Goal: Task Accomplishment & Management: Use online tool/utility

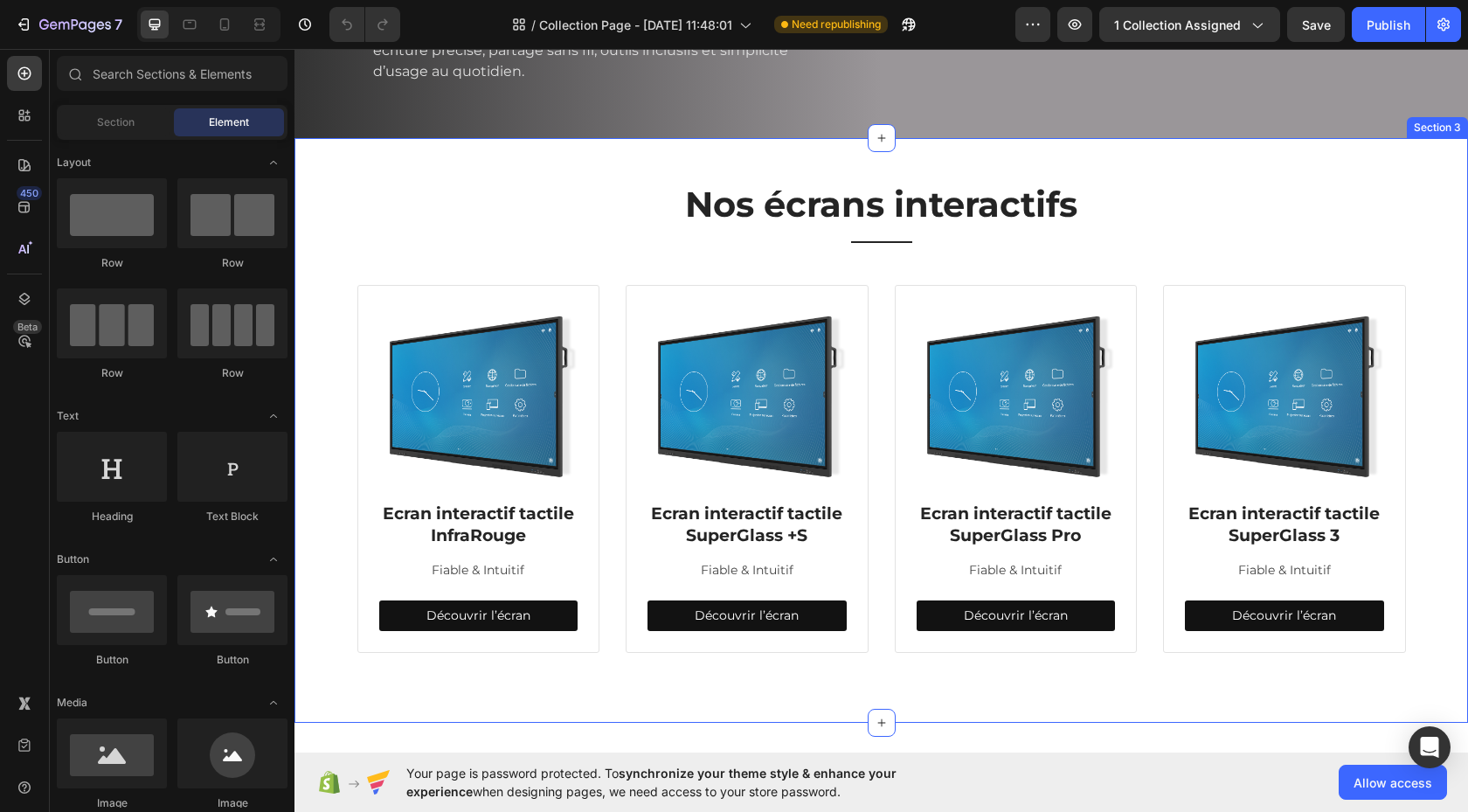
scroll to position [237, 0]
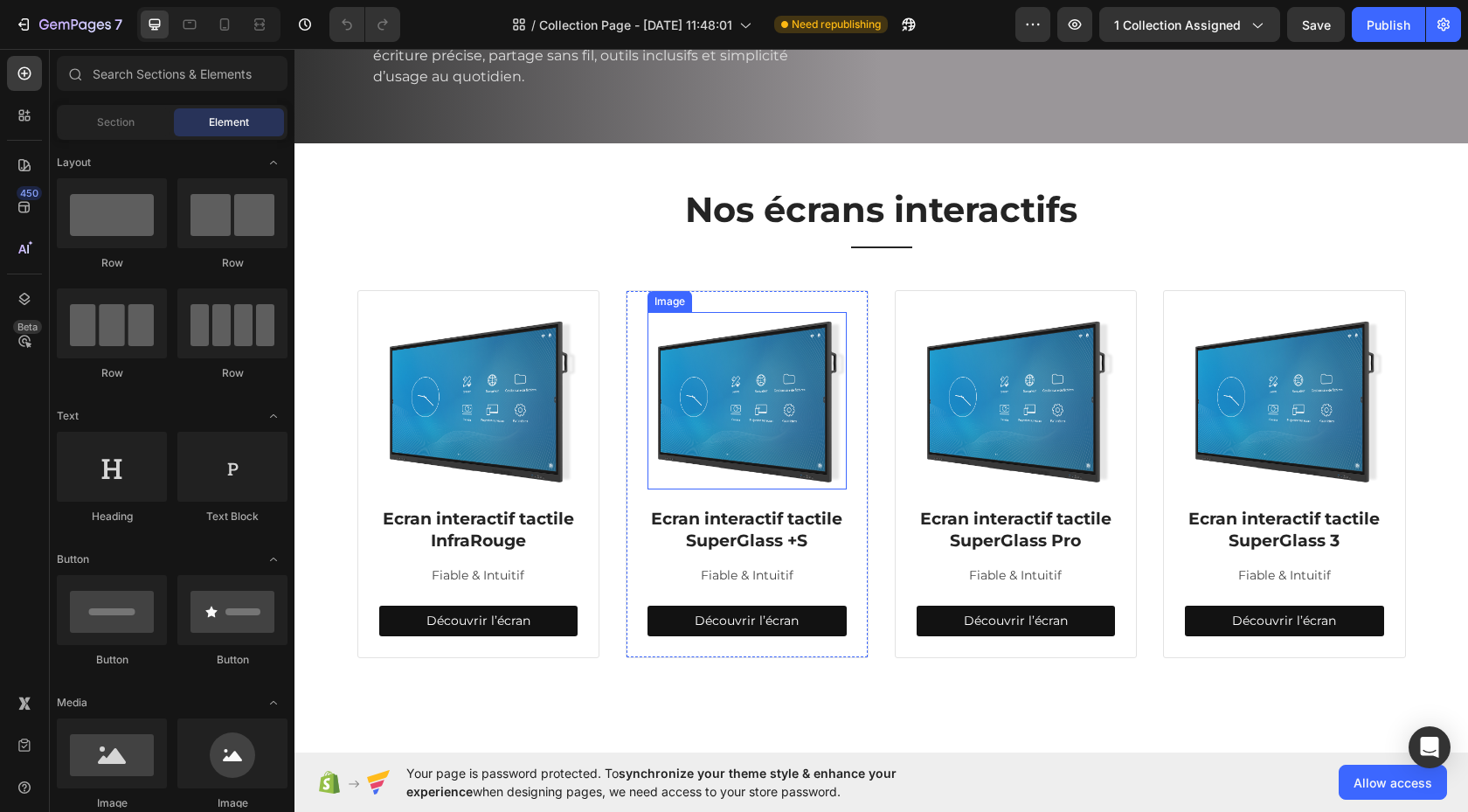
click at [728, 477] on img at bounding box center [746, 400] width 200 height 177
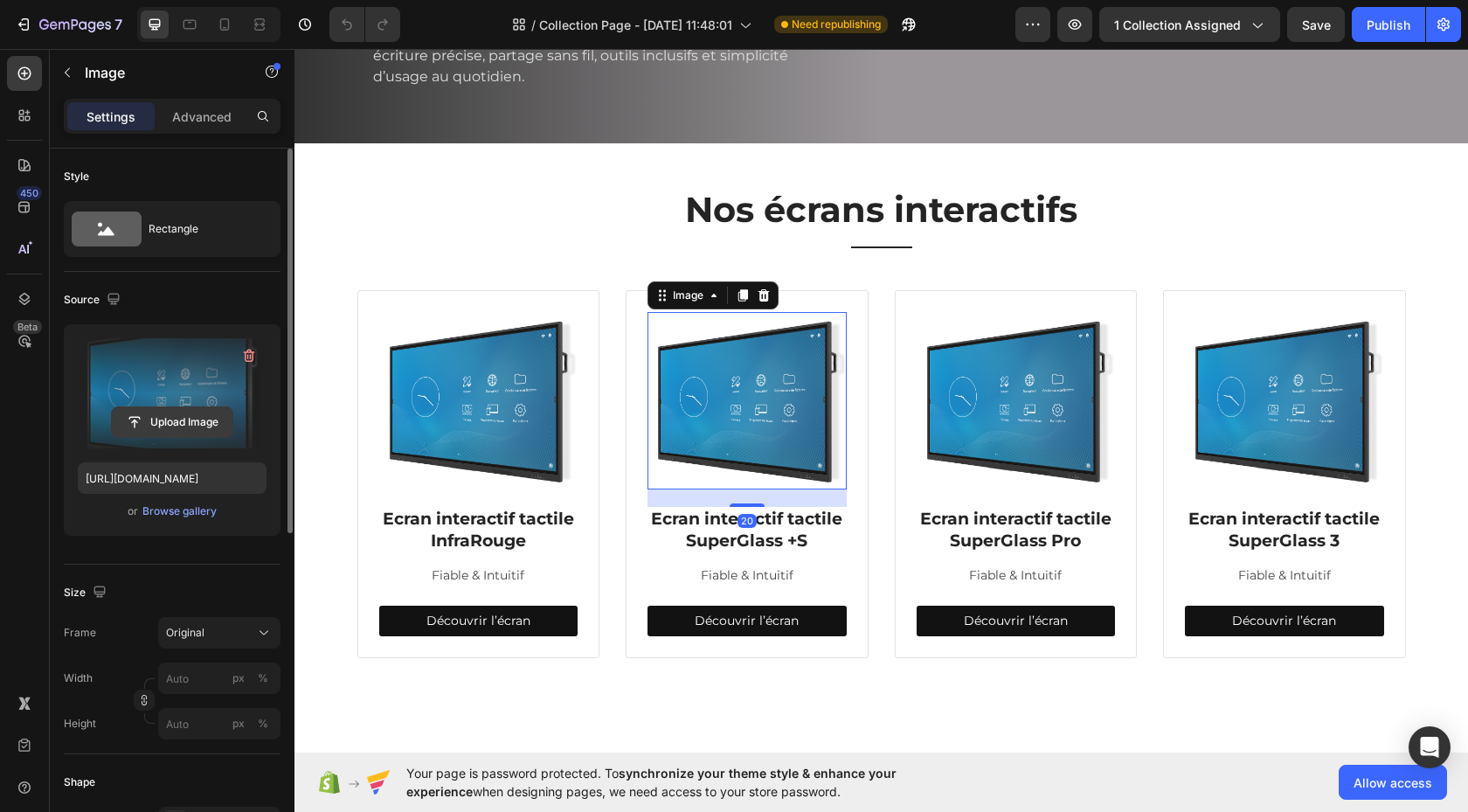
click at [179, 425] on input "file" at bounding box center [172, 422] width 121 height 29
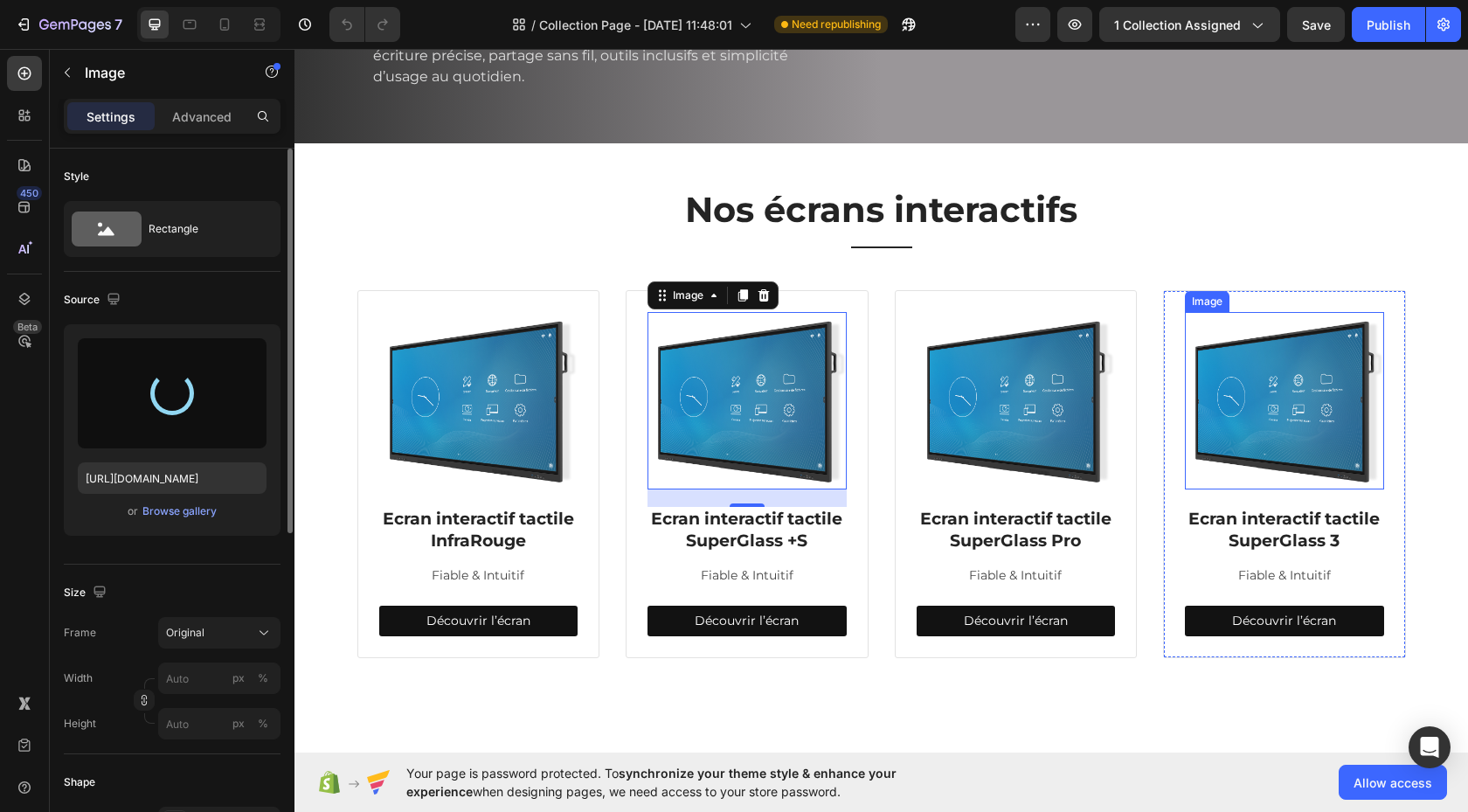
type input "https://cdn.shopify.com/s/files/1/0633/1239/6511/files/gempages_558286329805275…"
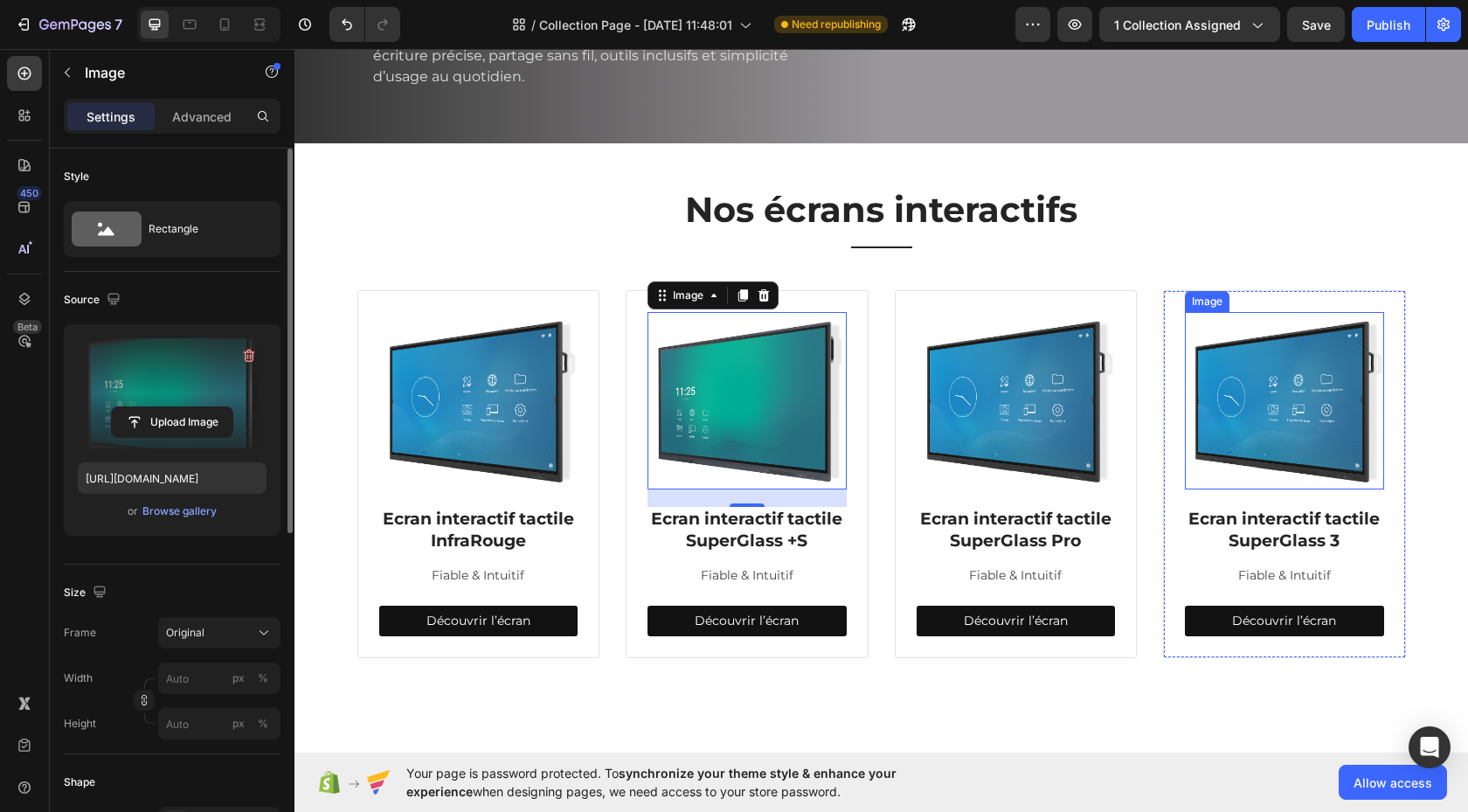
click at [1313, 462] on img at bounding box center [1284, 400] width 200 height 177
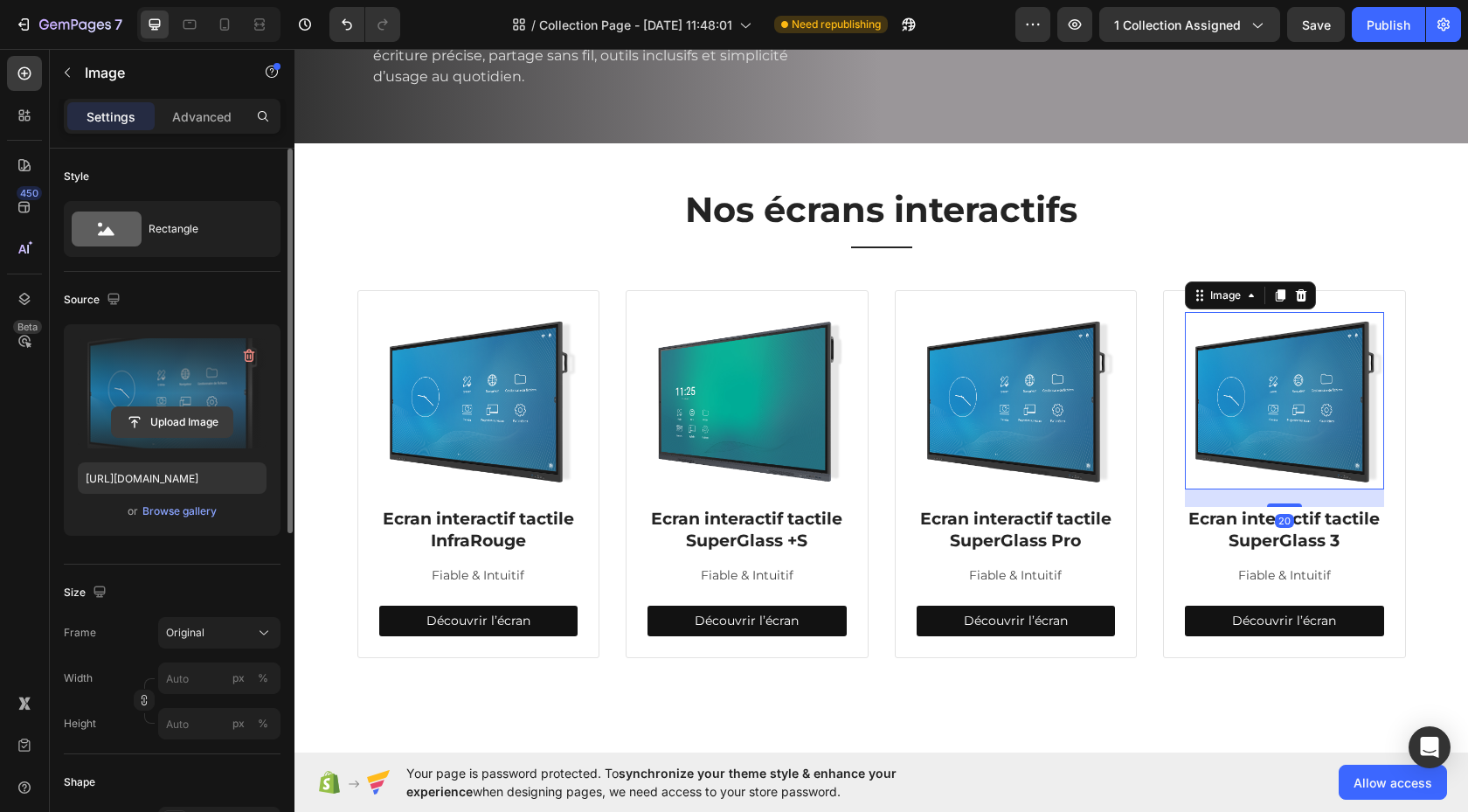
click at [177, 425] on input "file" at bounding box center [172, 422] width 121 height 29
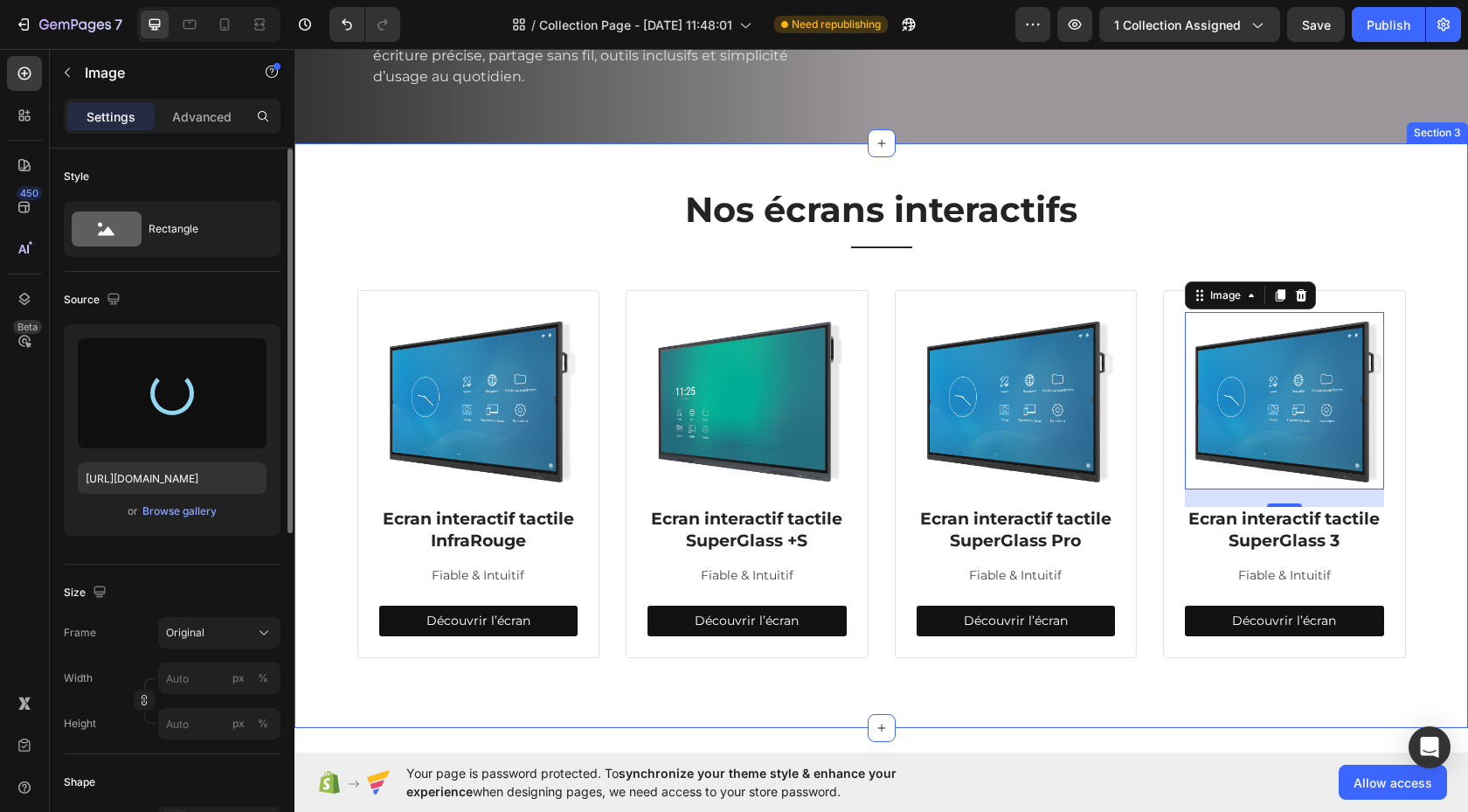
type input "https://cdn.shopify.com/s/files/1/0633/1239/6511/files/gempages_558286329805275…"
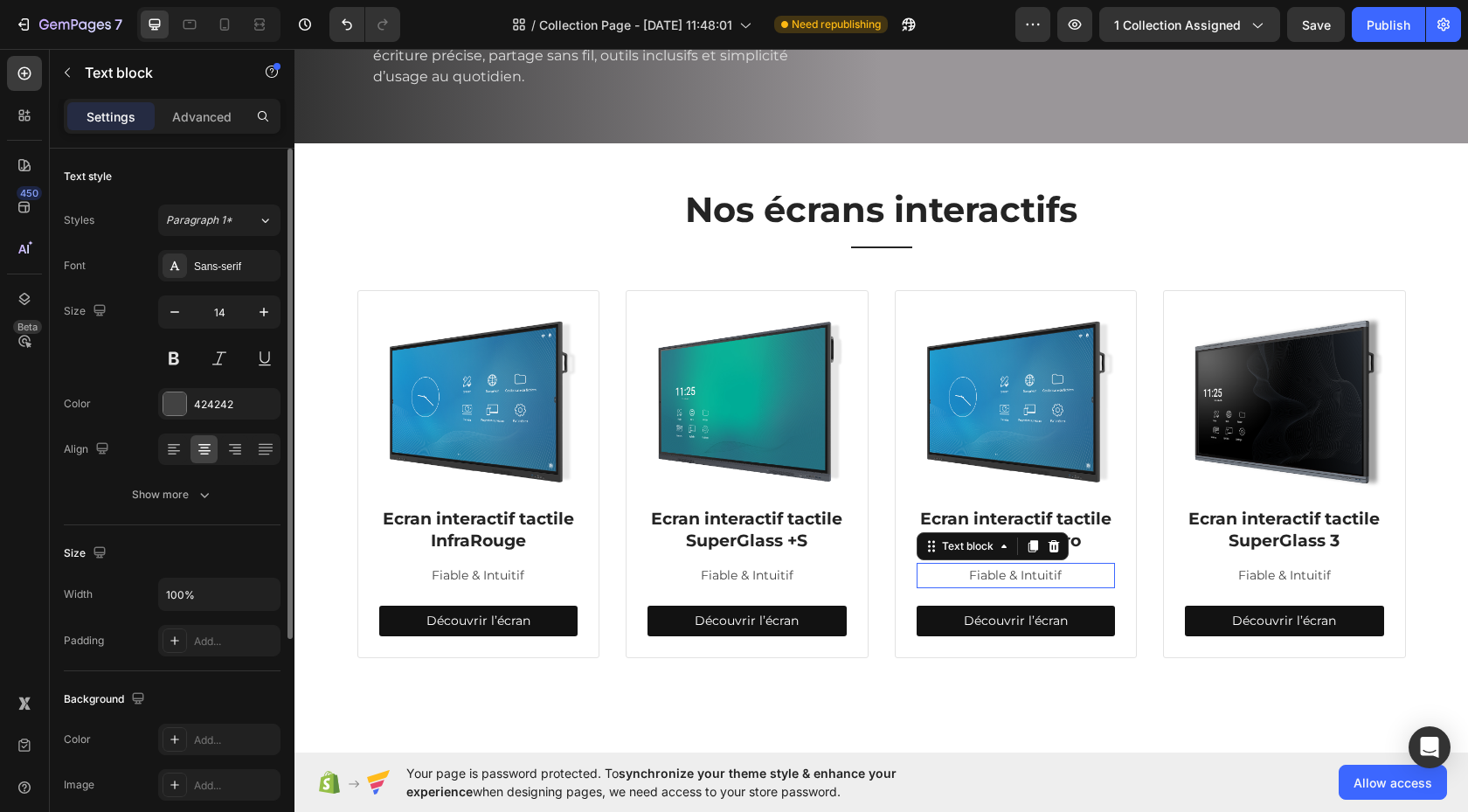
click at [992, 586] on p "Fiable & Intuitif" at bounding box center [1016, 575] width 196 height 22
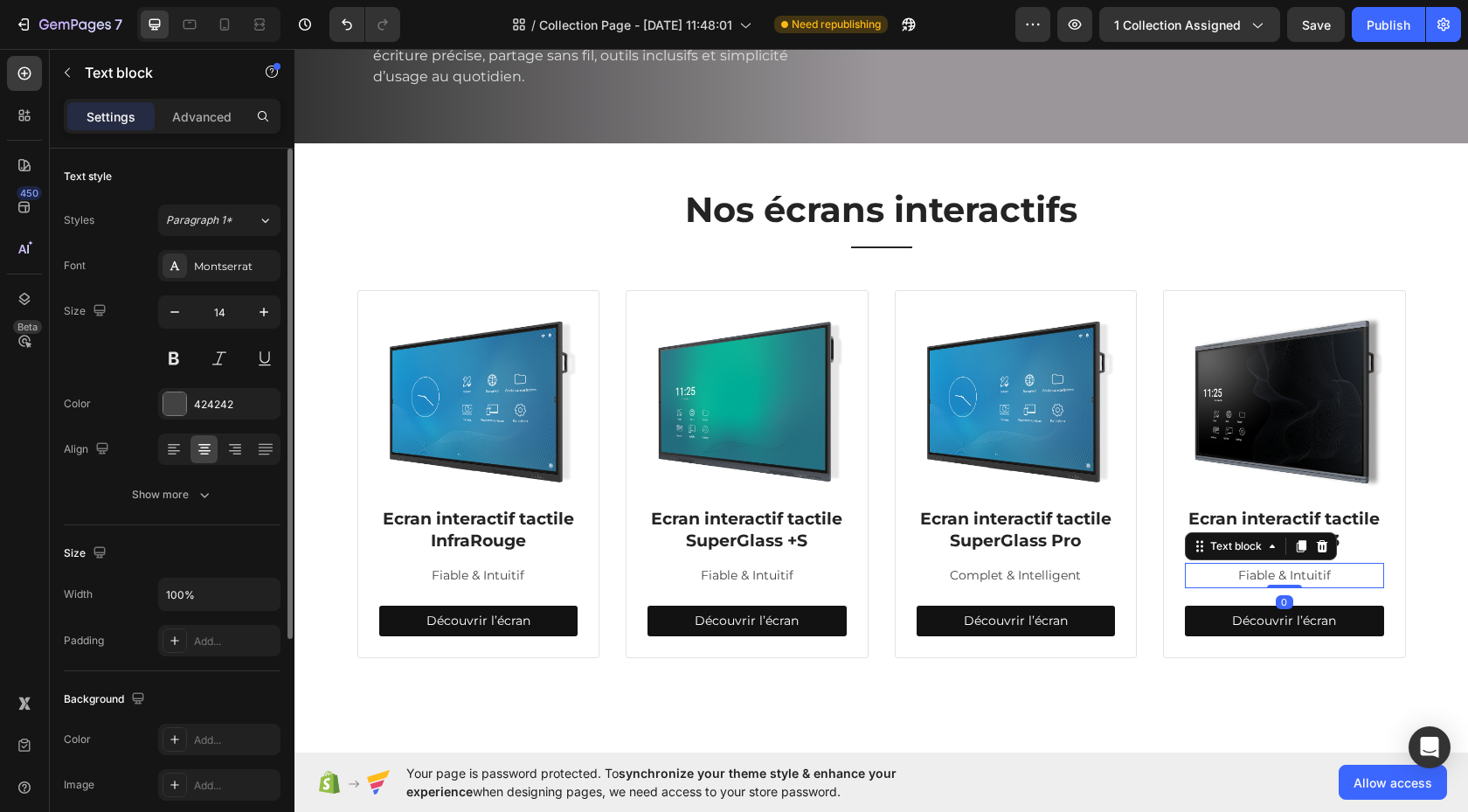
click at [1266, 586] on p "Fiable & Intuitif" at bounding box center [1284, 575] width 196 height 22
click at [1269, 586] on p "Fiable & Intuitif" at bounding box center [1284, 575] width 196 height 22
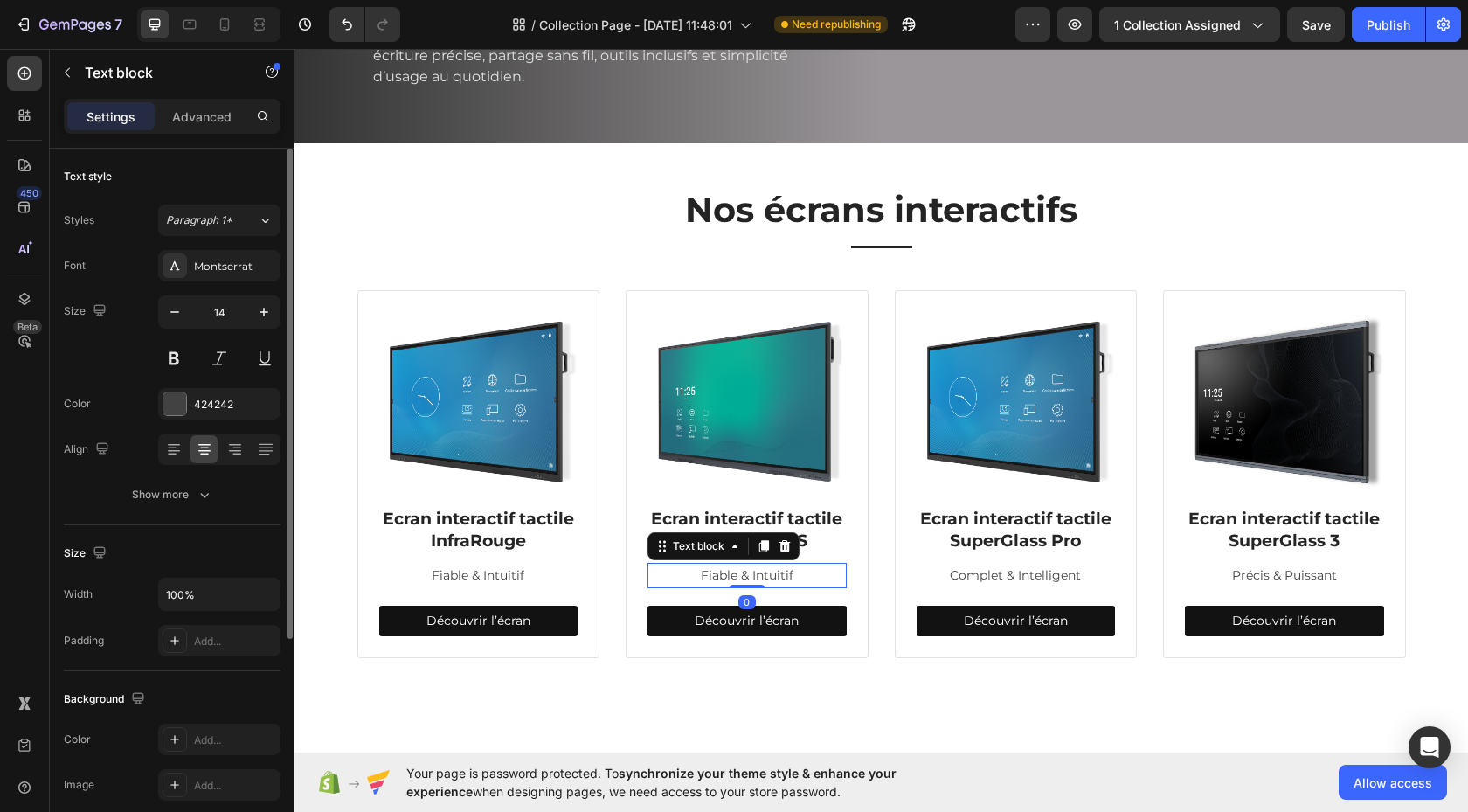
click at [710, 586] on p "Fiable & Intuitif" at bounding box center [746, 575] width 196 height 22
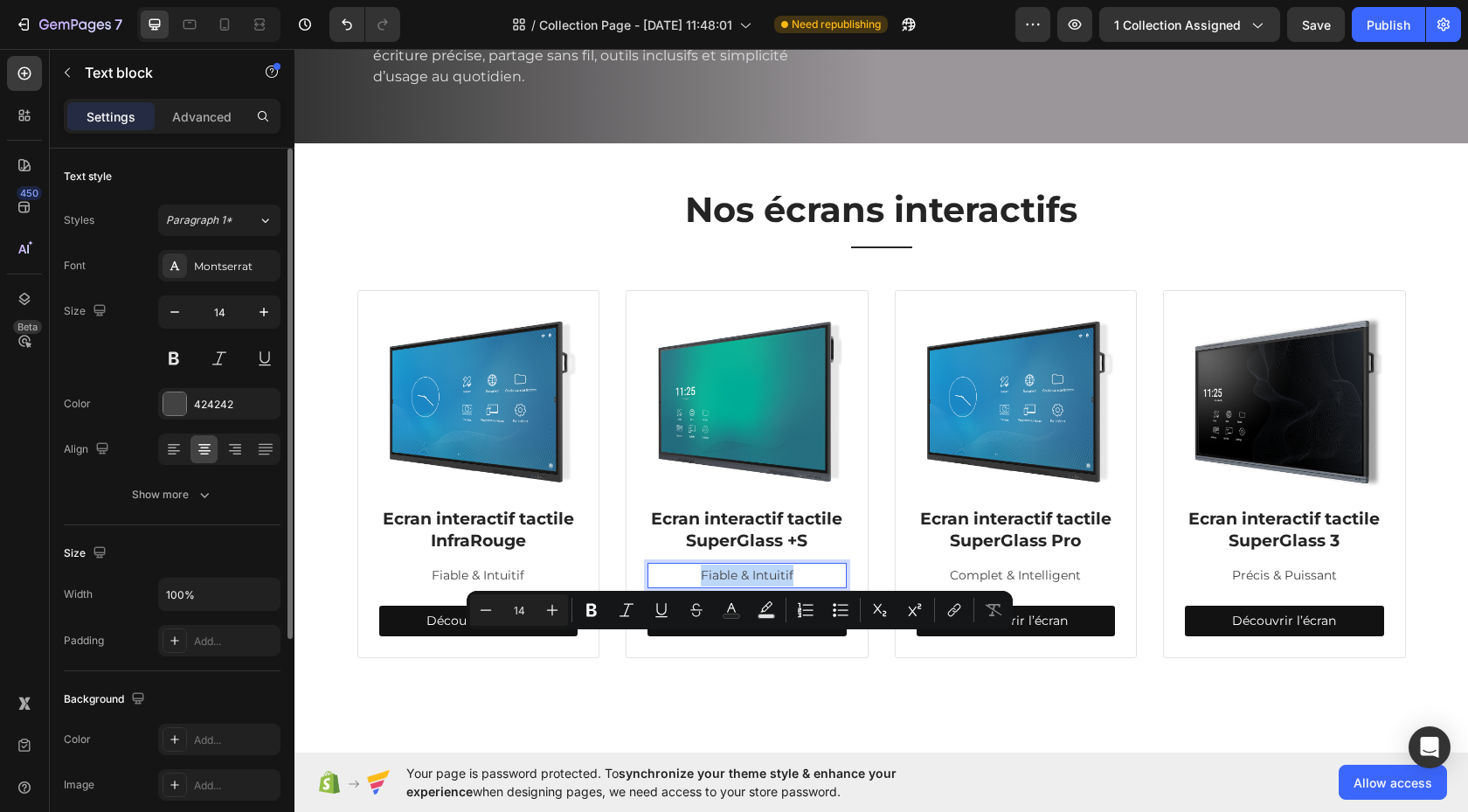
type input "9"
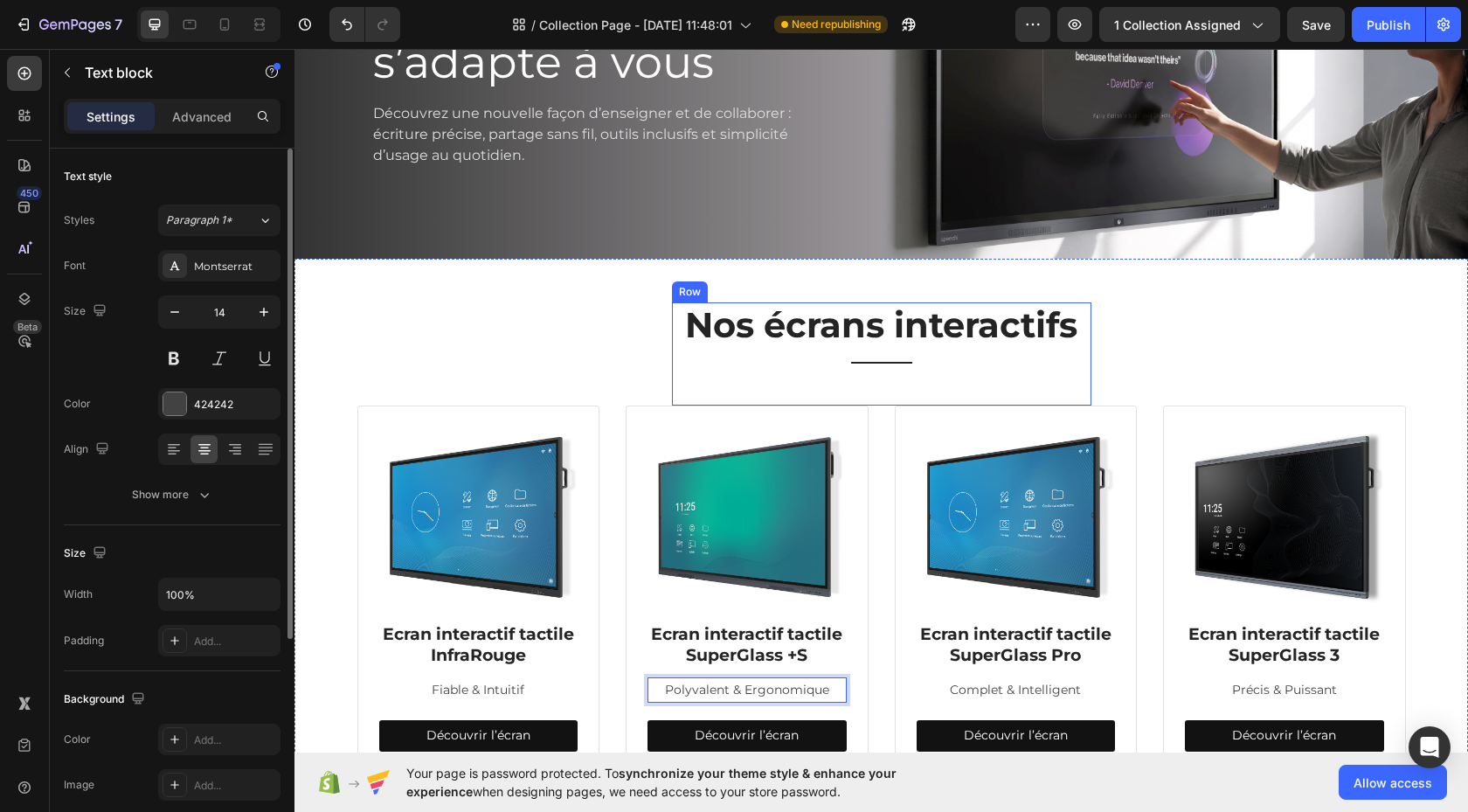
scroll to position [192, 0]
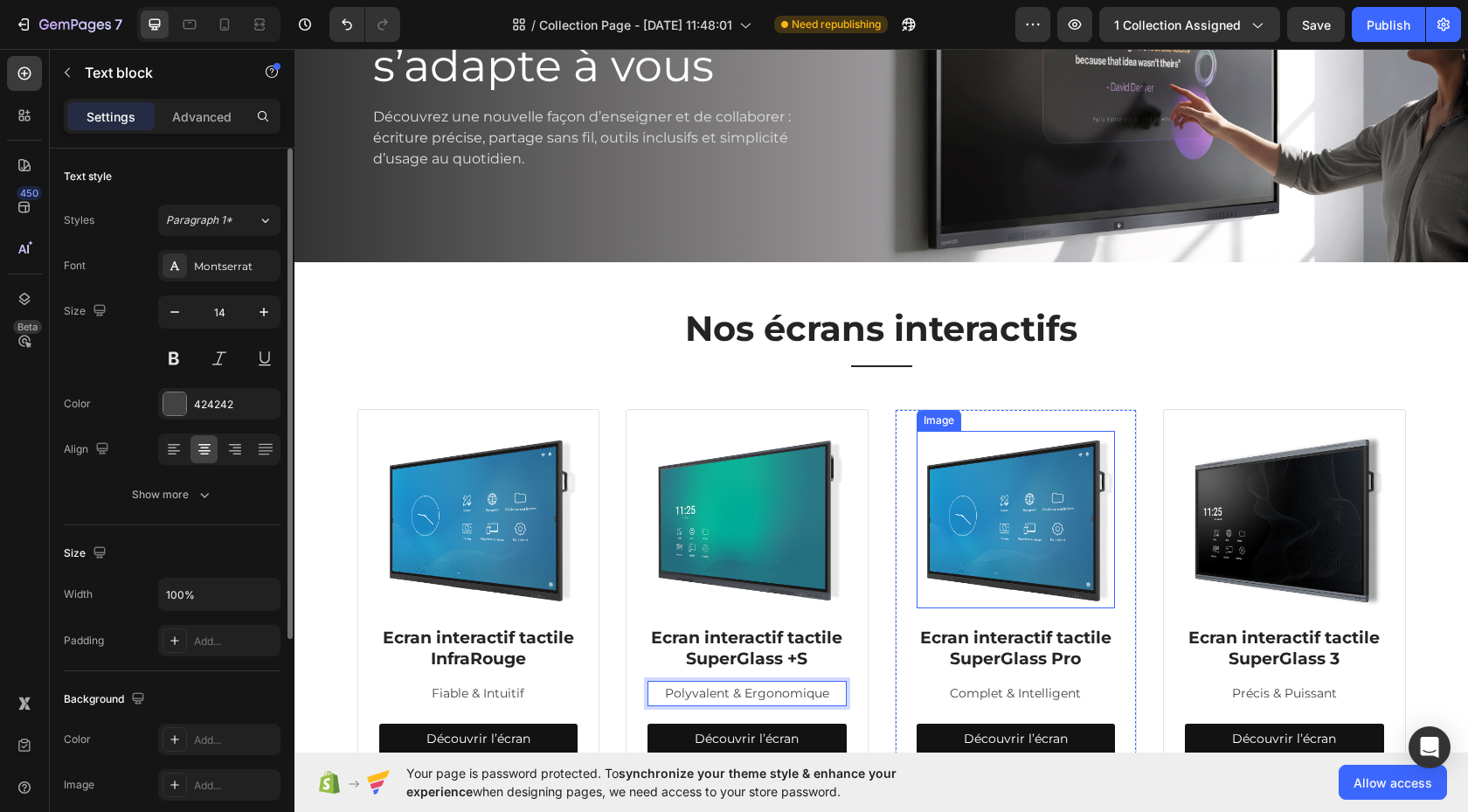
click at [1007, 505] on img at bounding box center [1016, 519] width 200 height 177
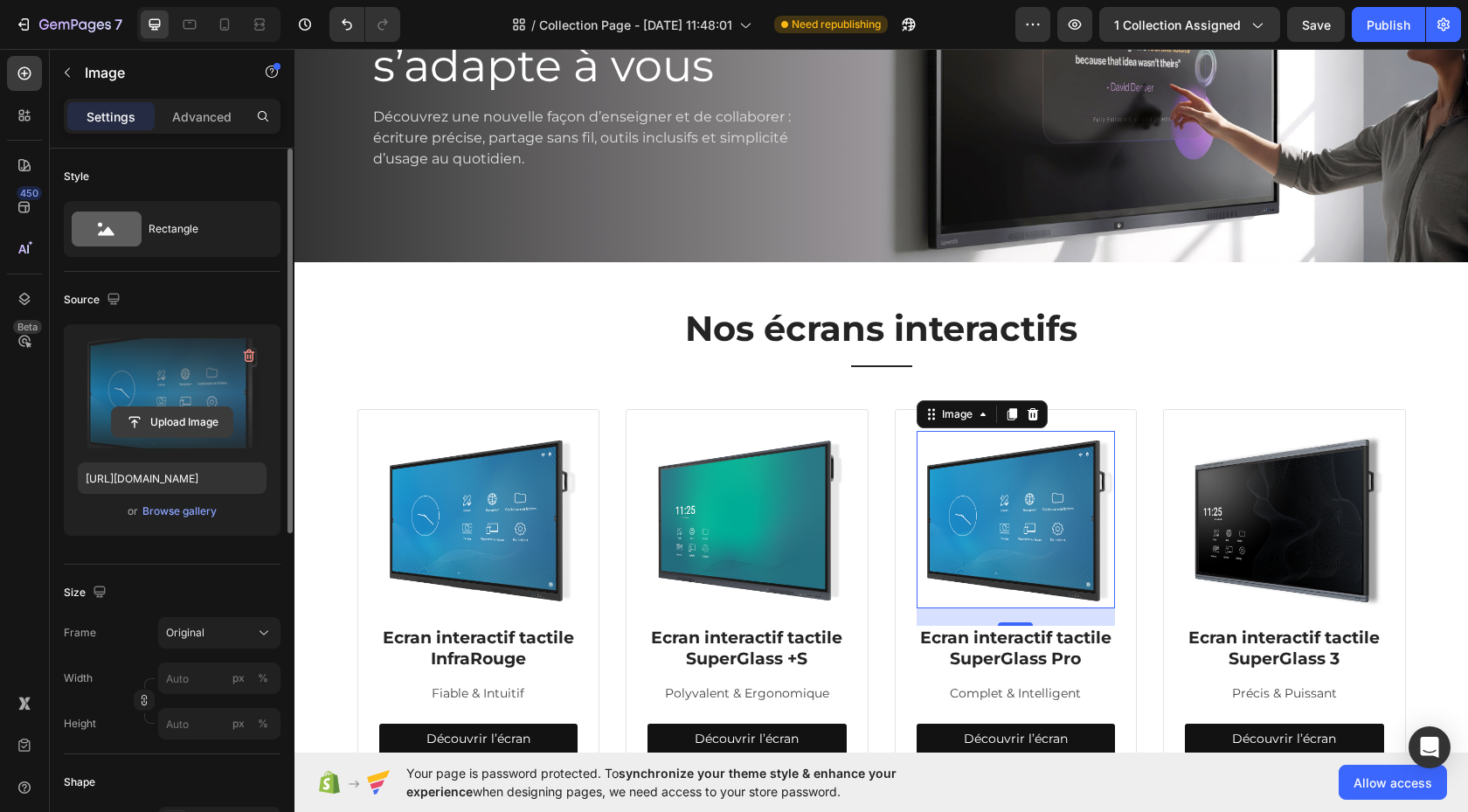
click at [199, 411] on input "file" at bounding box center [172, 422] width 121 height 29
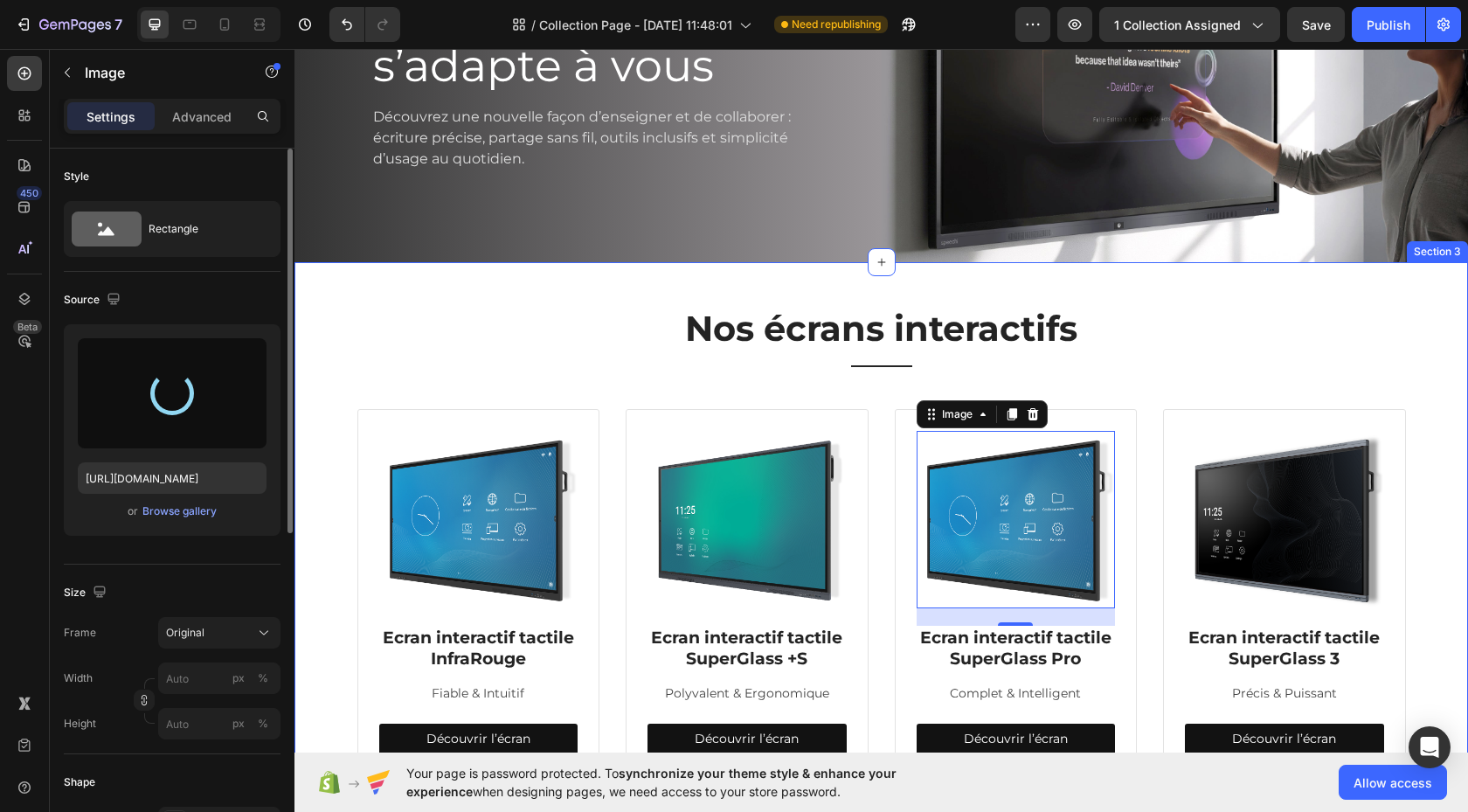
type input "[URL][DOMAIN_NAME]"
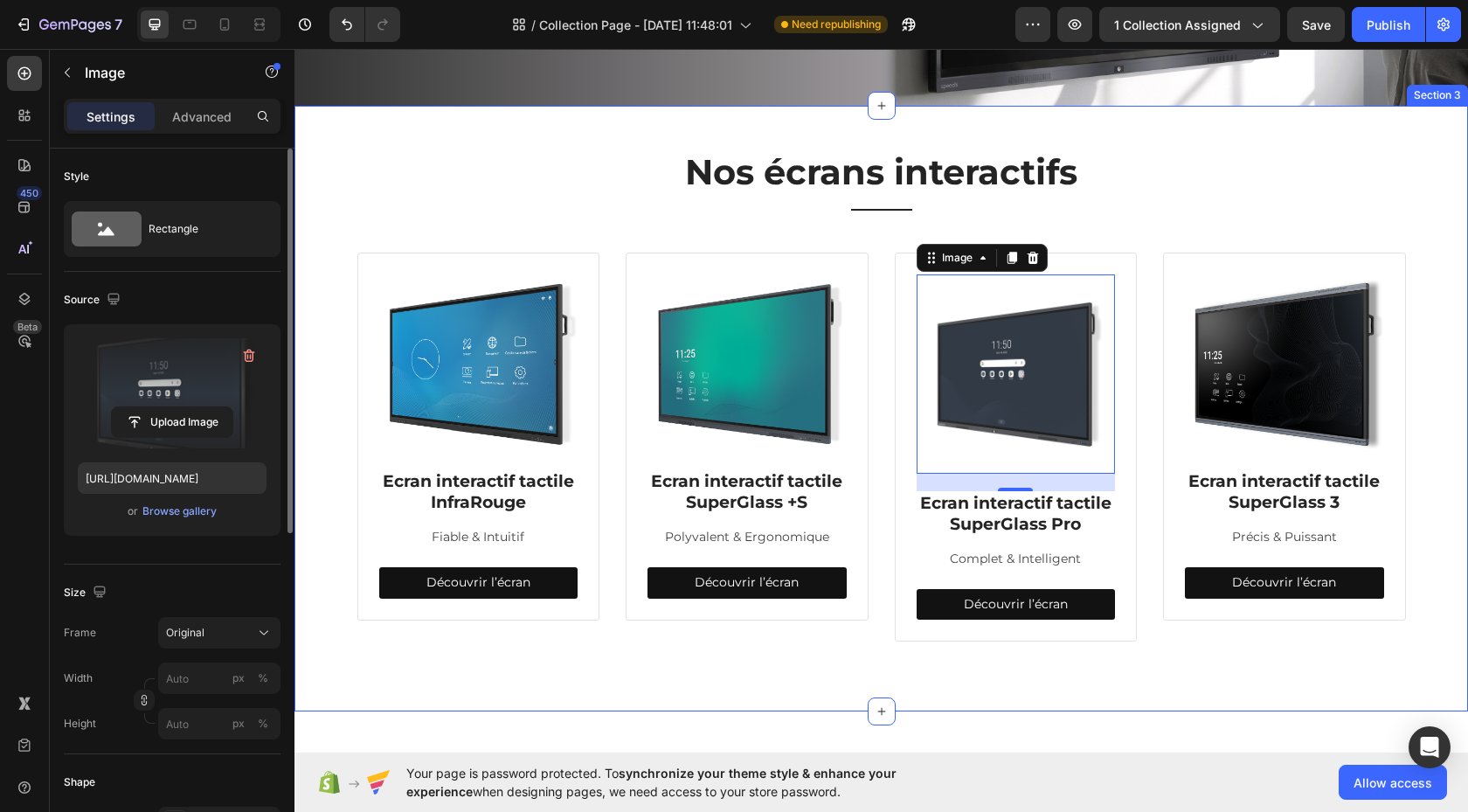
scroll to position [338, 0]
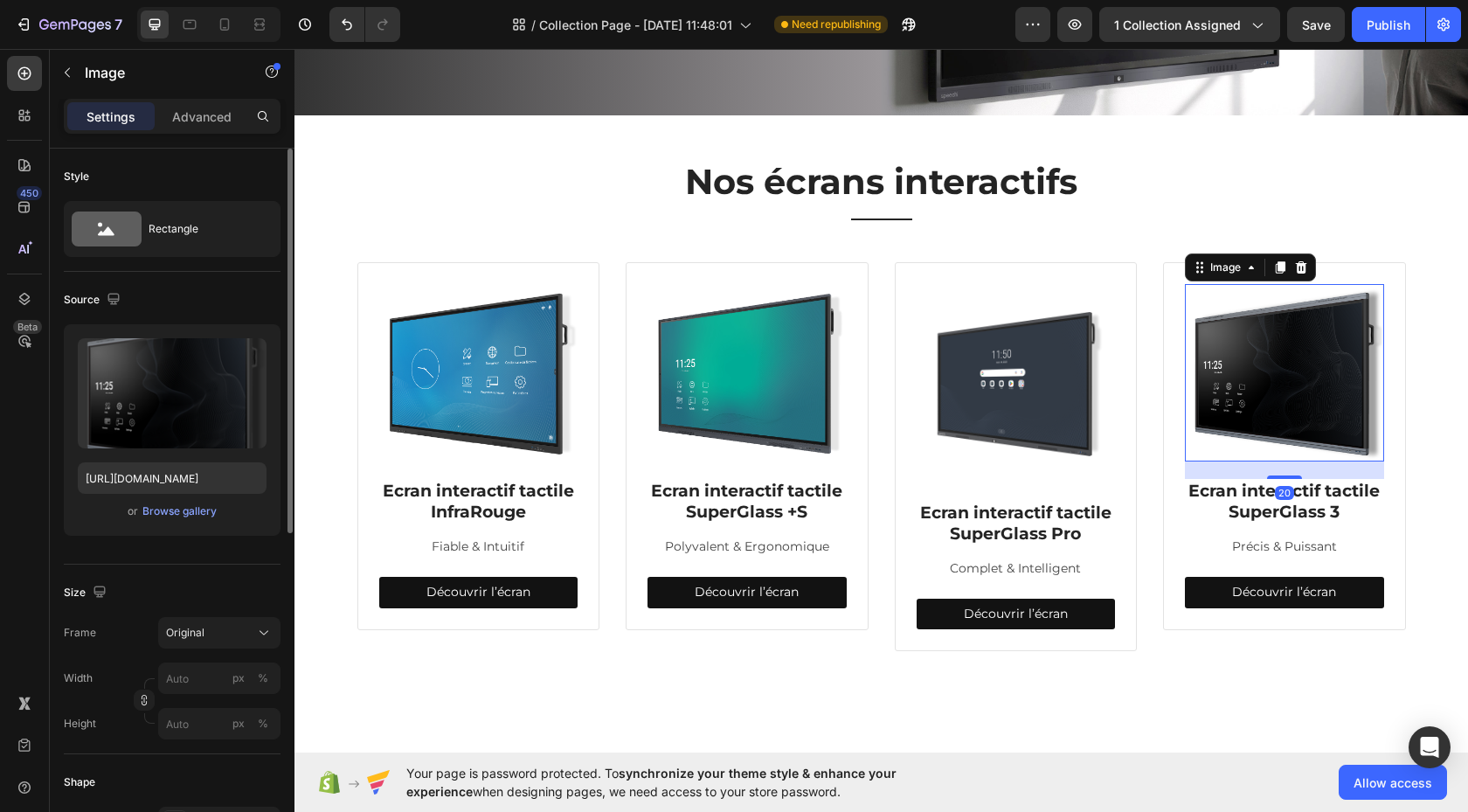
click at [1267, 366] on img at bounding box center [1284, 373] width 200 height 177
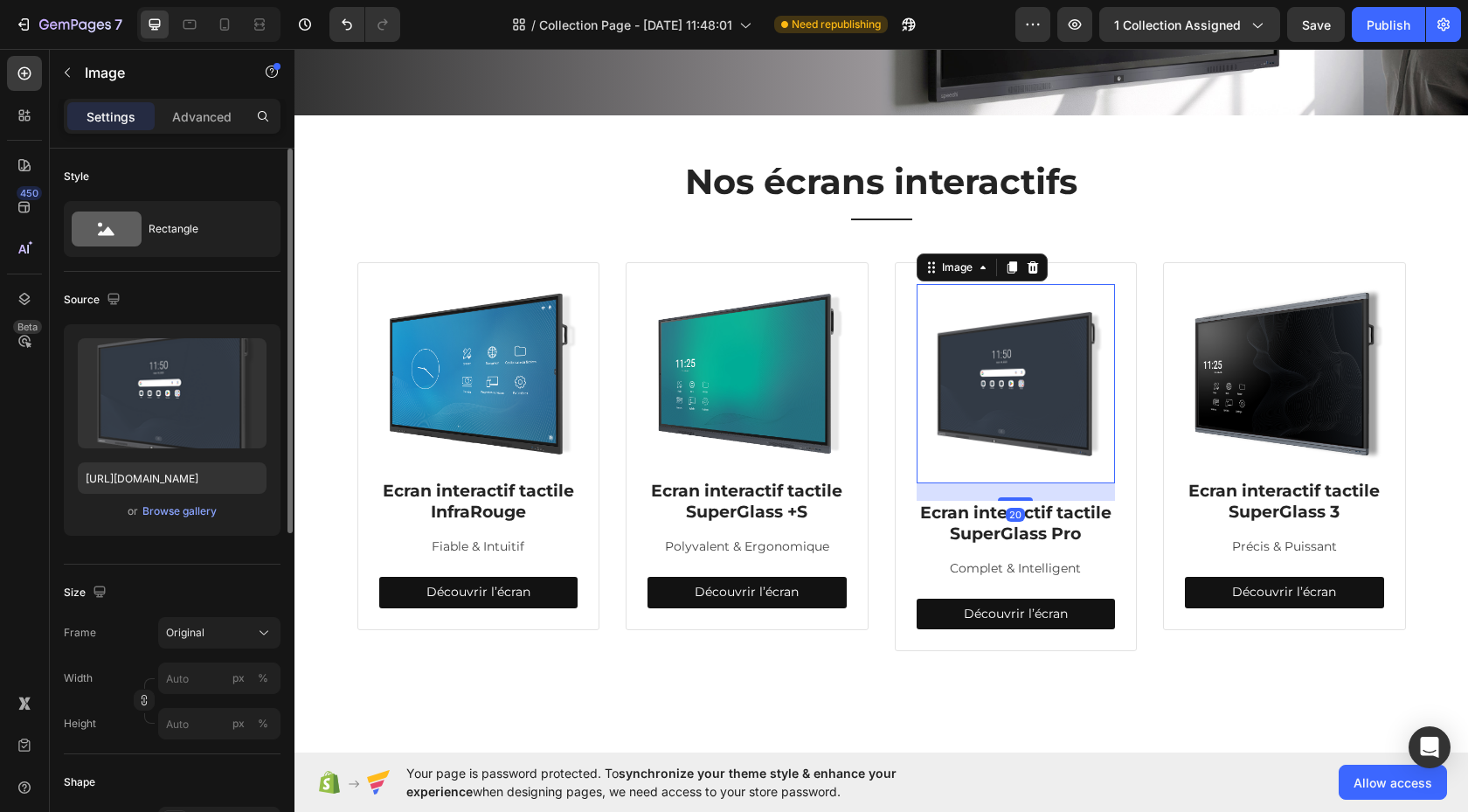
click at [1025, 378] on img at bounding box center [1016, 383] width 200 height 200
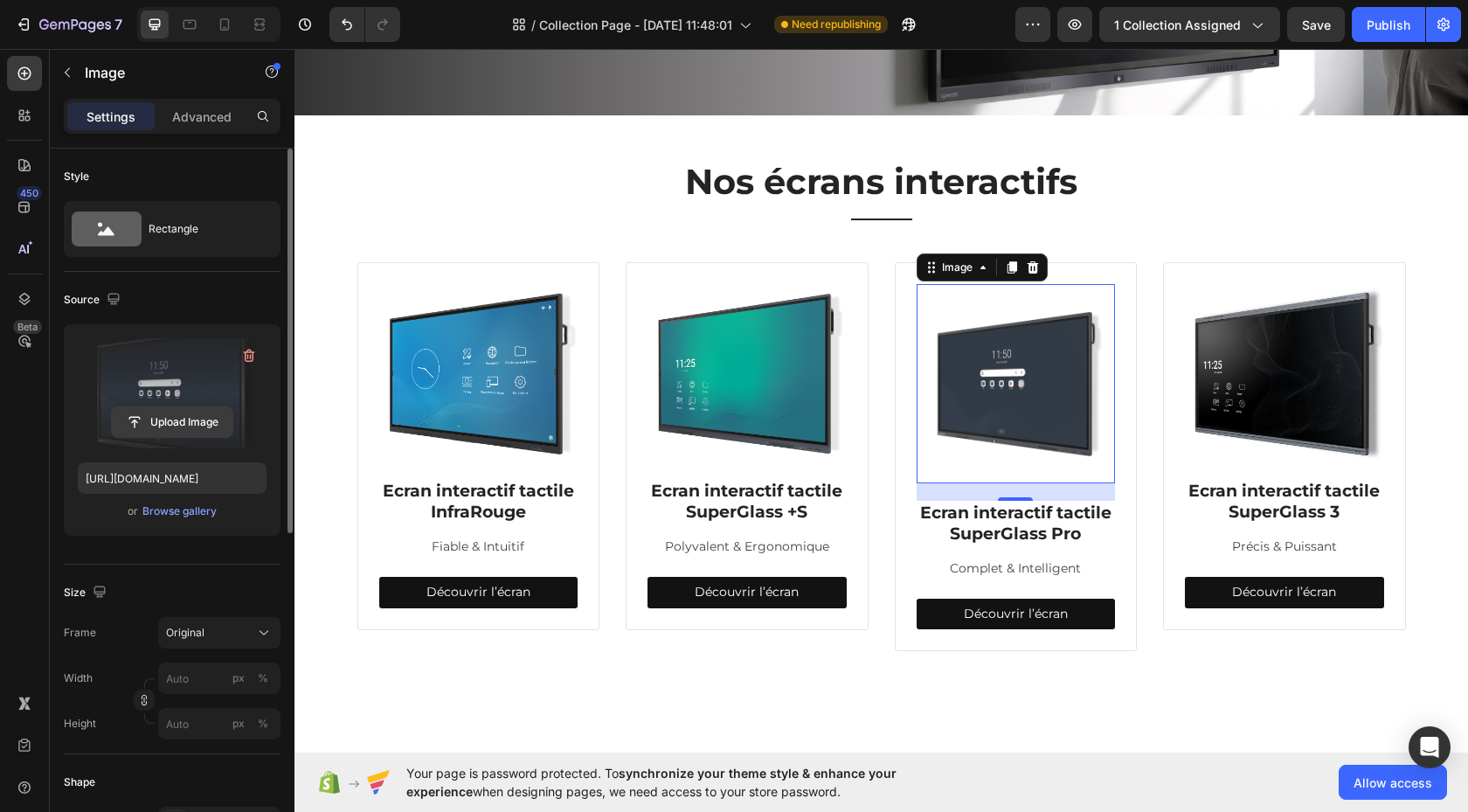
click at [190, 424] on input "file" at bounding box center [172, 422] width 121 height 29
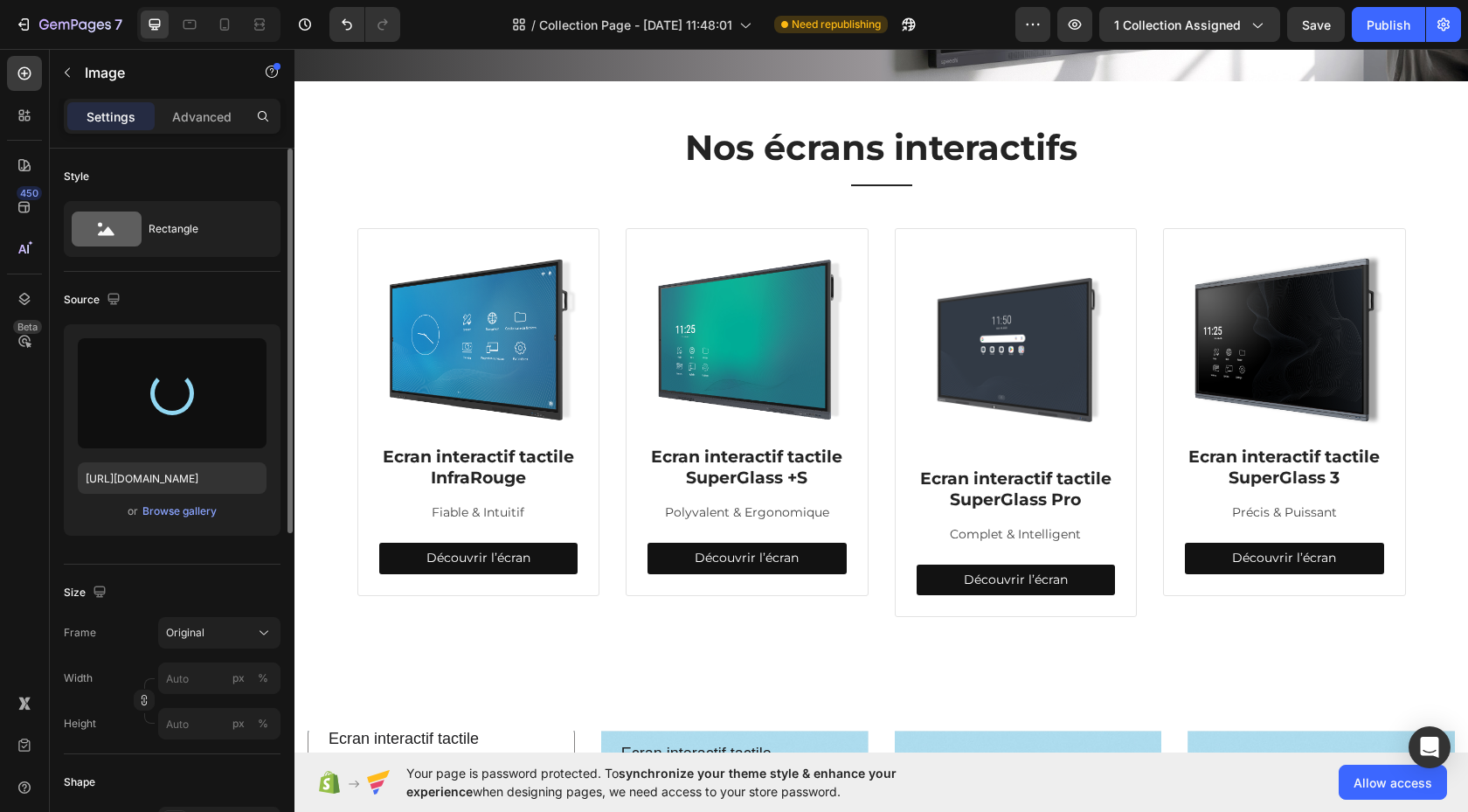
scroll to position [316, 0]
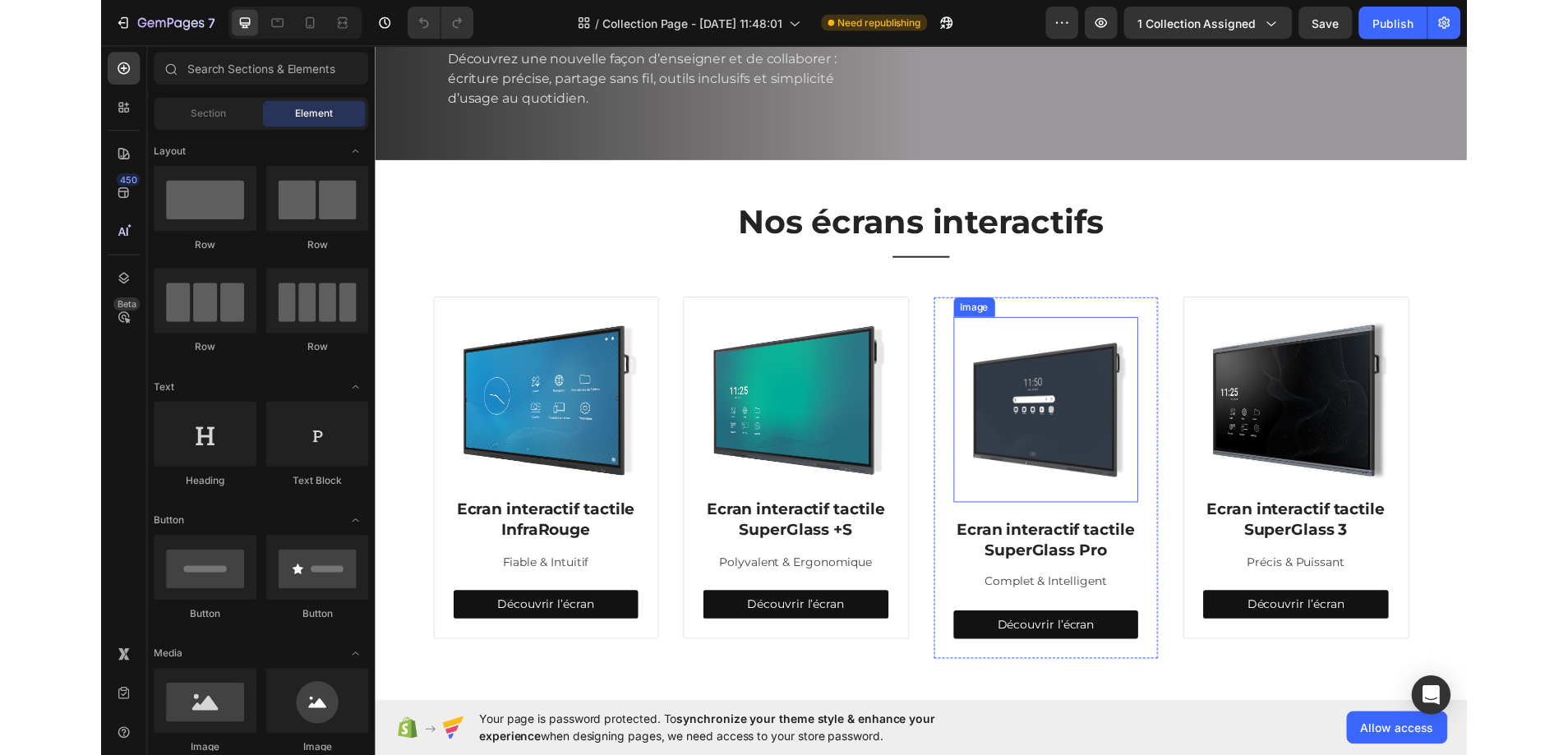
scroll to position [194, 0]
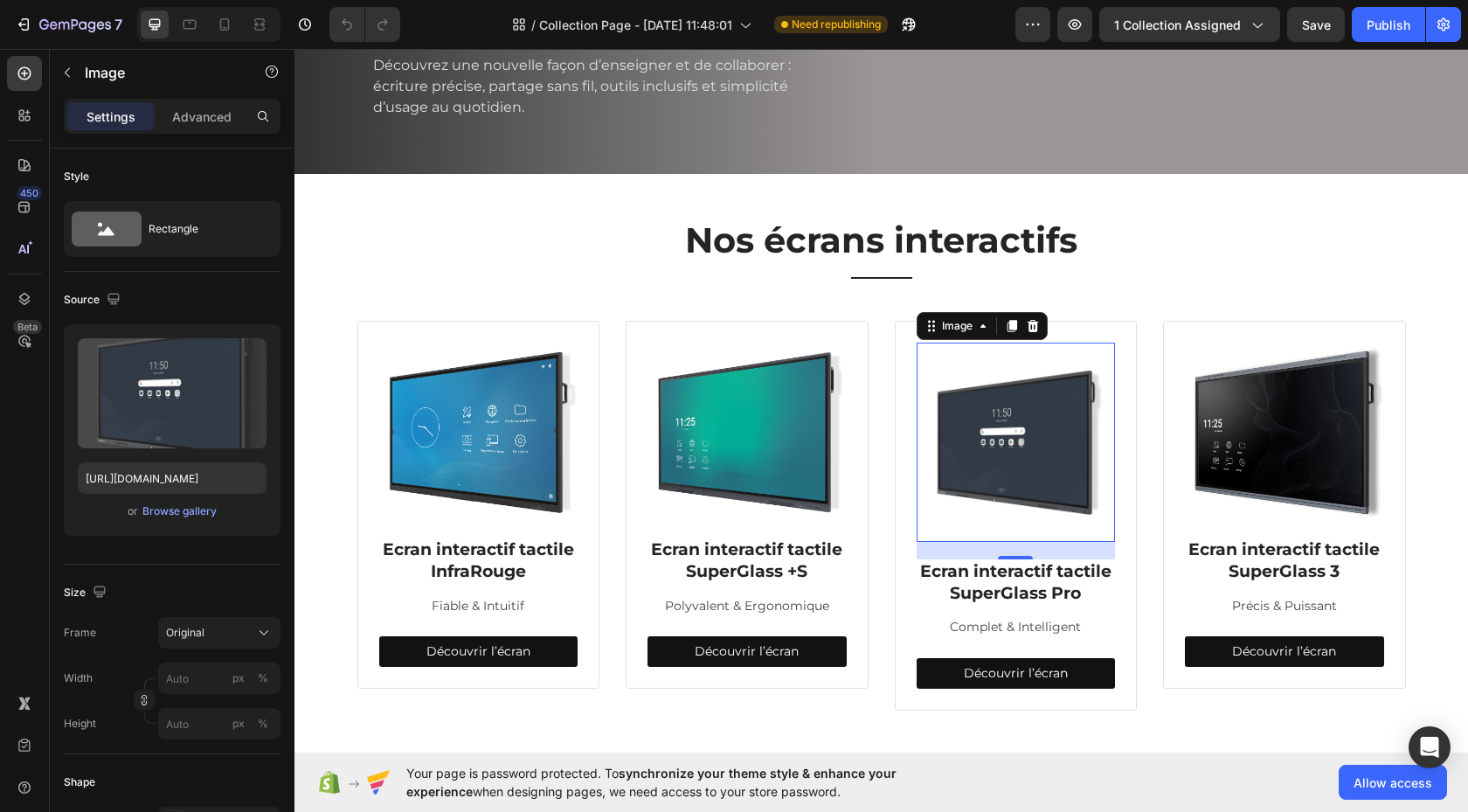
click at [1051, 542] on img at bounding box center [1016, 441] width 200 height 200
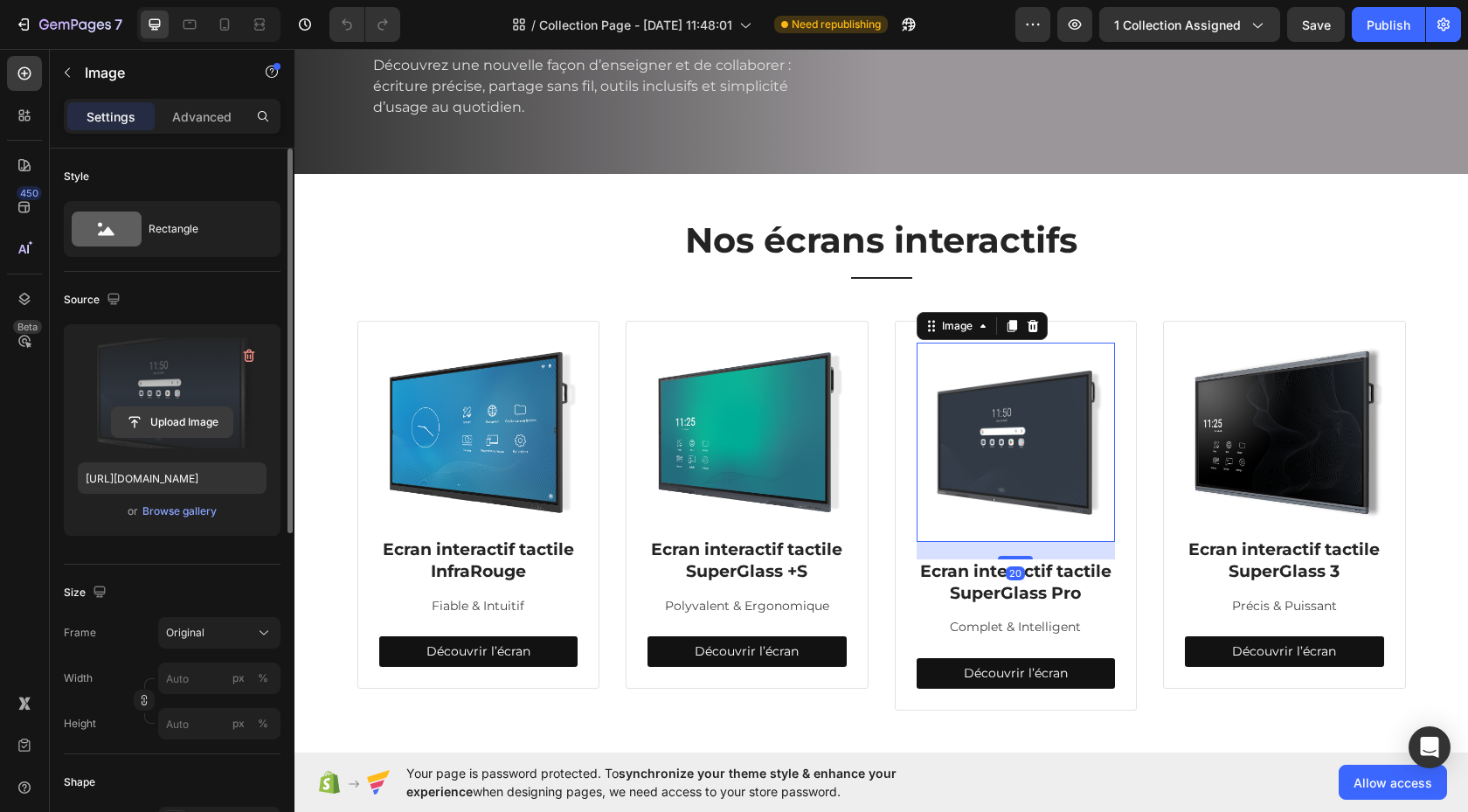
click at [183, 425] on input "file" at bounding box center [172, 422] width 121 height 29
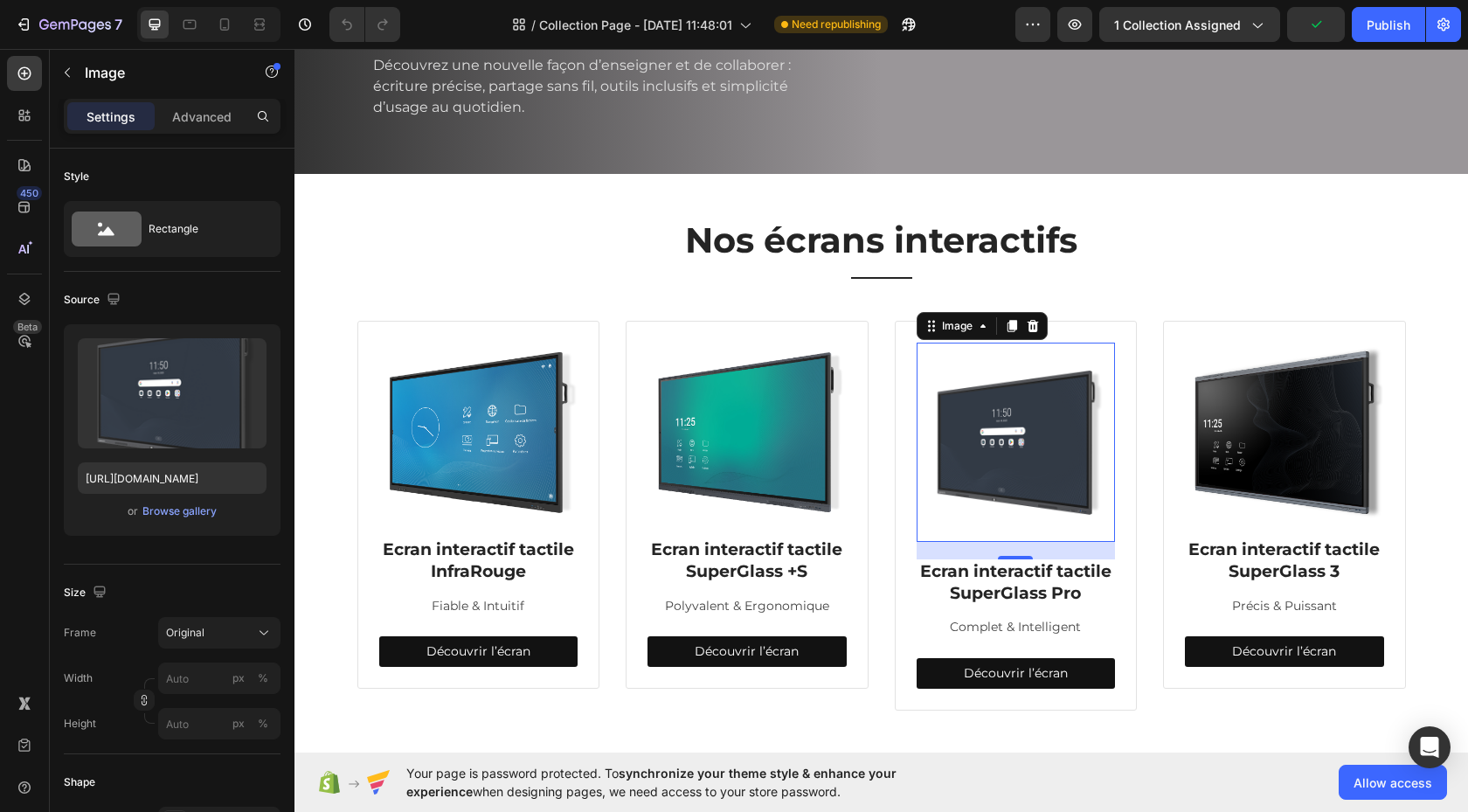
type input "[URL][DOMAIN_NAME]"
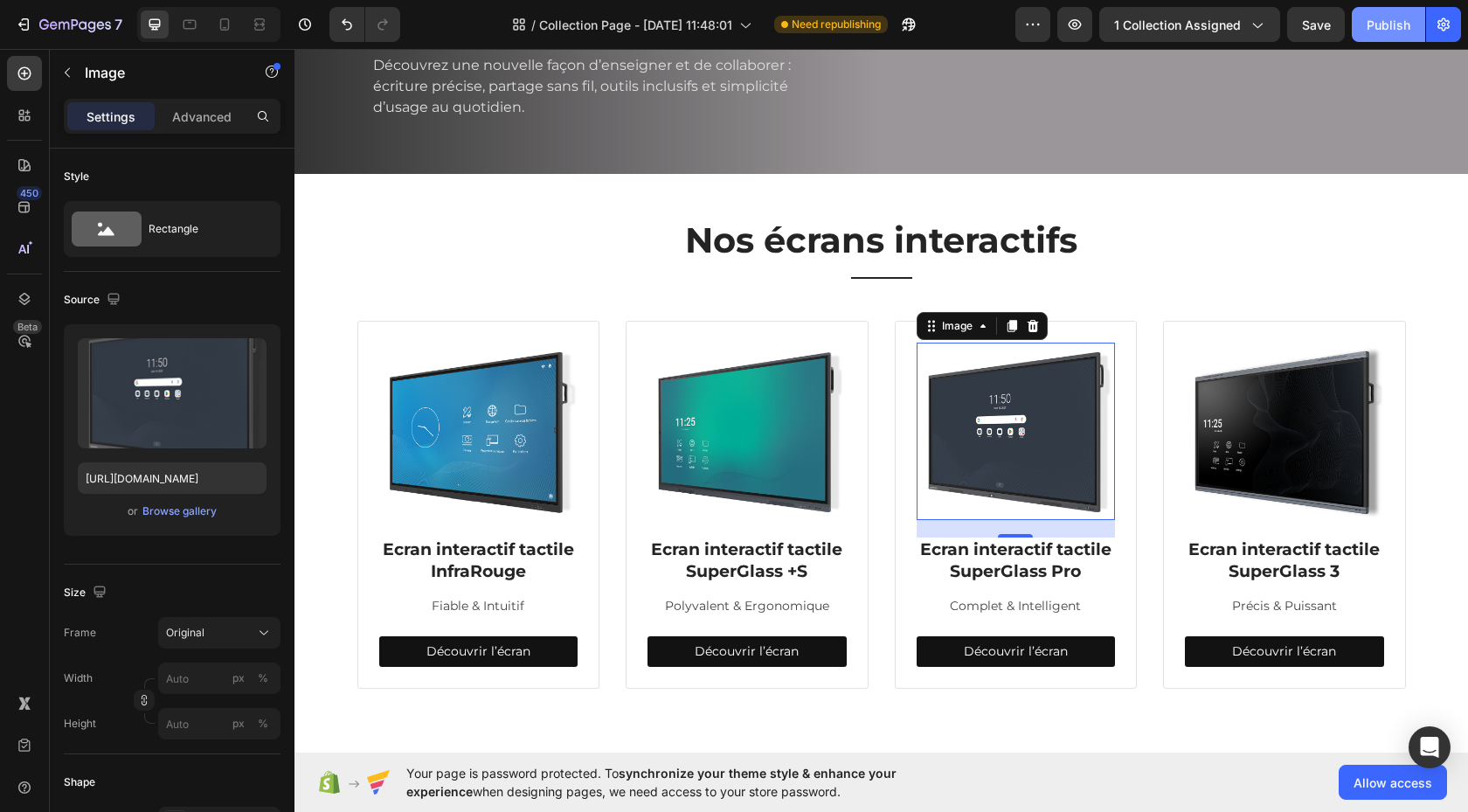
click at [1391, 28] on div "Publish" at bounding box center [1388, 25] width 43 height 19
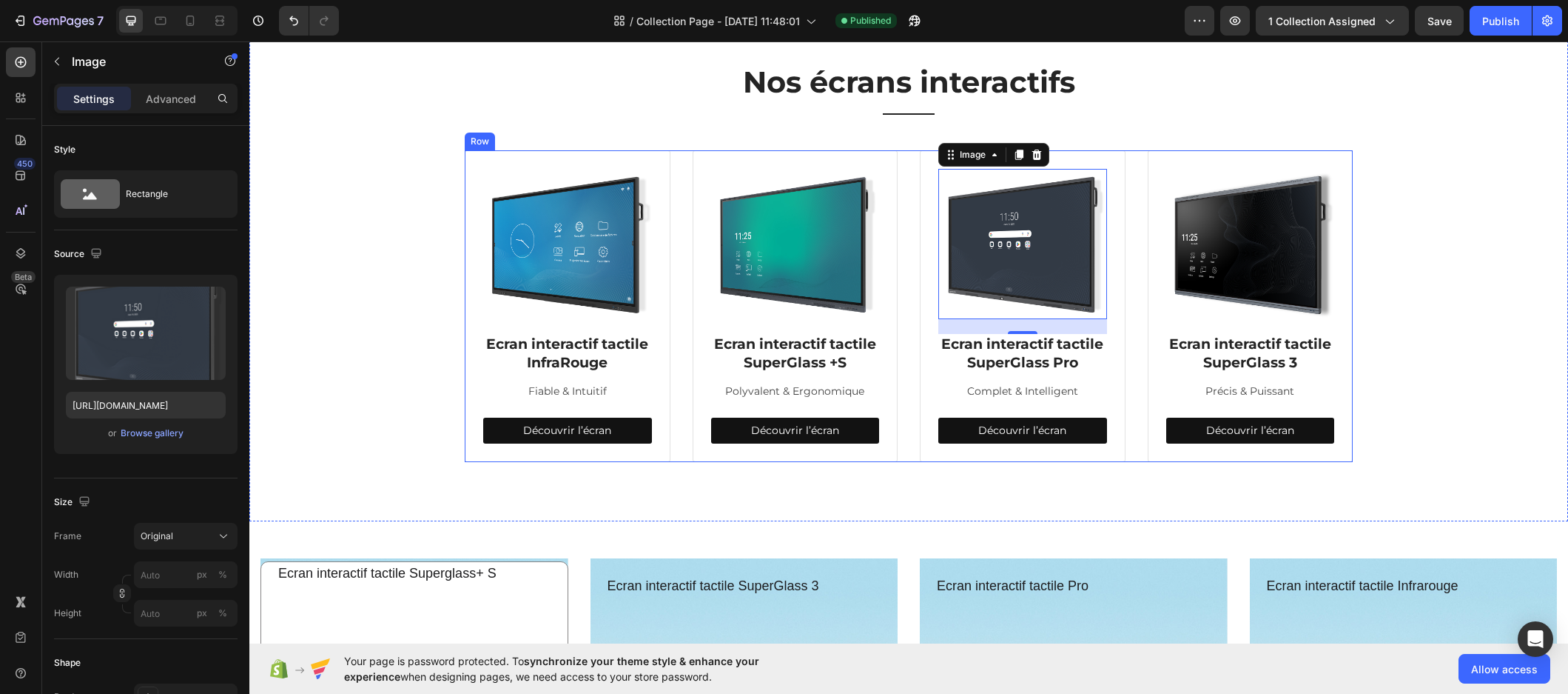
scroll to position [537, 0]
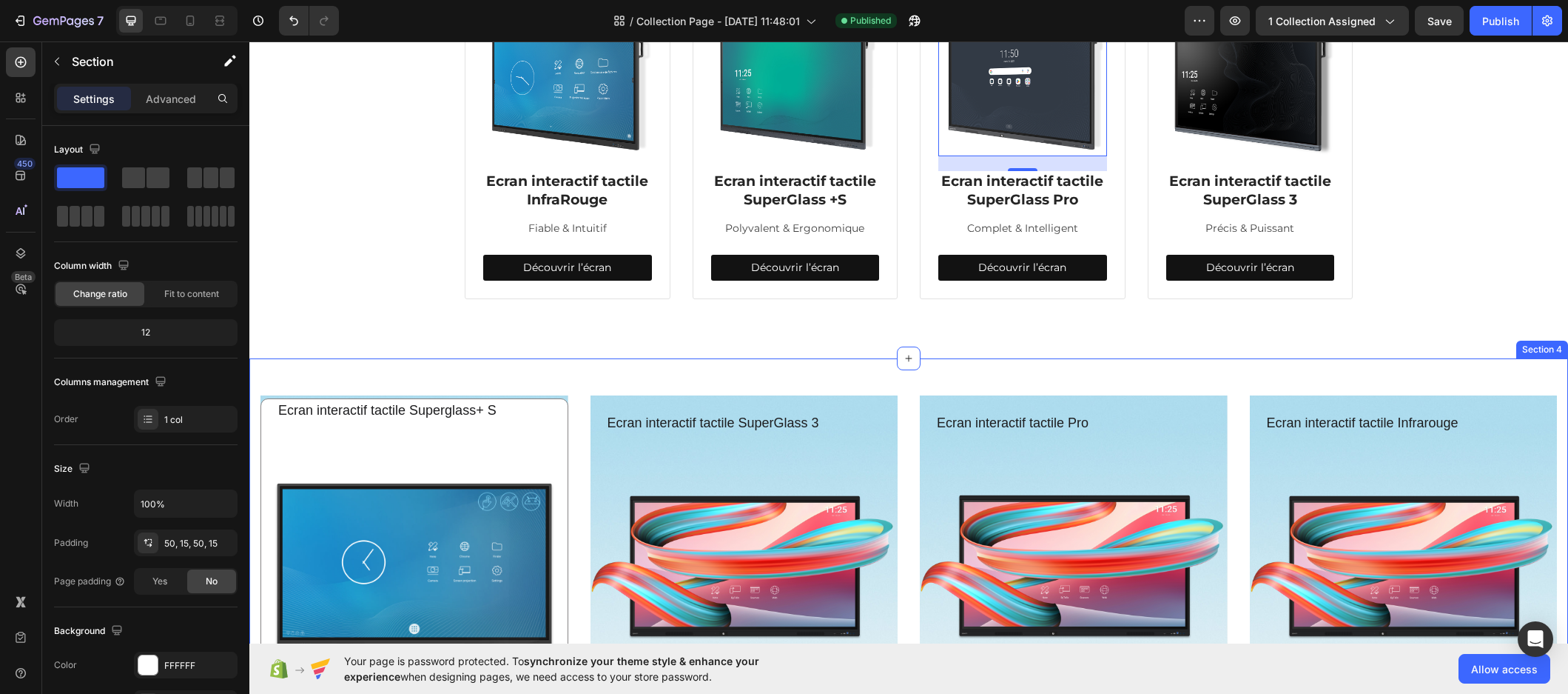
click at [1077, 376] on div "Ecran interactif tactile Superglass+ S Heading En savoir plus Button Row Hero B…" at bounding box center [908, 577] width 1319 height 438
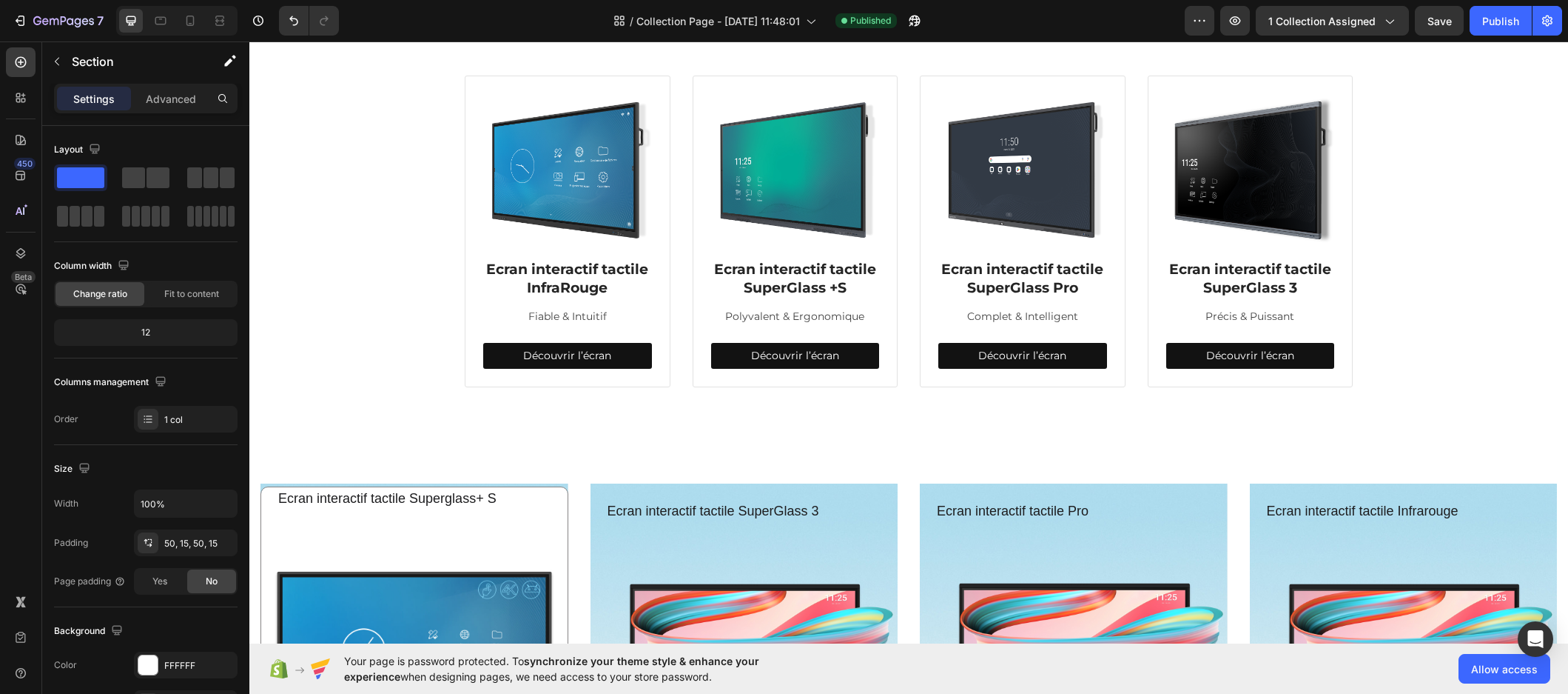
scroll to position [577, 0]
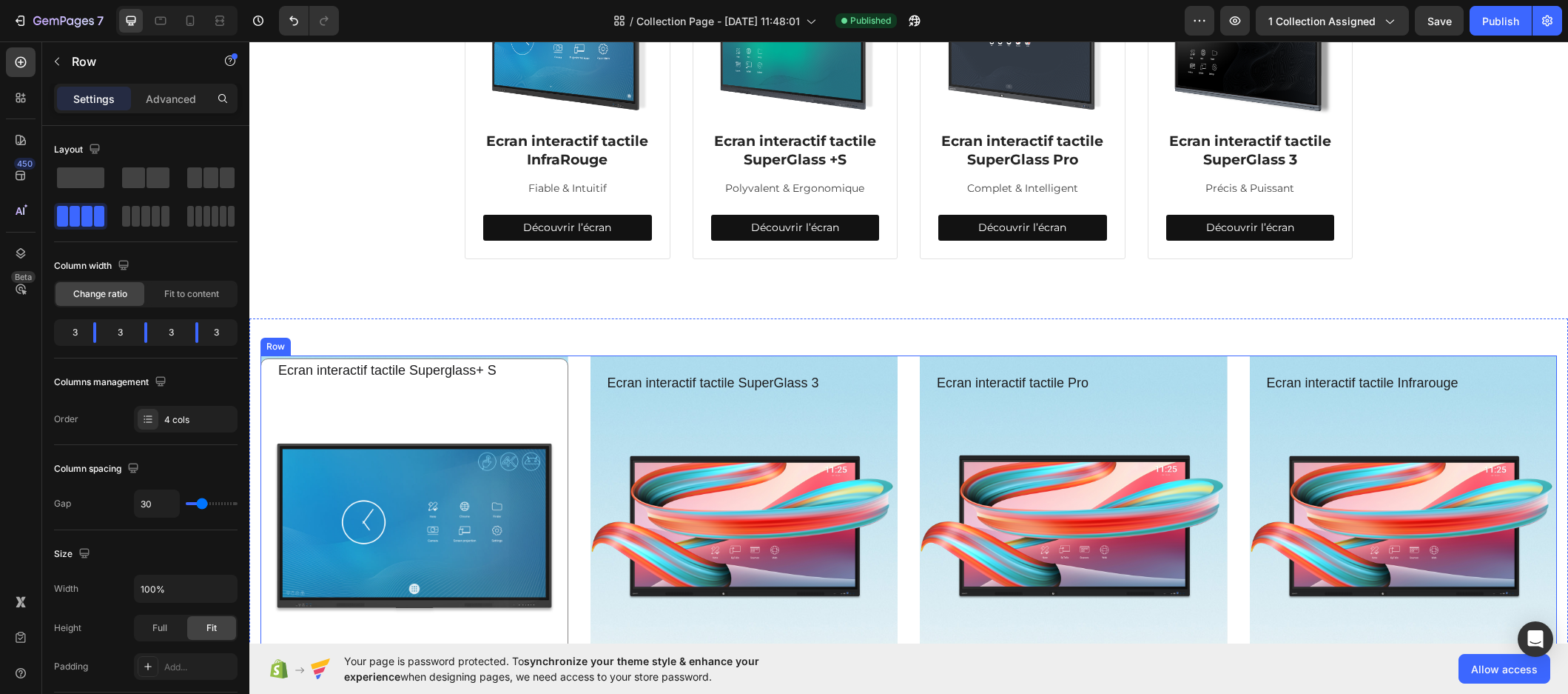
click at [900, 375] on div "Ecran interactif tactile Superglass+ S Heading En savoir plus Button Row Hero B…" at bounding box center [908, 532] width 1297 height 352
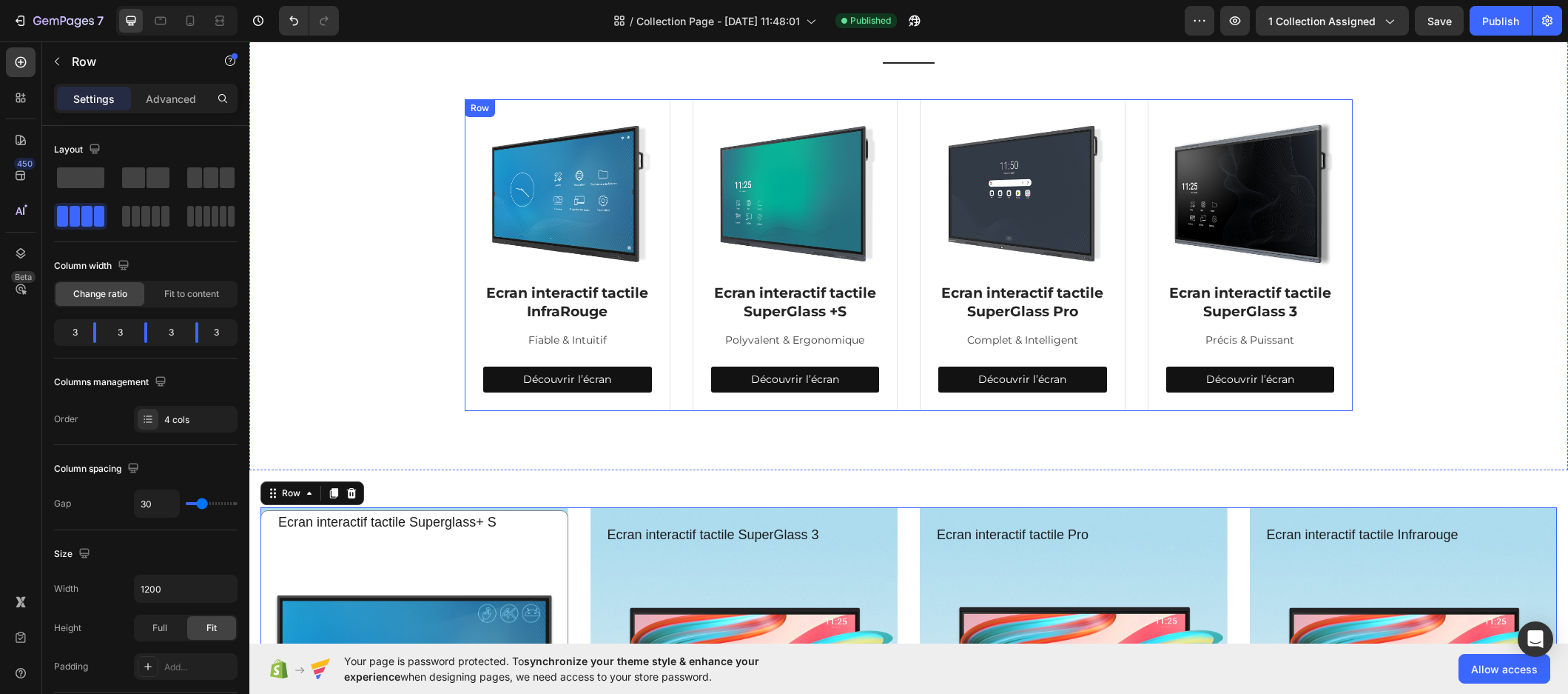
click at [903, 346] on div "Image Ecran interactif tactile InfraRouge Heading Fiable & Intuitif Text block …" at bounding box center [908, 255] width 888 height 312
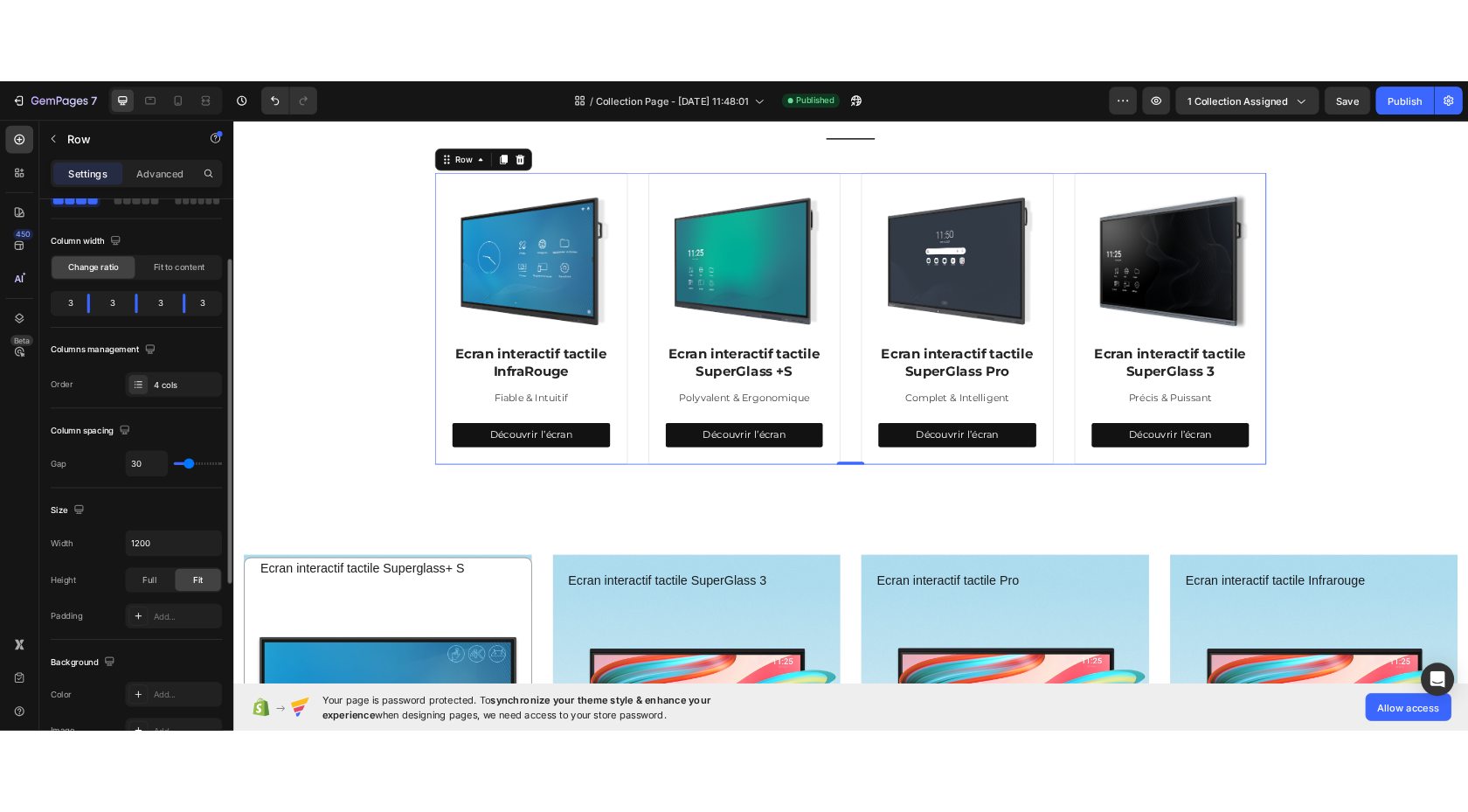
scroll to position [120, 0]
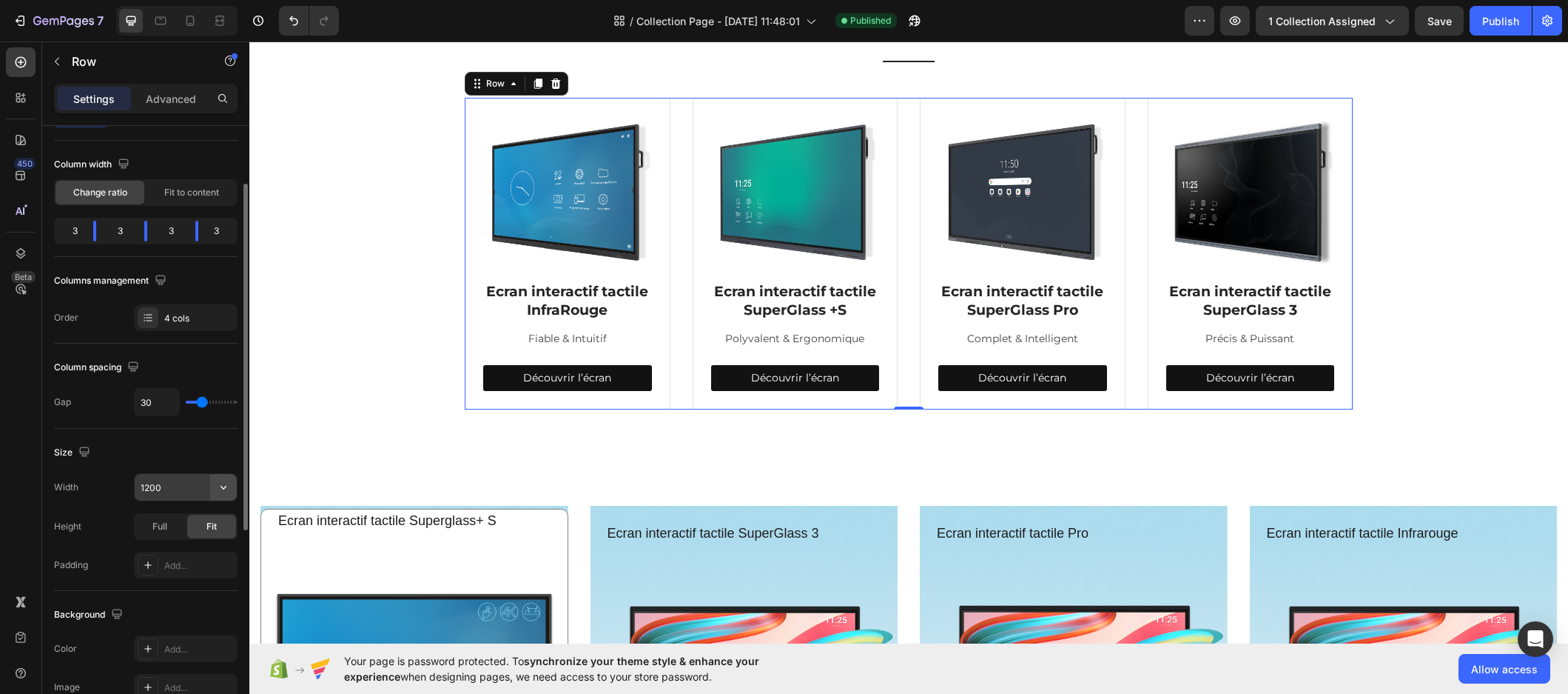
click at [222, 482] on icon "button" at bounding box center [223, 487] width 15 height 15
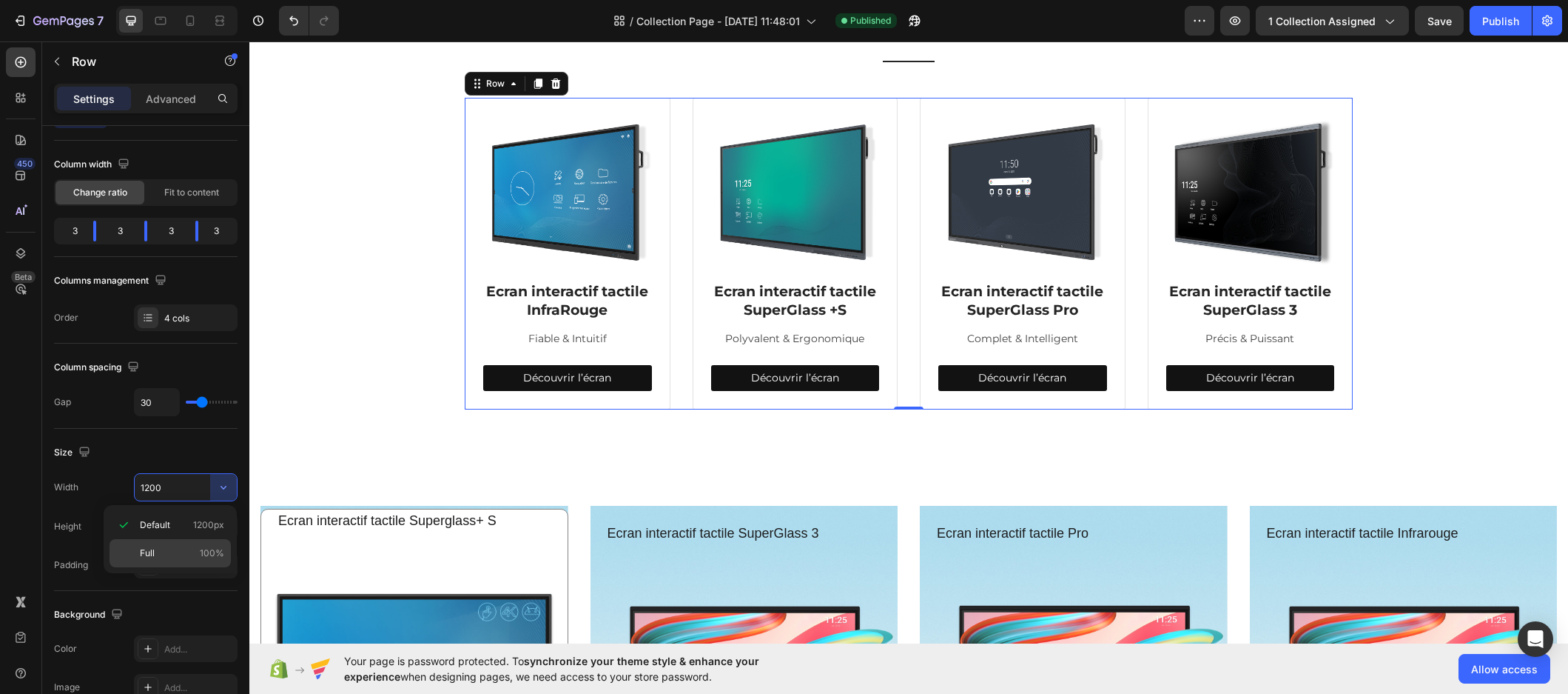
click at [172, 550] on p "Full 100%" at bounding box center [182, 553] width 84 height 13
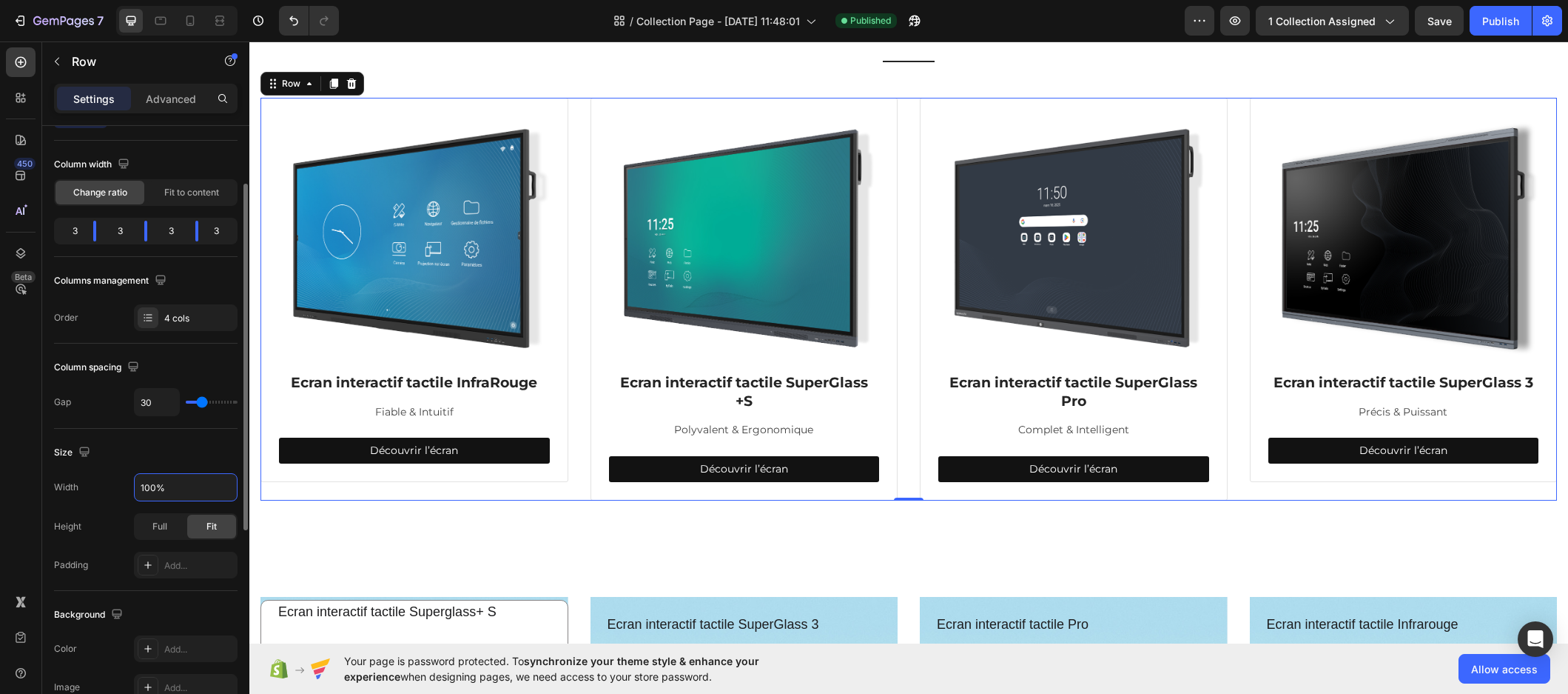
drag, startPoint x: 150, startPoint y: 487, endPoint x: 130, endPoint y: 483, distance: 20.4
click at [130, 483] on div "Width 100%" at bounding box center [146, 487] width 183 height 28
drag, startPoint x: 149, startPoint y: 487, endPoint x: 140, endPoint y: 487, distance: 9.0
click at [140, 487] on input "100%" at bounding box center [186, 487] width 102 height 27
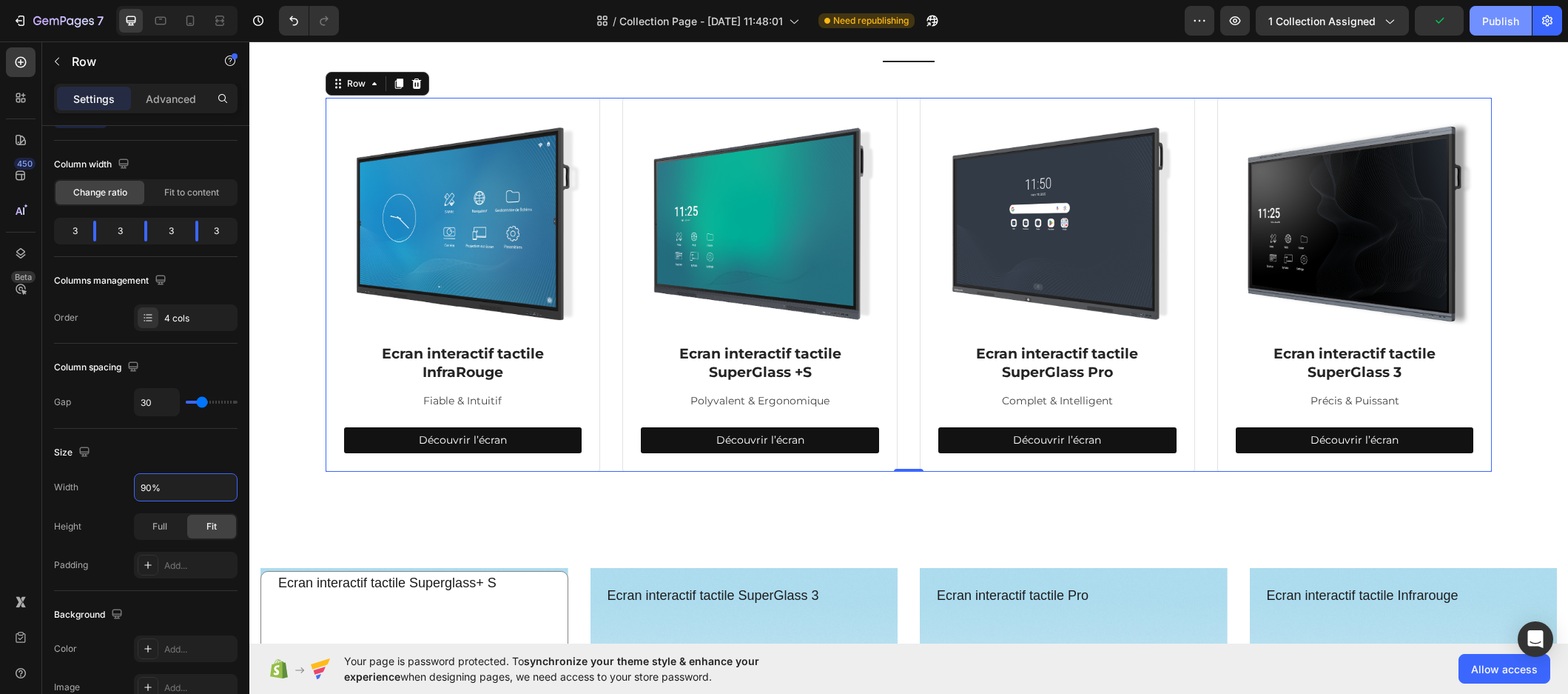
type input "90%"
click at [1242, 19] on div "Publish" at bounding box center [1501, 21] width 37 height 16
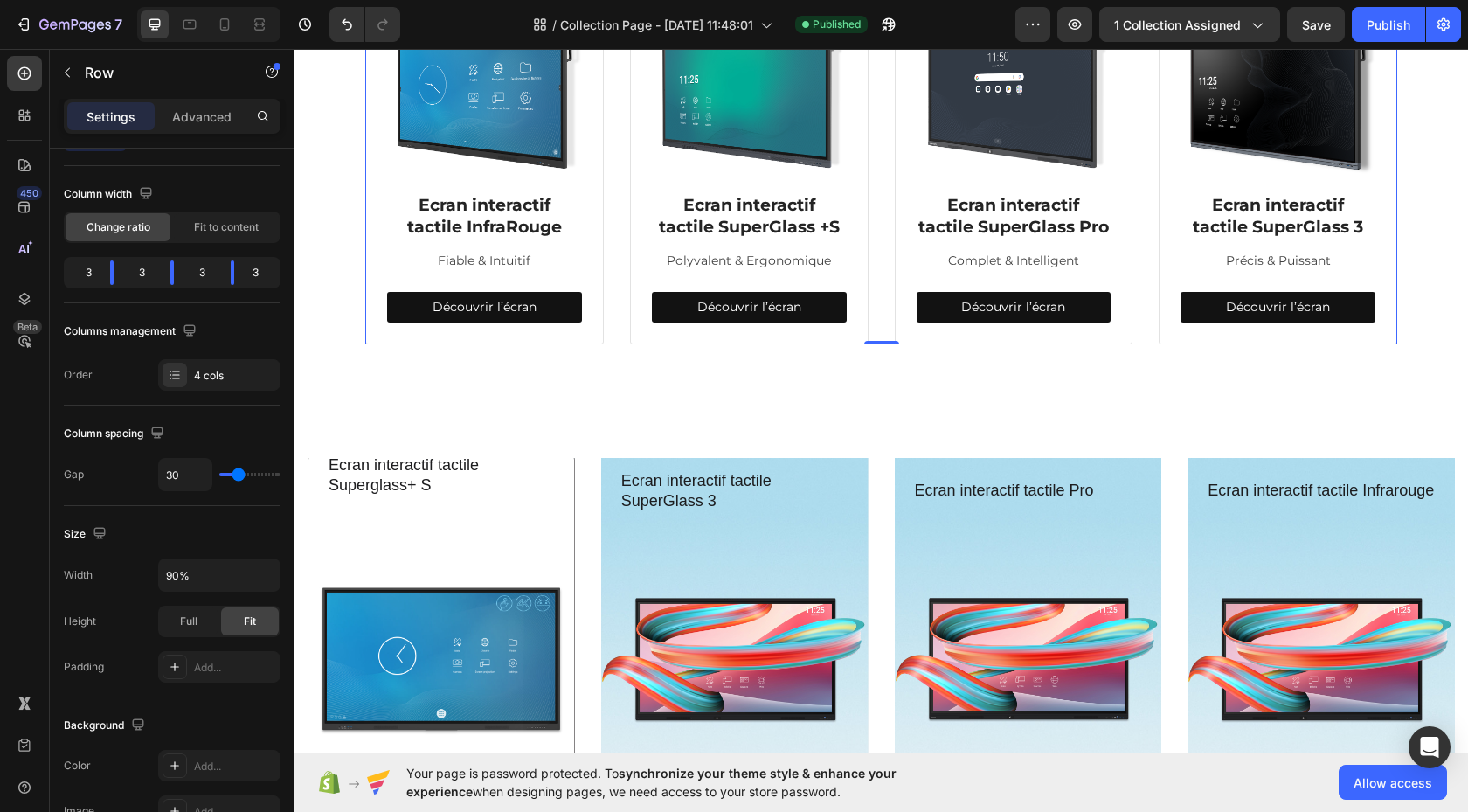
scroll to position [717, 0]
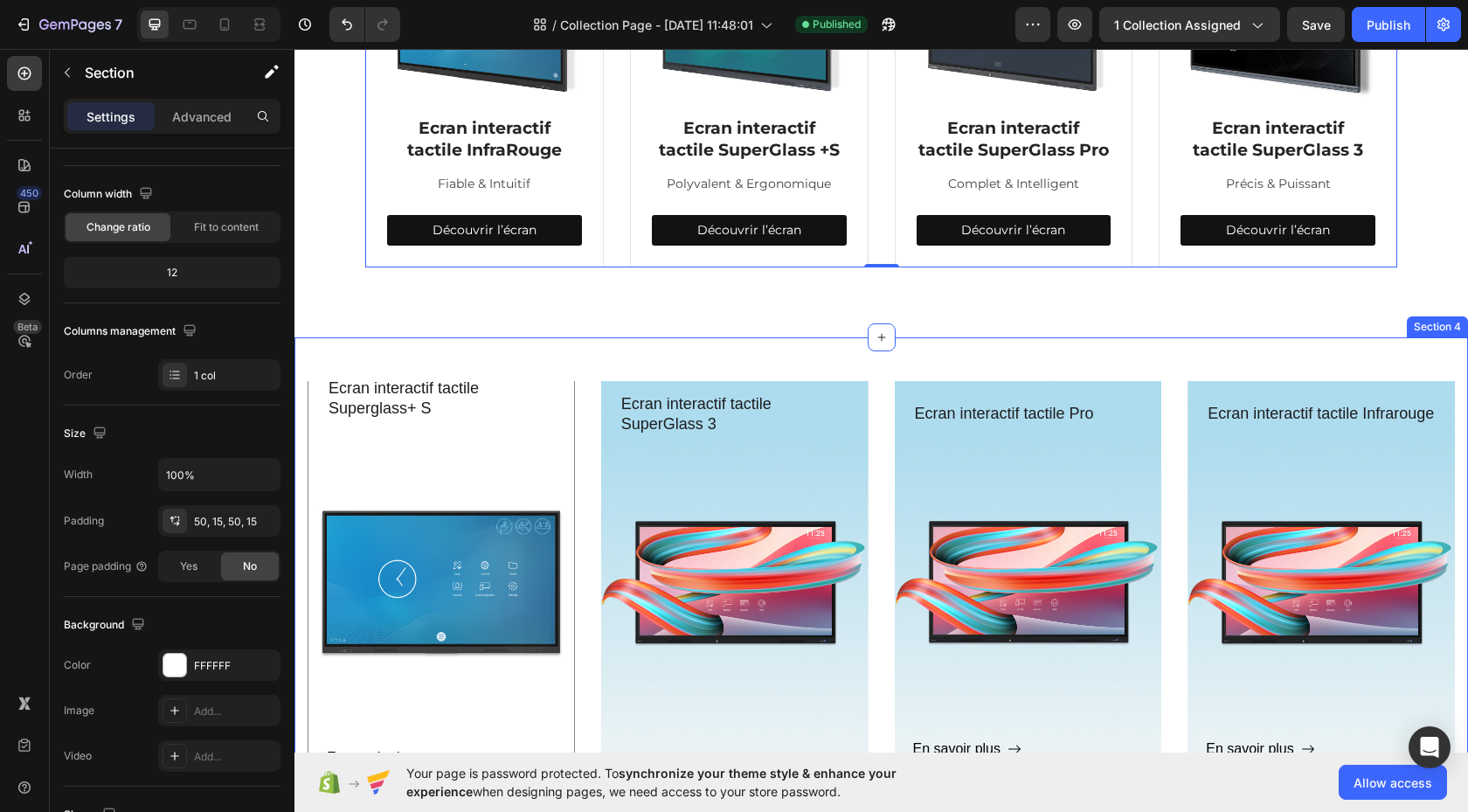
click at [679, 375] on div "Ecran interactif tactile Superglass+ S Heading En savoir plus Button Row Hero B…" at bounding box center [880, 596] width 1173 height 517
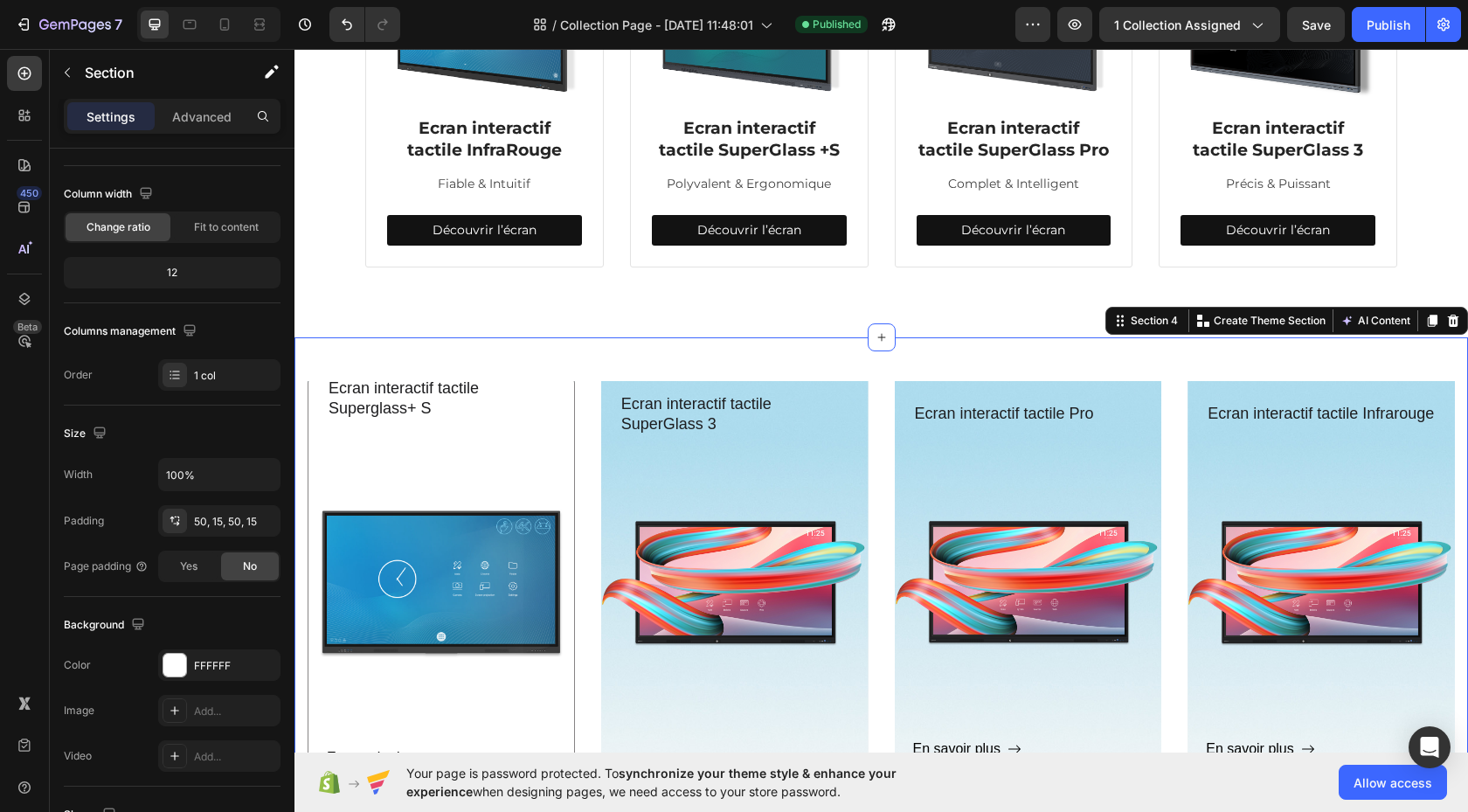
scroll to position [0, 0]
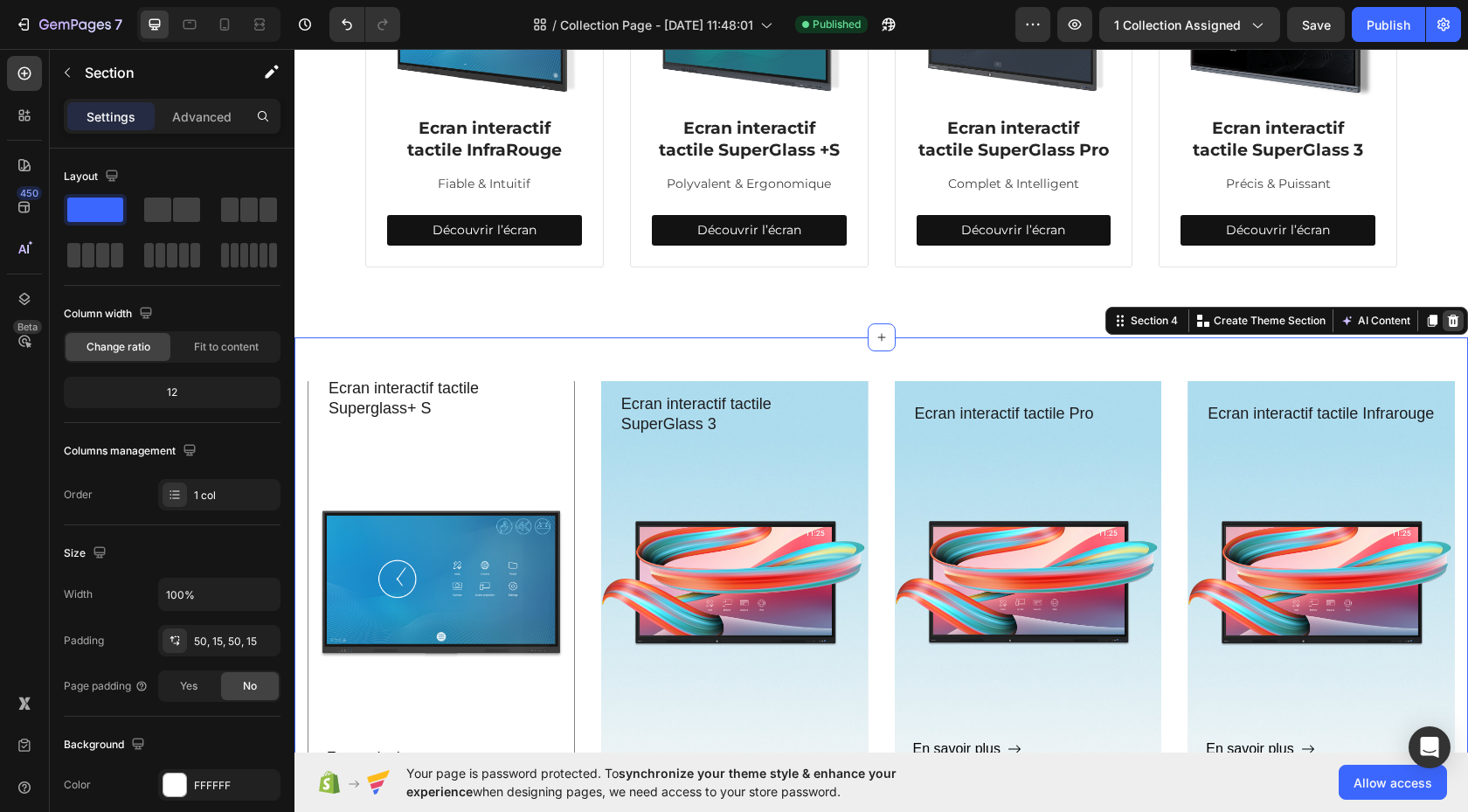
click at [1447, 326] on icon at bounding box center [1453, 320] width 12 height 12
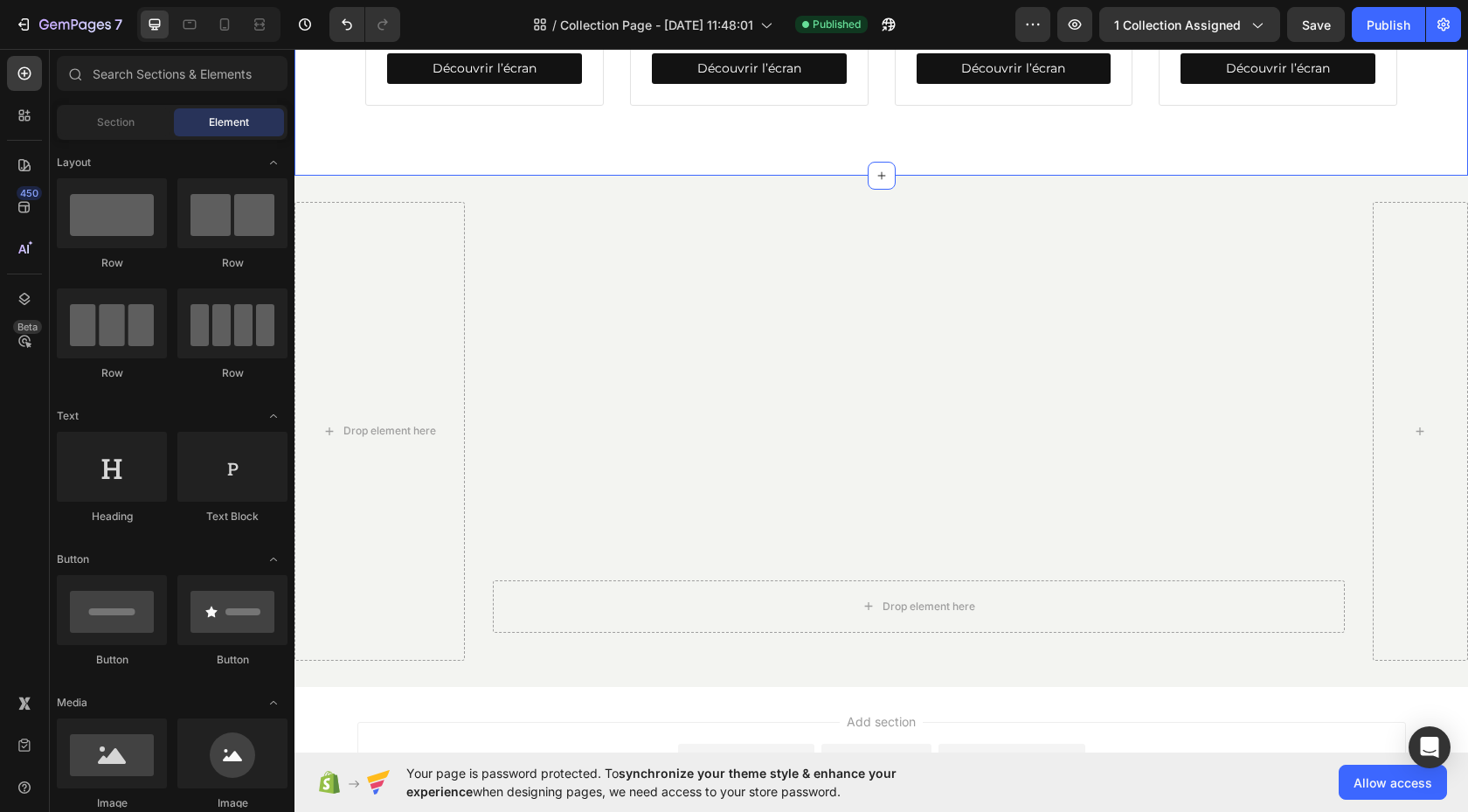
scroll to position [806, 0]
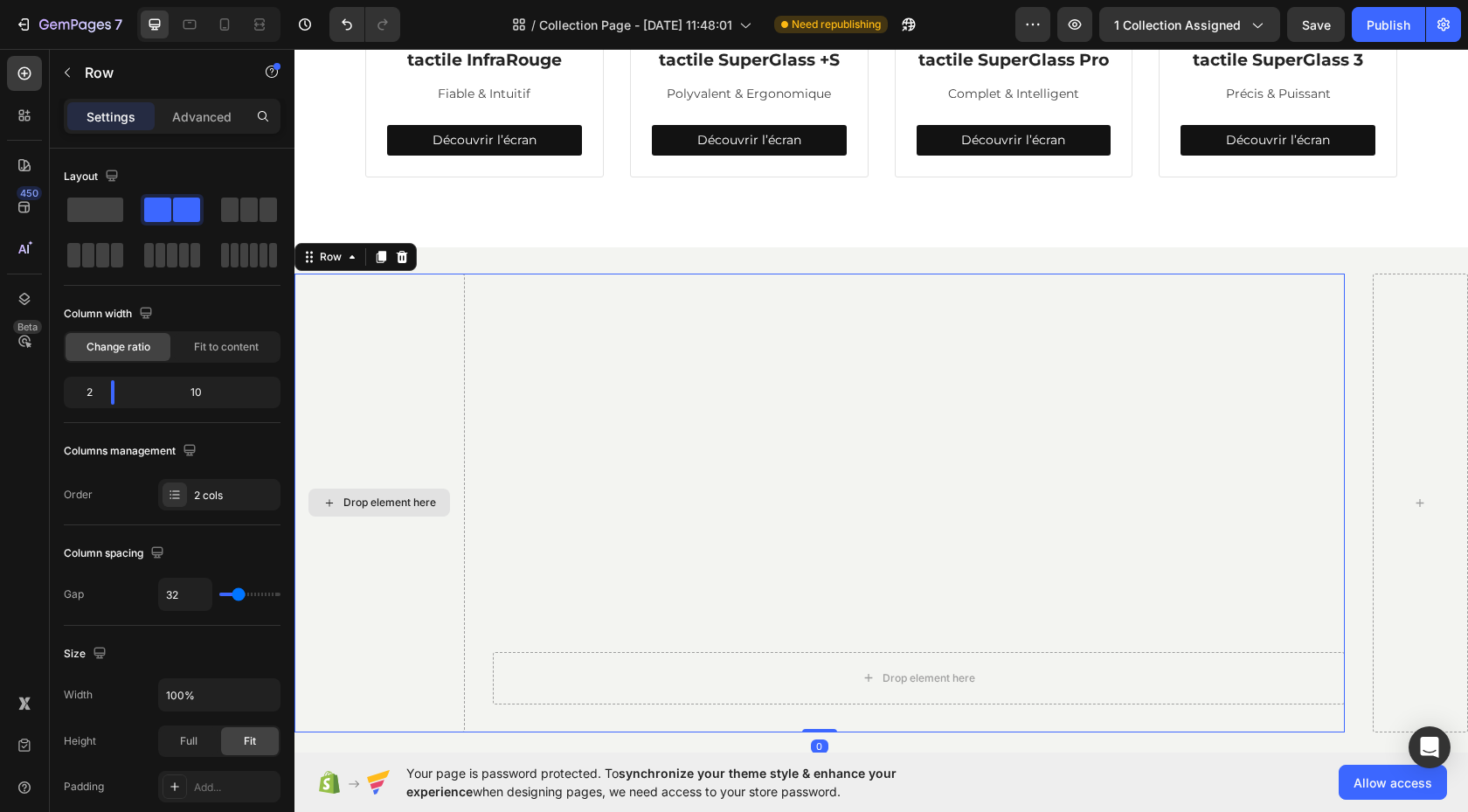
click at [438, 369] on div "Drop element here" at bounding box center [379, 502] width 170 height 459
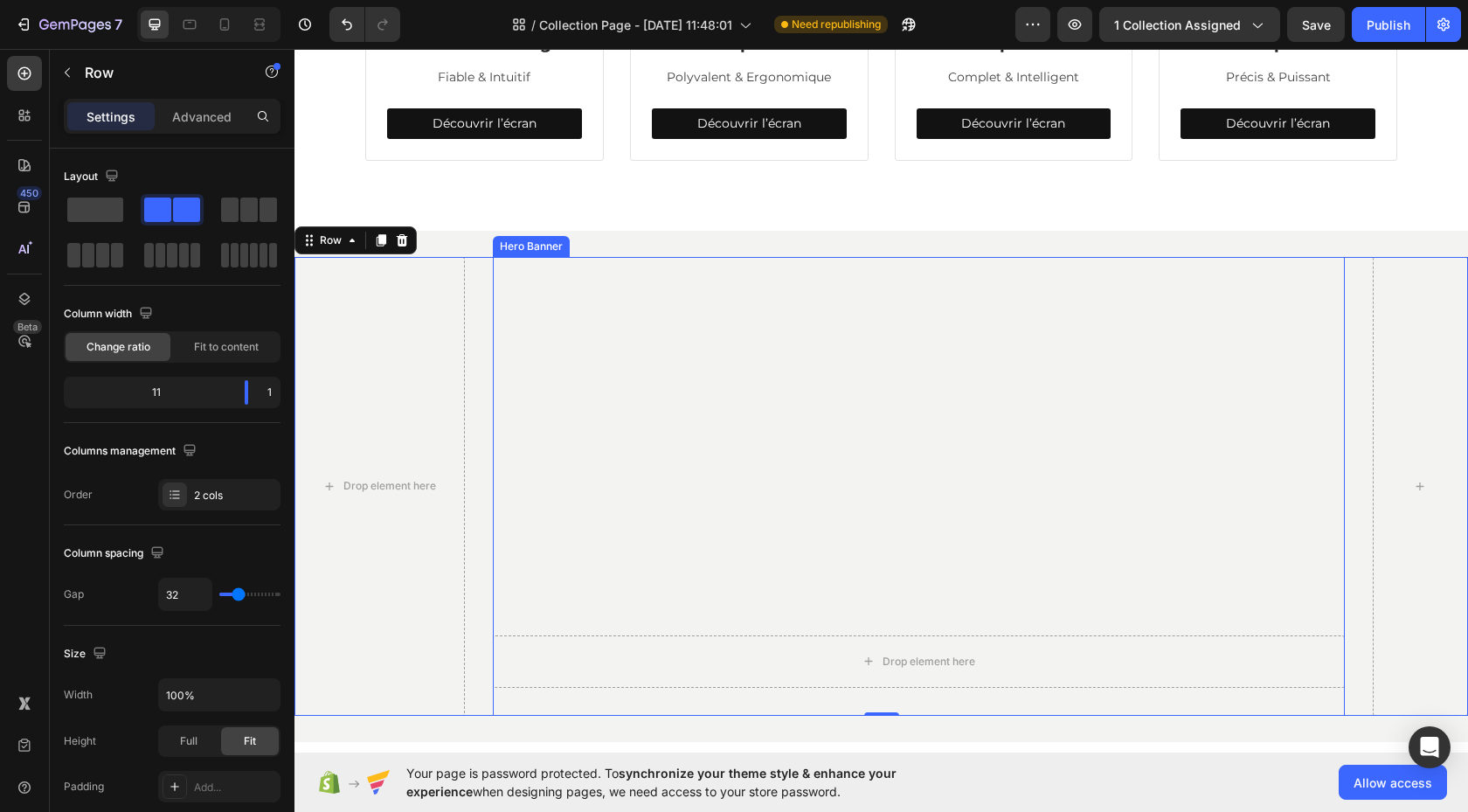
scroll to position [788, 0]
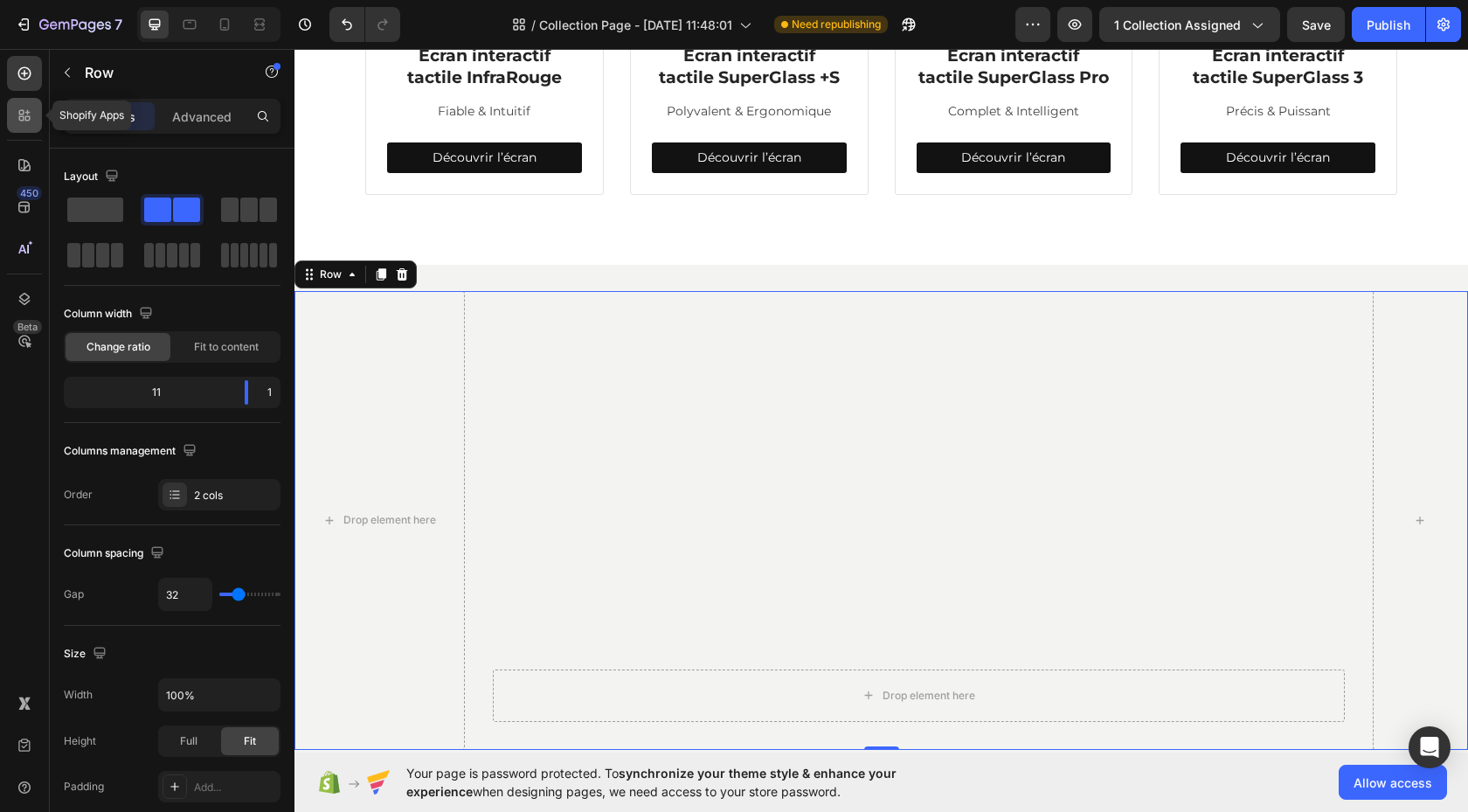
click at [23, 124] on div at bounding box center [25, 116] width 35 height 35
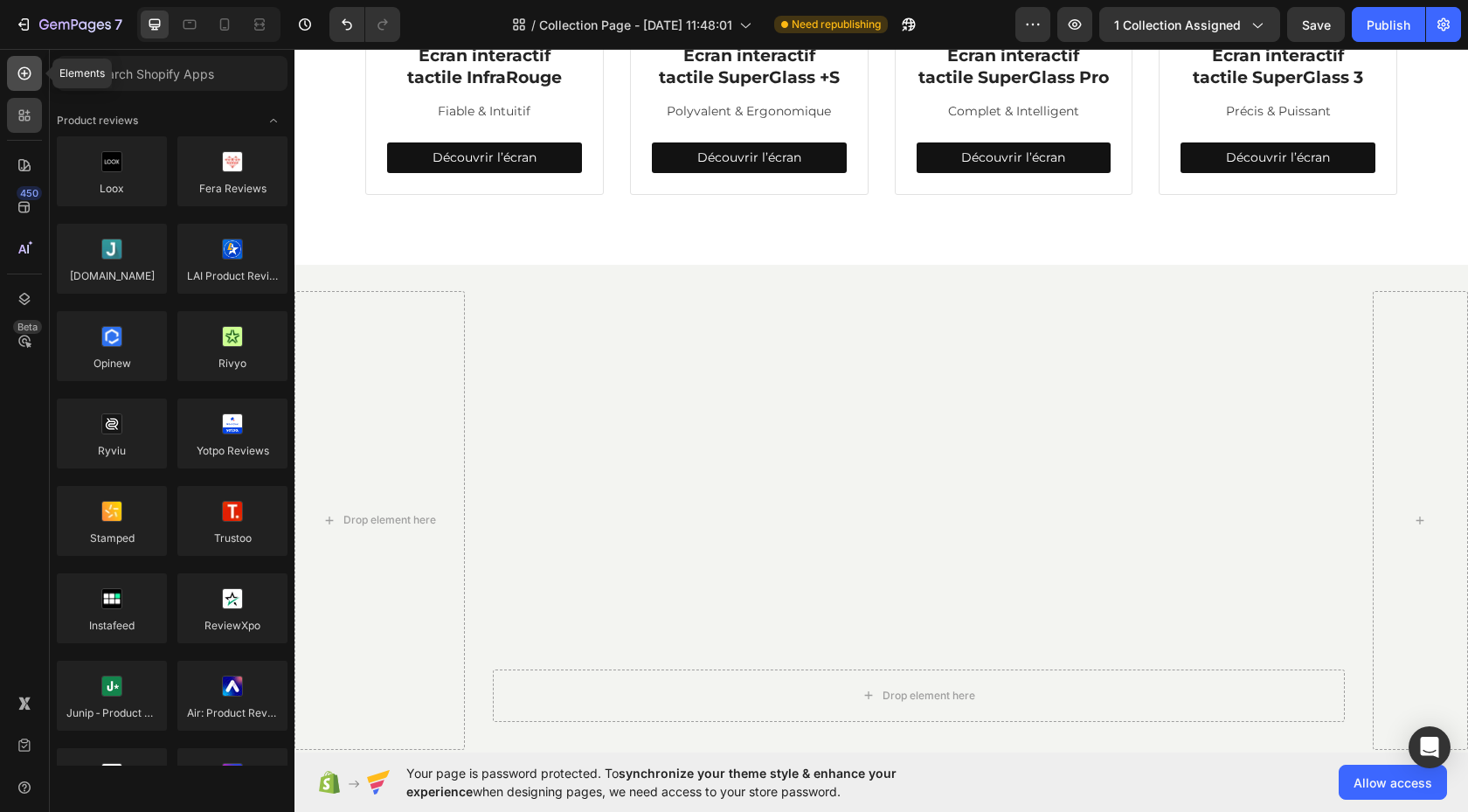
click at [31, 78] on icon at bounding box center [25, 74] width 18 height 18
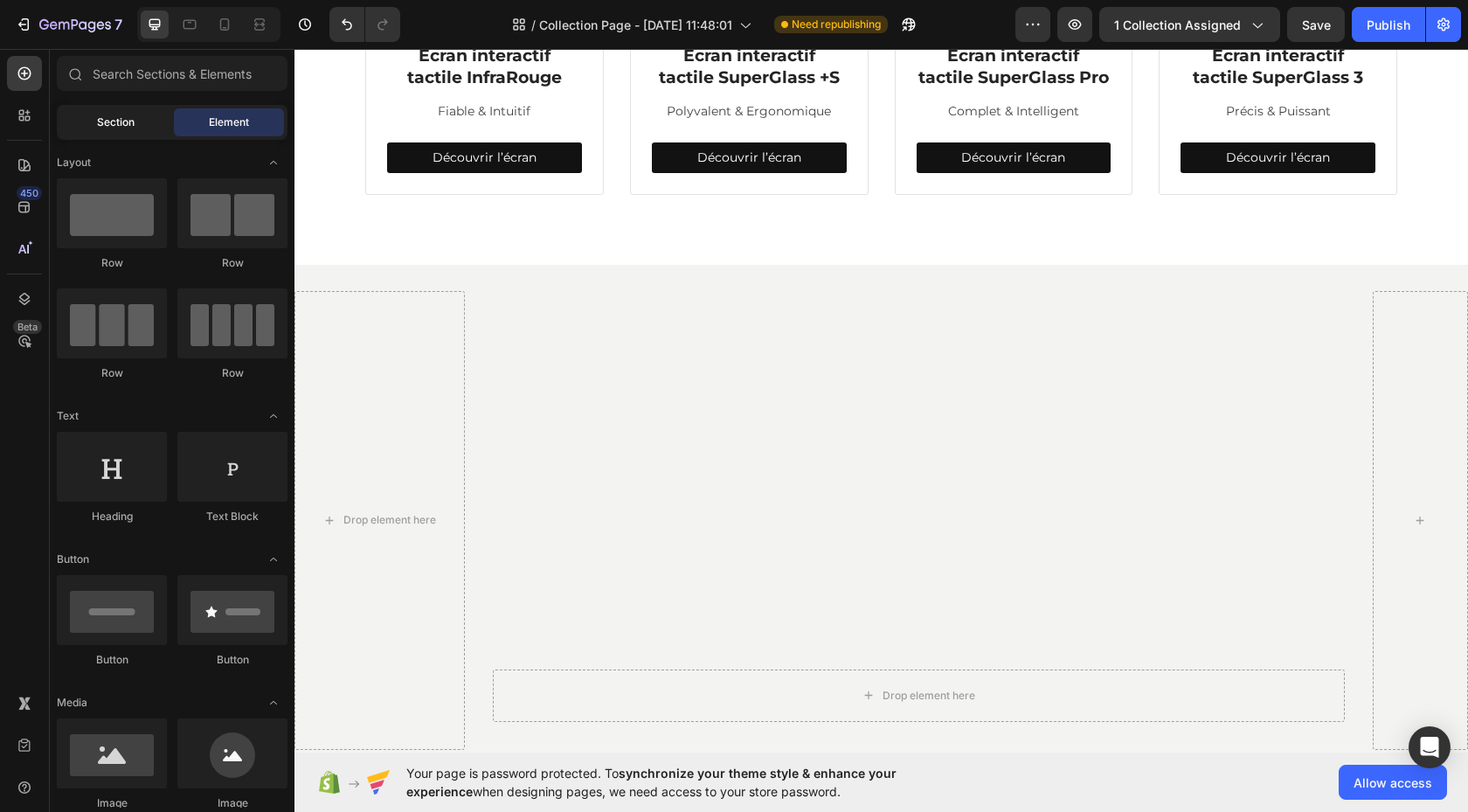
click at [103, 121] on span "Section" at bounding box center [116, 122] width 37 height 16
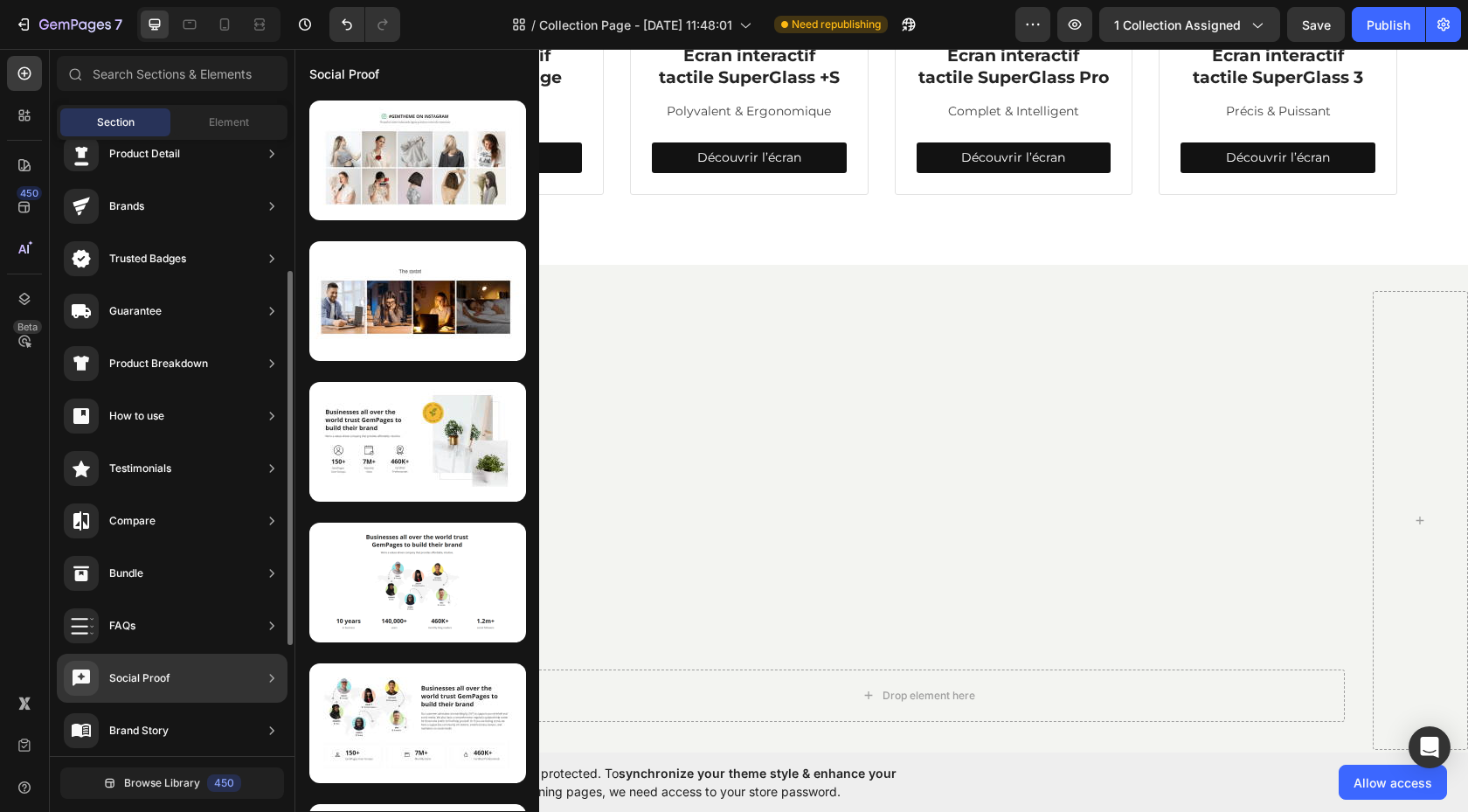
scroll to position [0, 0]
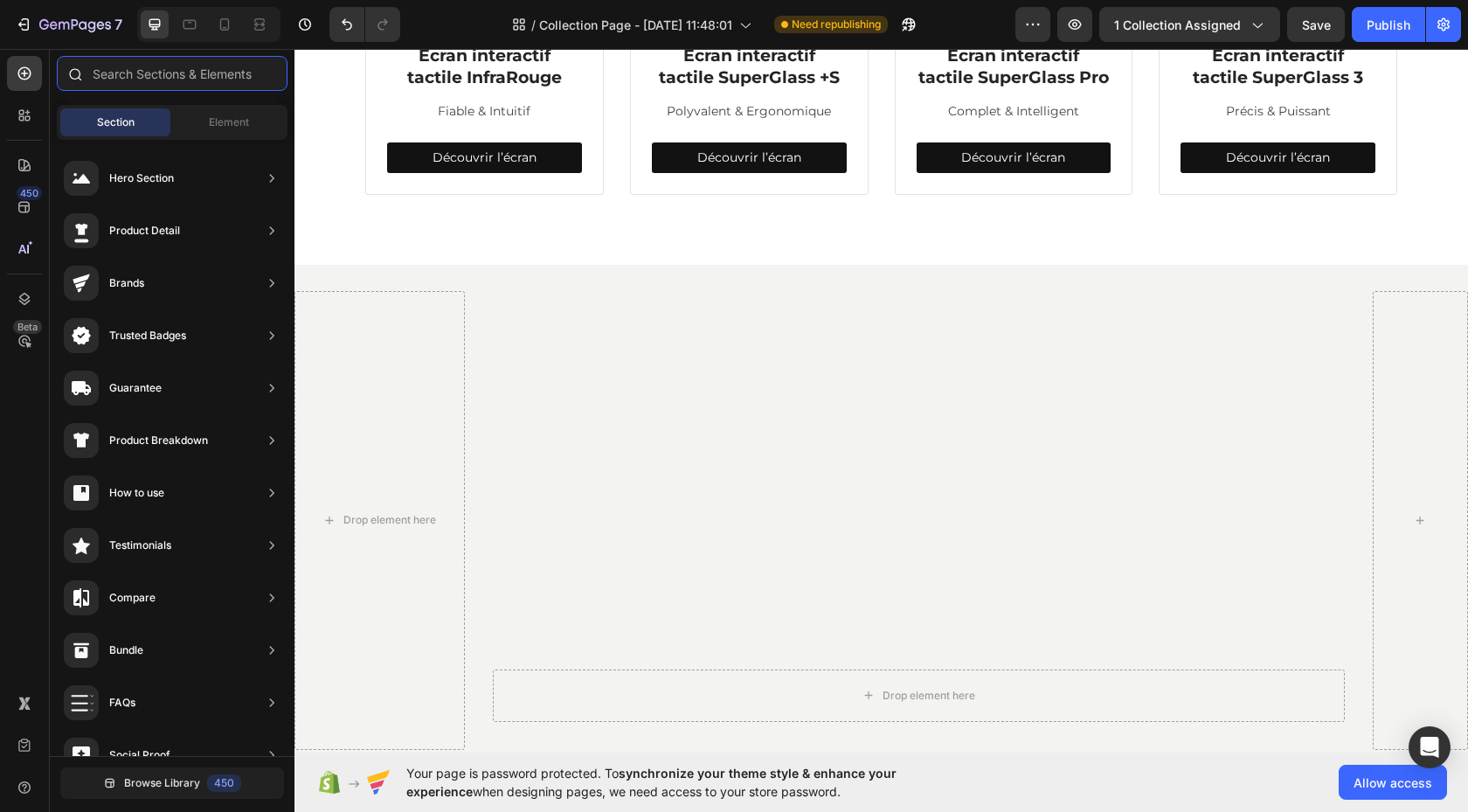
click at [187, 71] on input "text" at bounding box center [172, 74] width 231 height 35
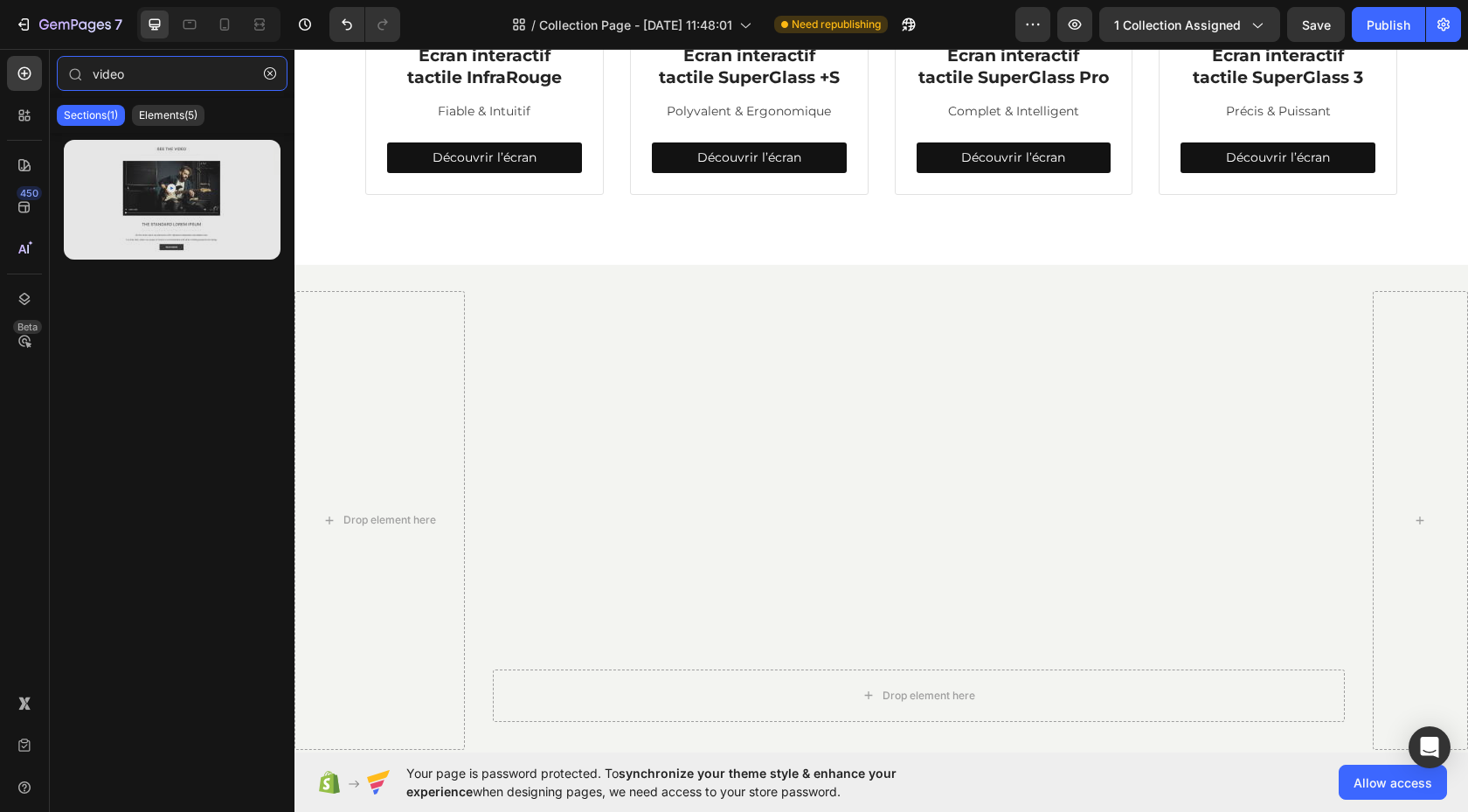
type input "video"
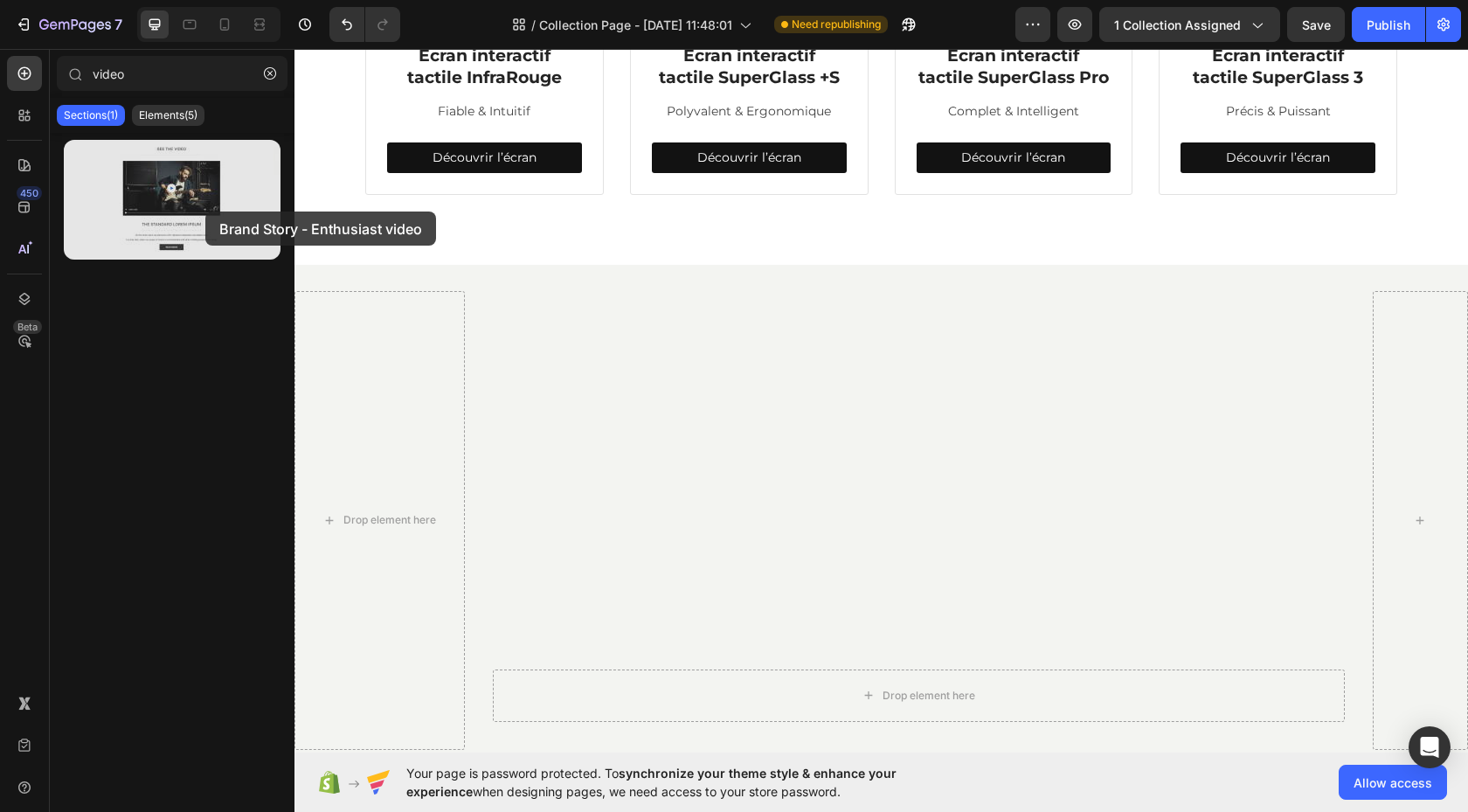
click at [206, 211] on div at bounding box center [172, 200] width 216 height 120
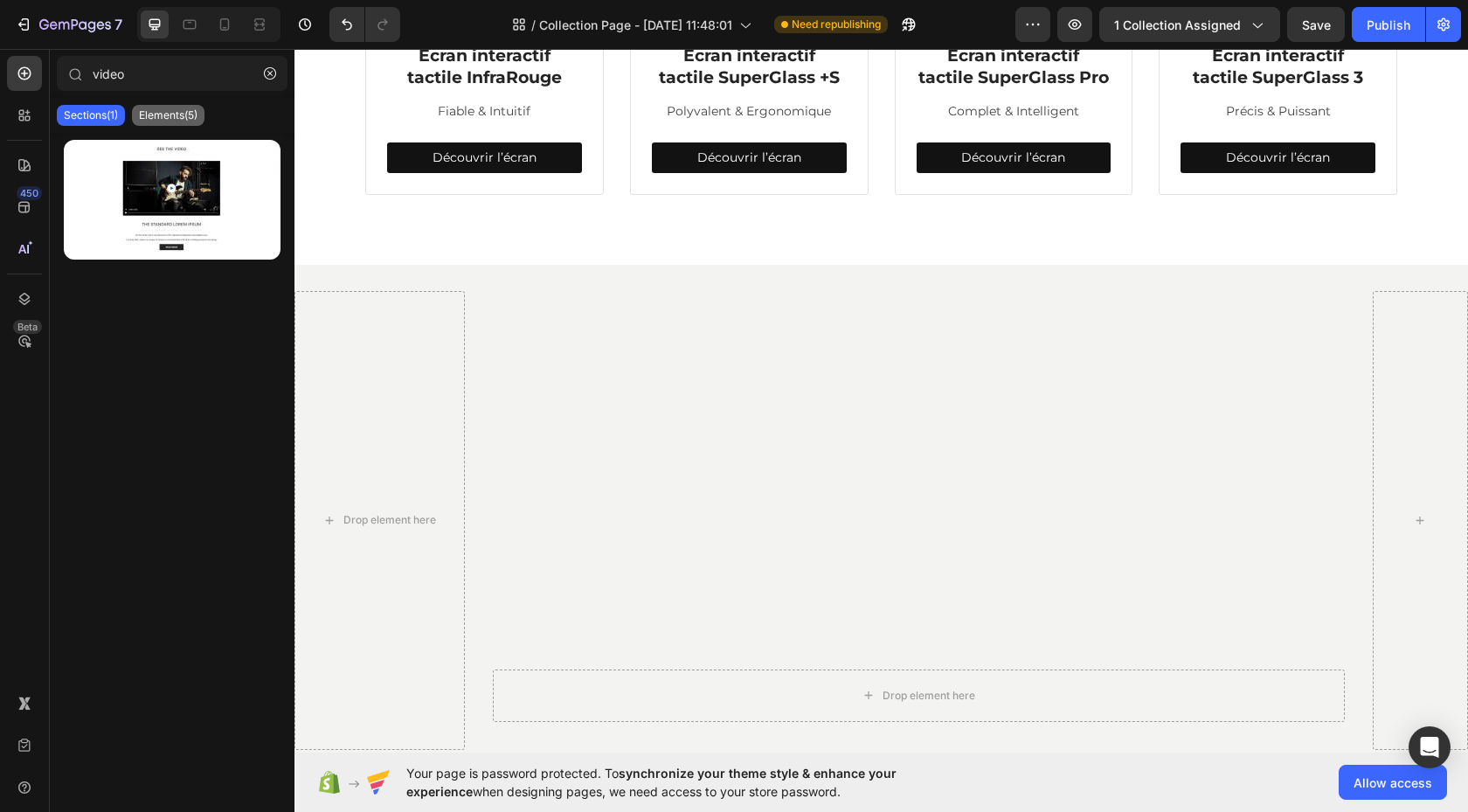
click at [185, 118] on p "Elements(5)" at bounding box center [168, 115] width 59 height 14
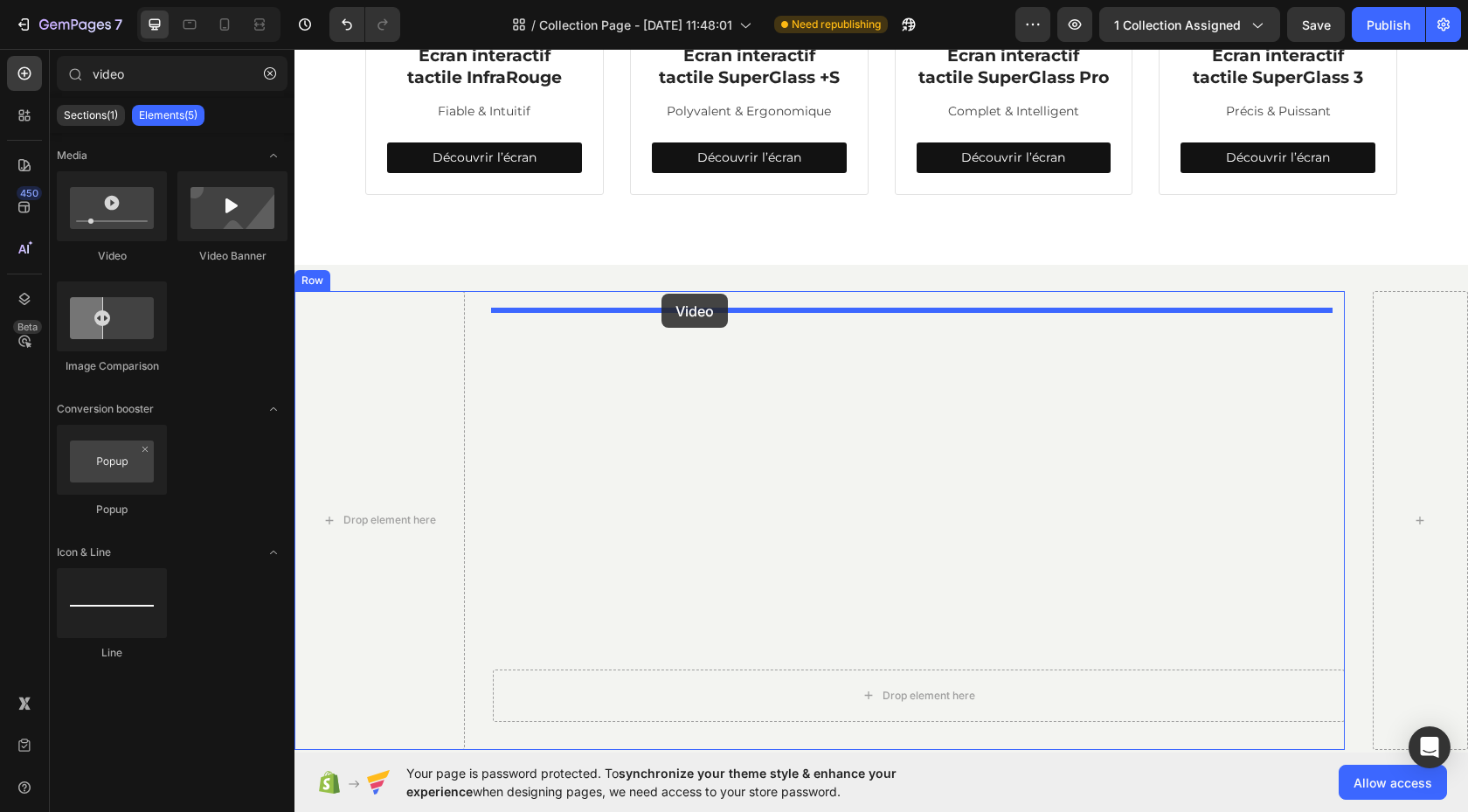
drag, startPoint x: 413, startPoint y: 274, endPoint x: 660, endPoint y: 294, distance: 247.8
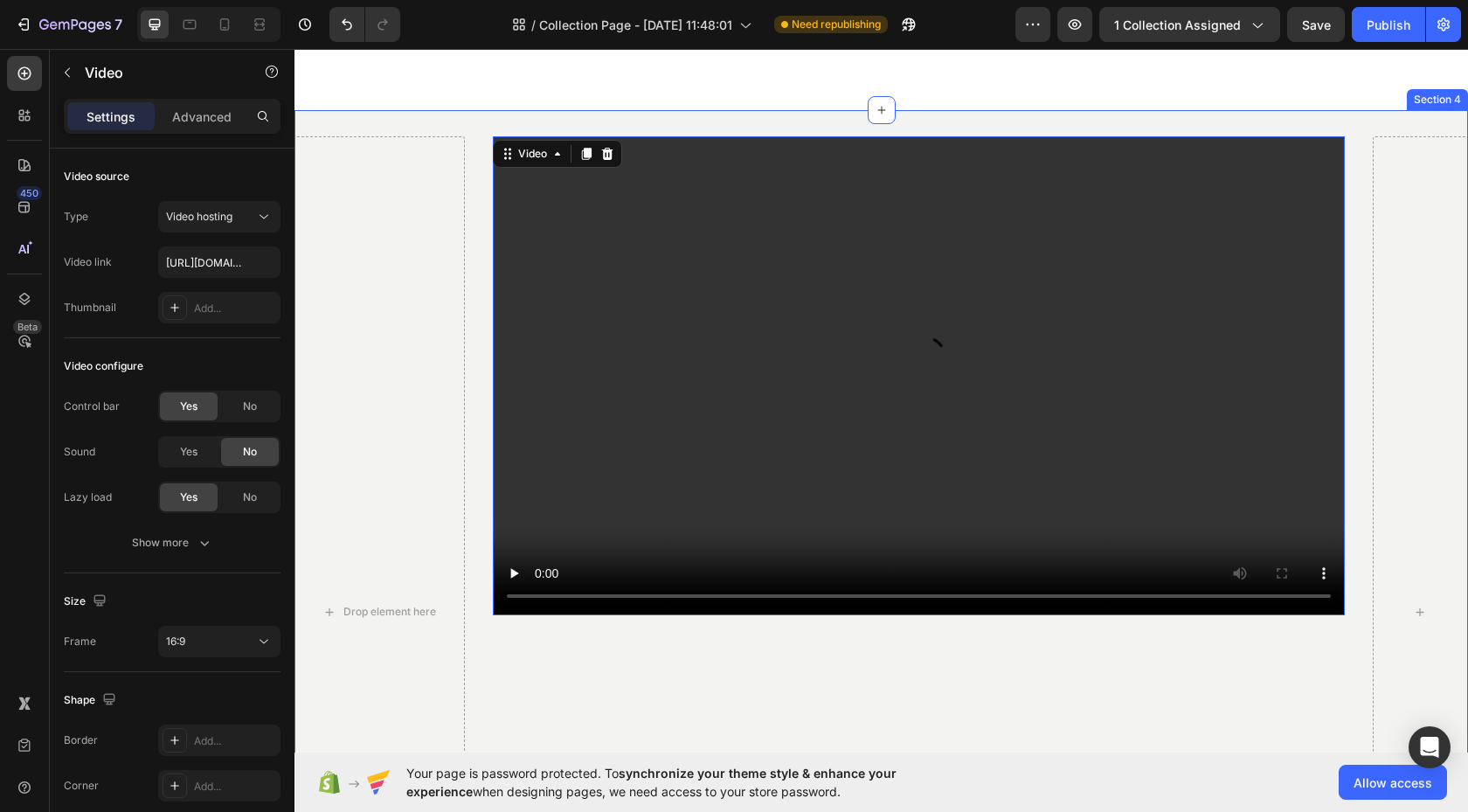
scroll to position [864, 0]
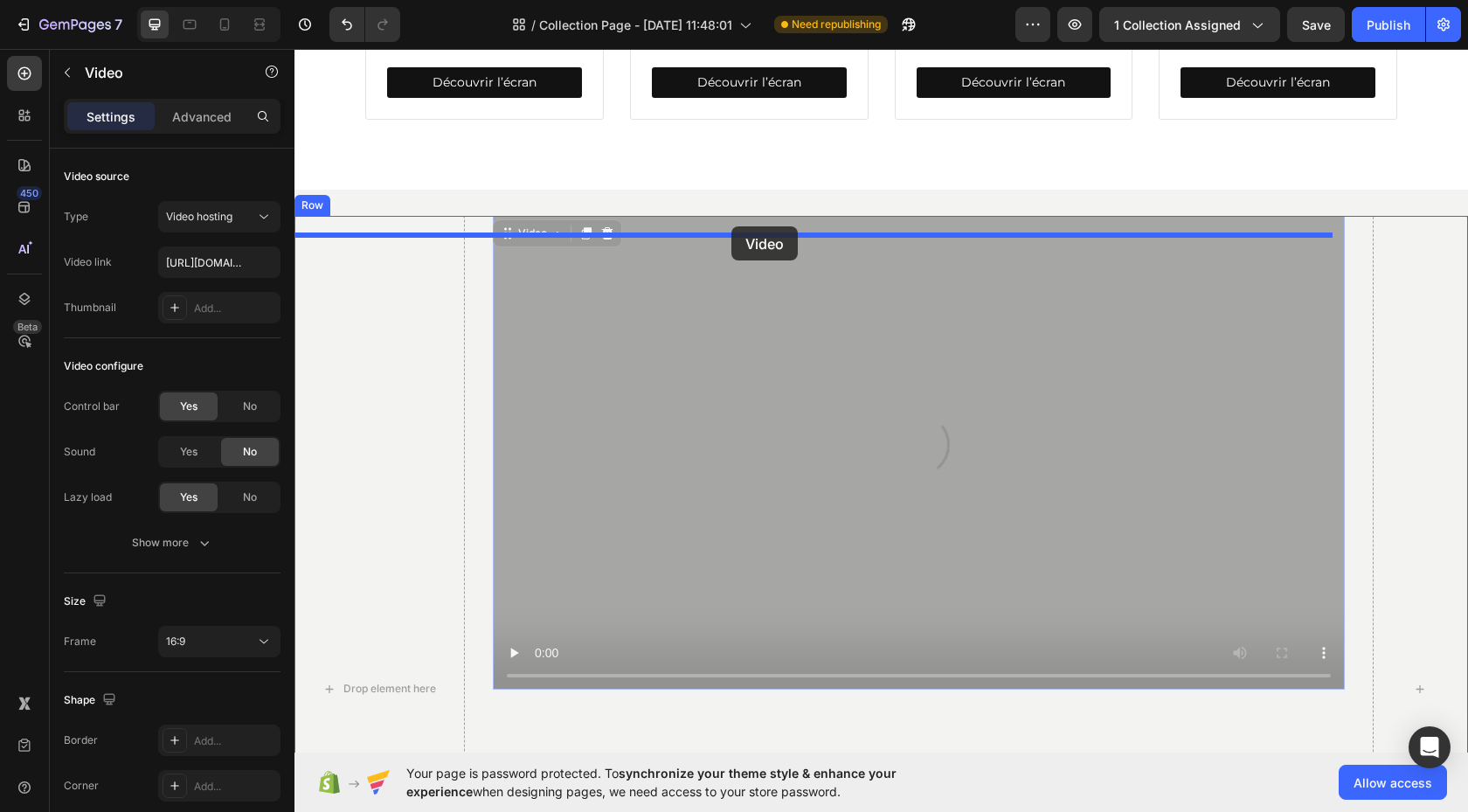
drag, startPoint x: 740, startPoint y: 294, endPoint x: 732, endPoint y: 226, distance: 68.5
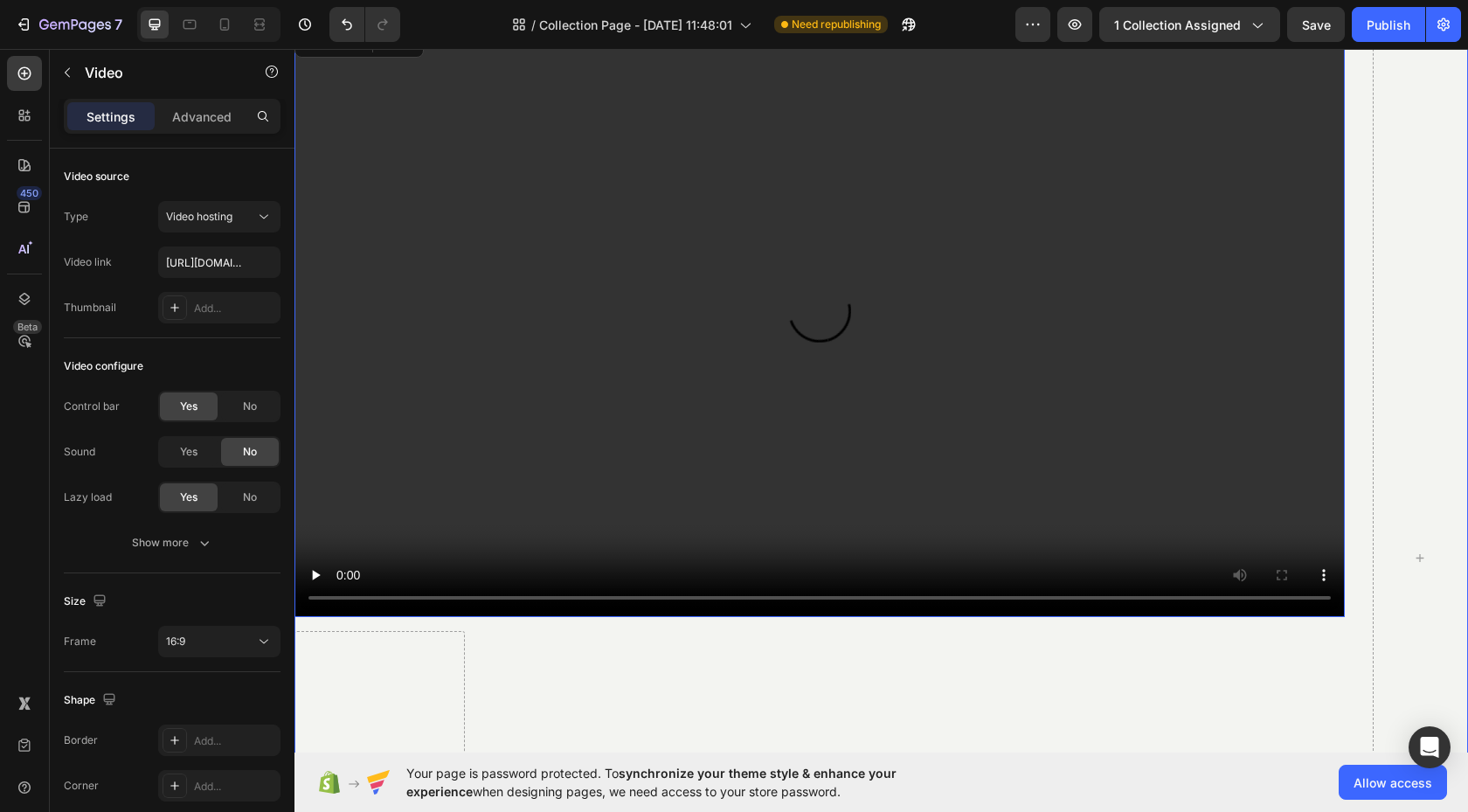
scroll to position [884, 0]
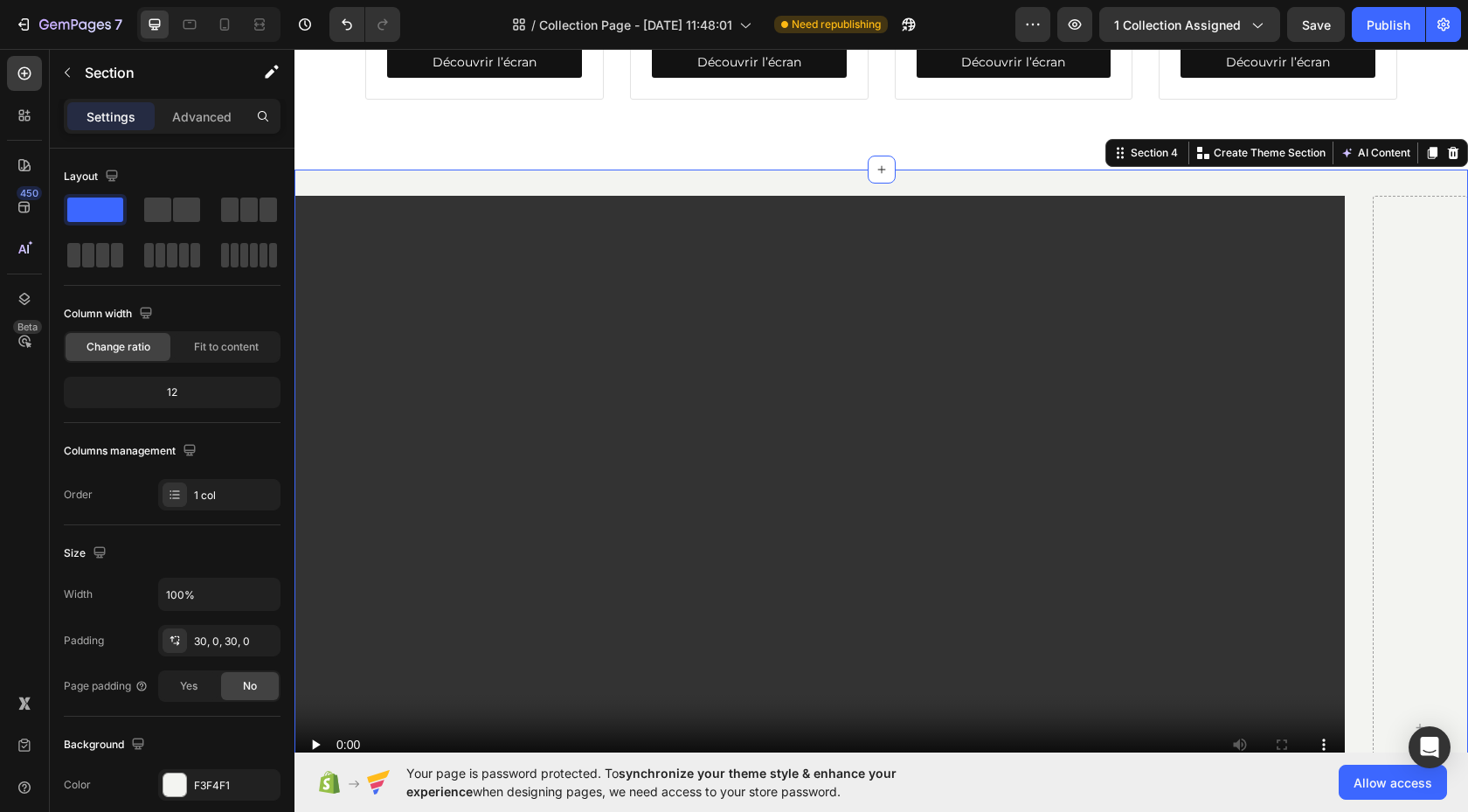
click at [404, 196] on div "Video Drop element here Drop element here Hero Banner Row Row Section 4 You can…" at bounding box center [880, 726] width 1173 height 1116
drag, startPoint x: 107, startPoint y: 211, endPoint x: 134, endPoint y: 208, distance: 27.2
click at [107, 211] on span at bounding box center [94, 209] width 56 height 25
click at [161, 207] on span at bounding box center [158, 209] width 28 height 25
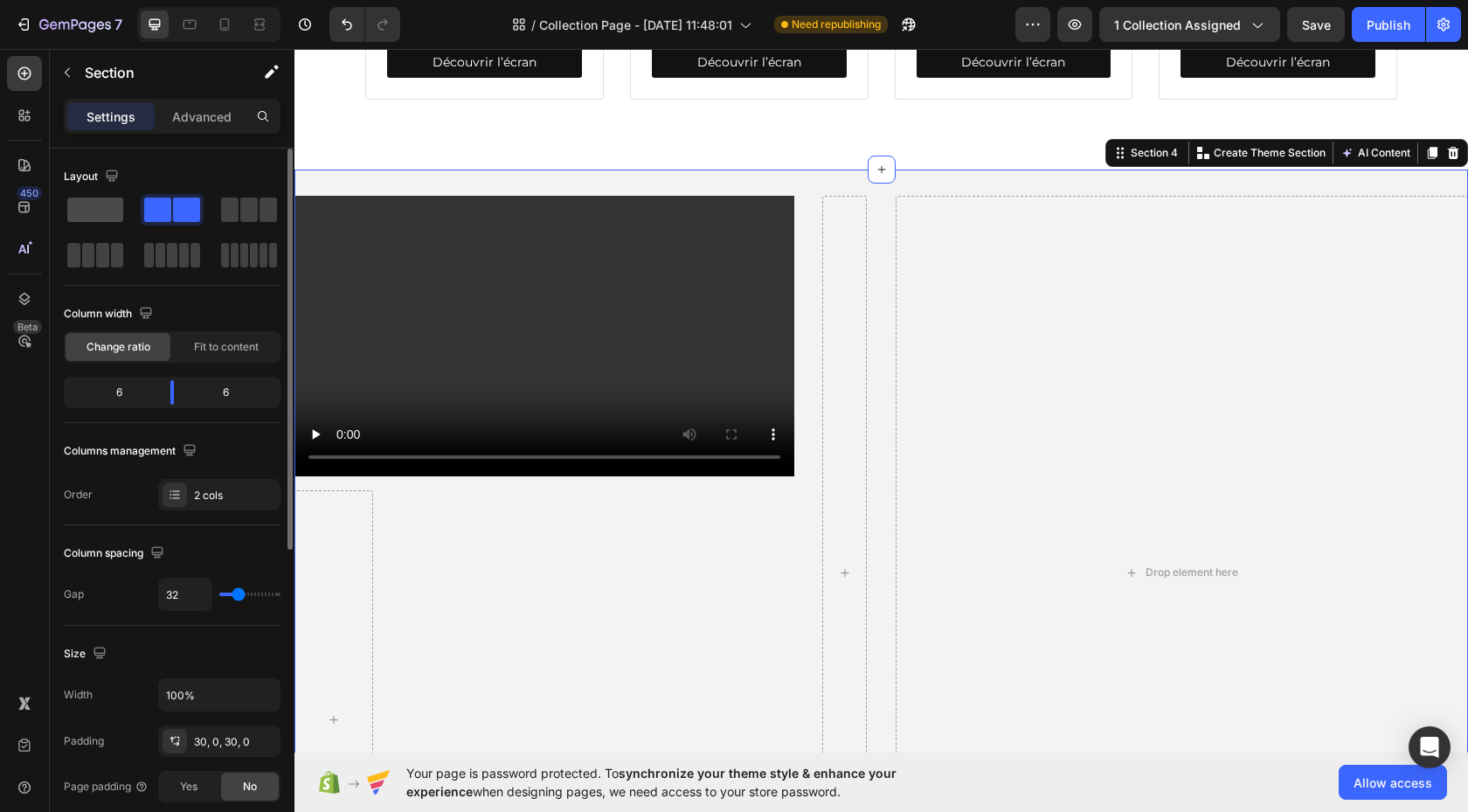
click at [92, 213] on span at bounding box center [94, 209] width 56 height 25
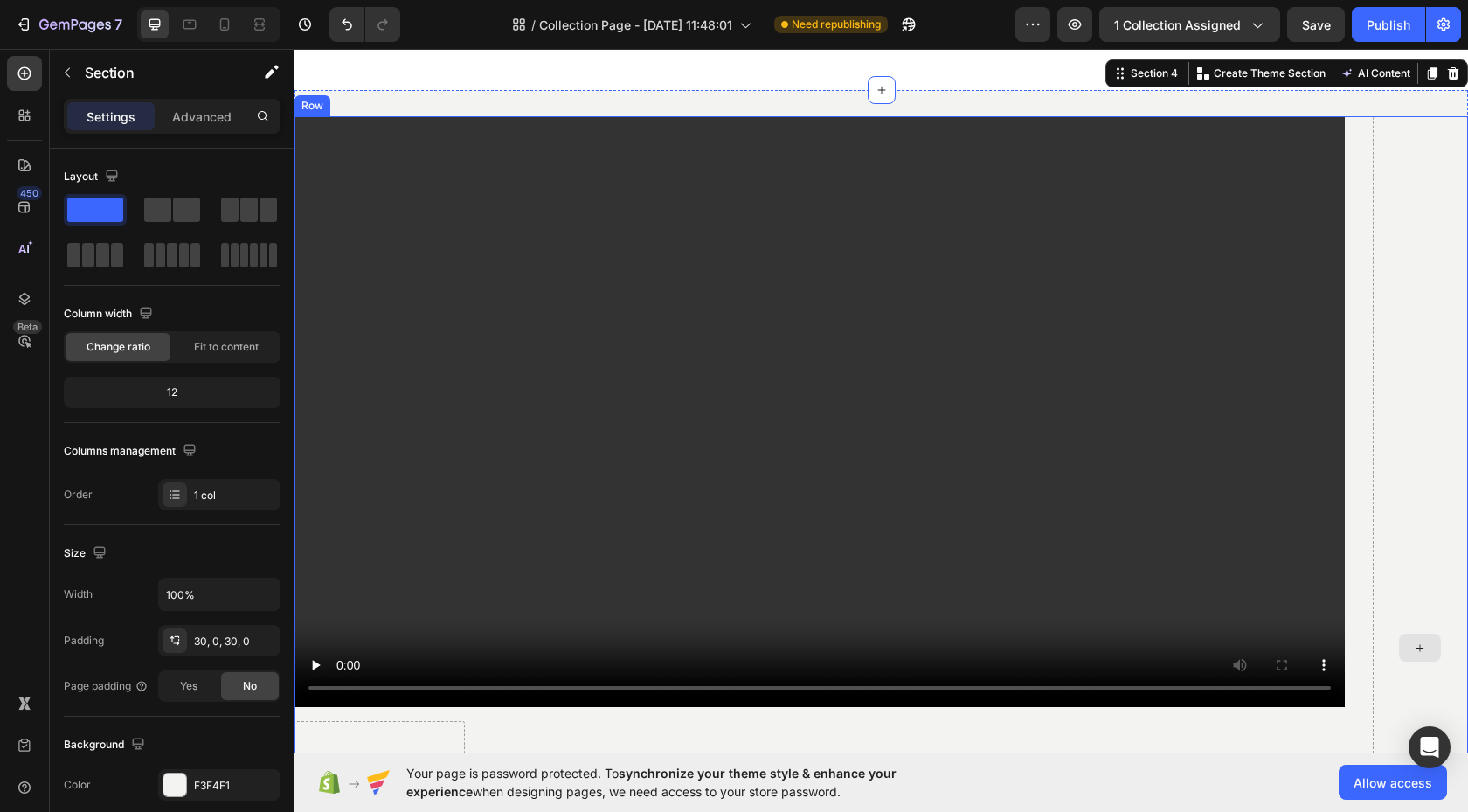
scroll to position [1073, 0]
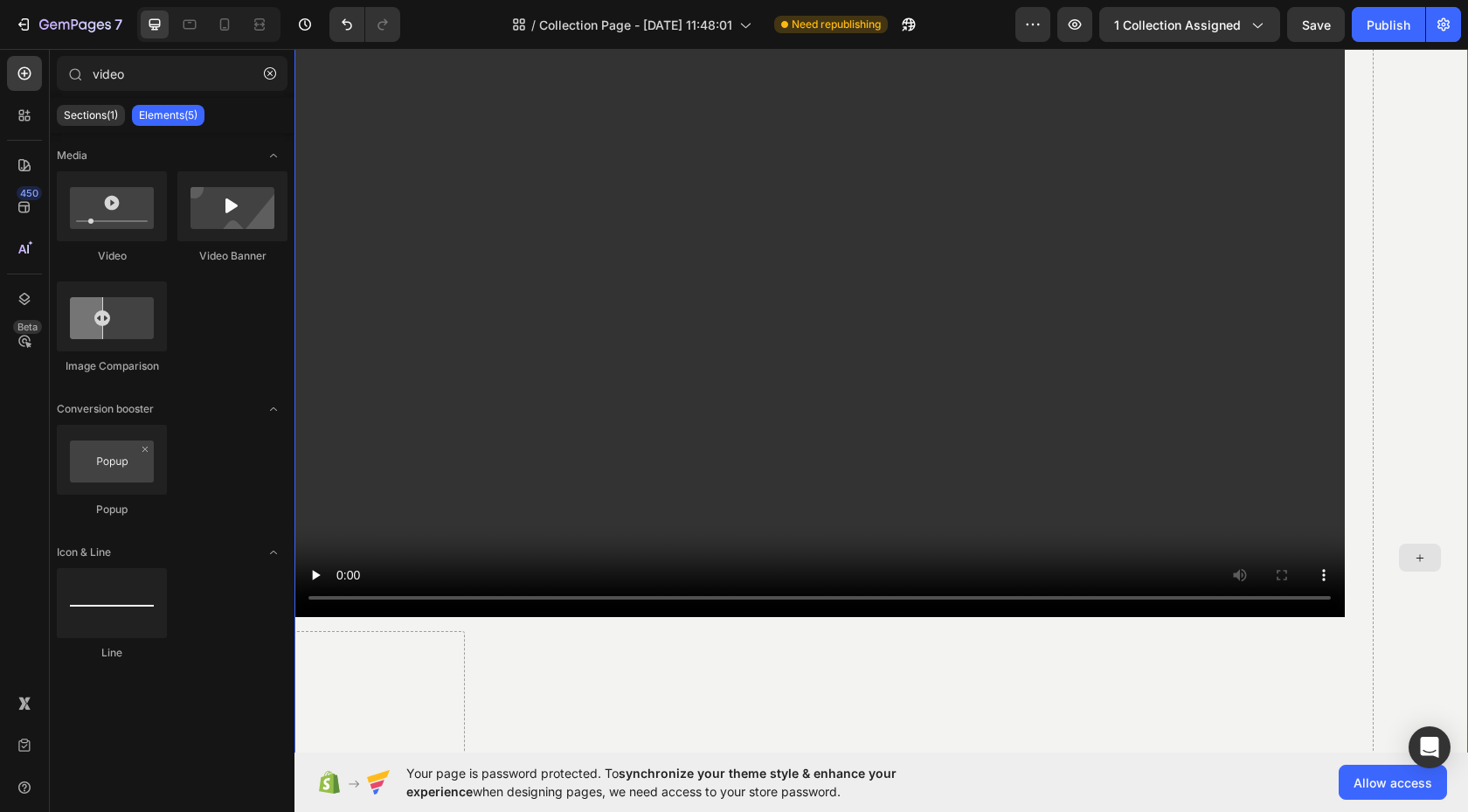
click at [1416, 553] on icon at bounding box center [1419, 556] width 7 height 7
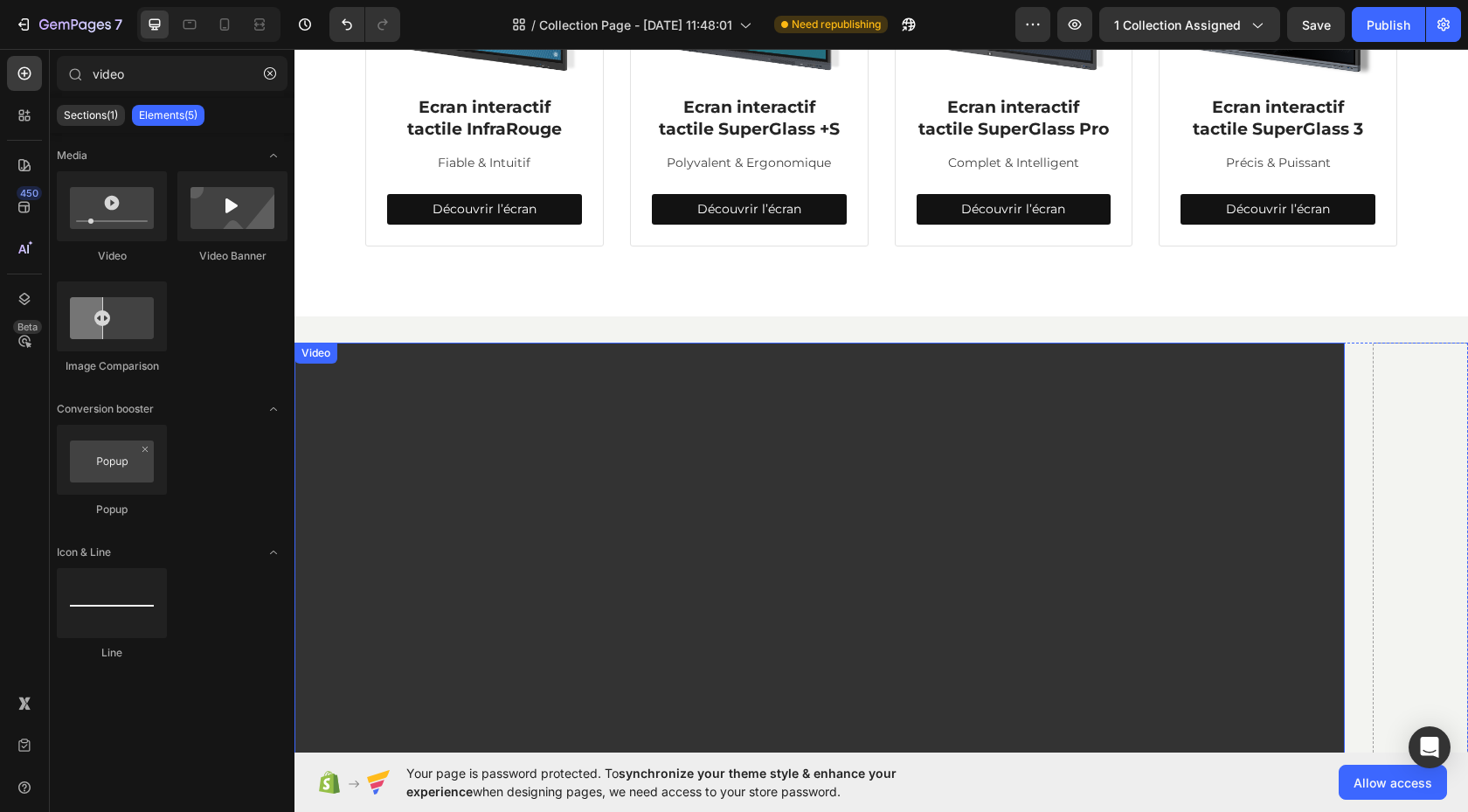
scroll to position [589, 0]
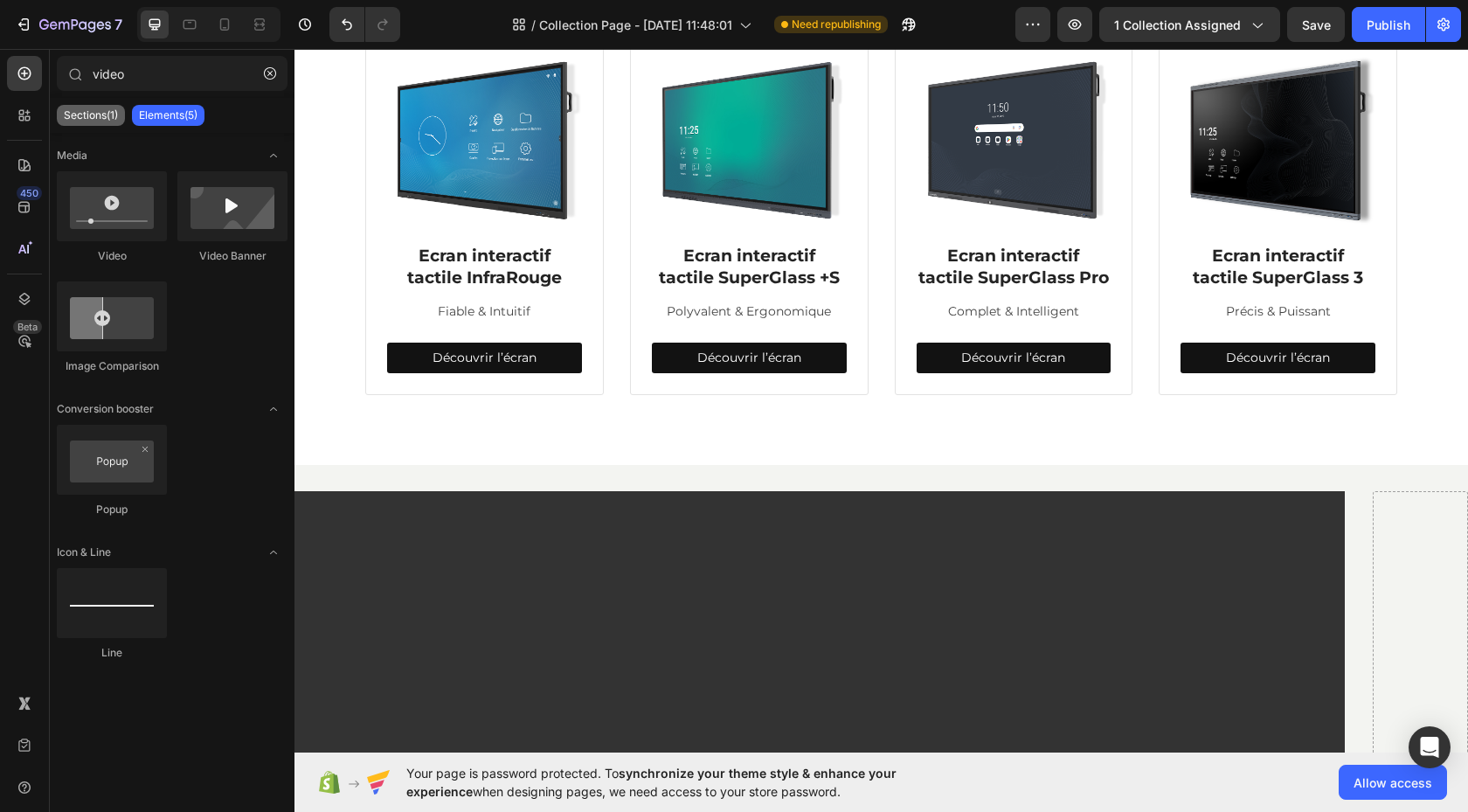
click at [90, 114] on p "Sections(1)" at bounding box center [90, 115] width 54 height 14
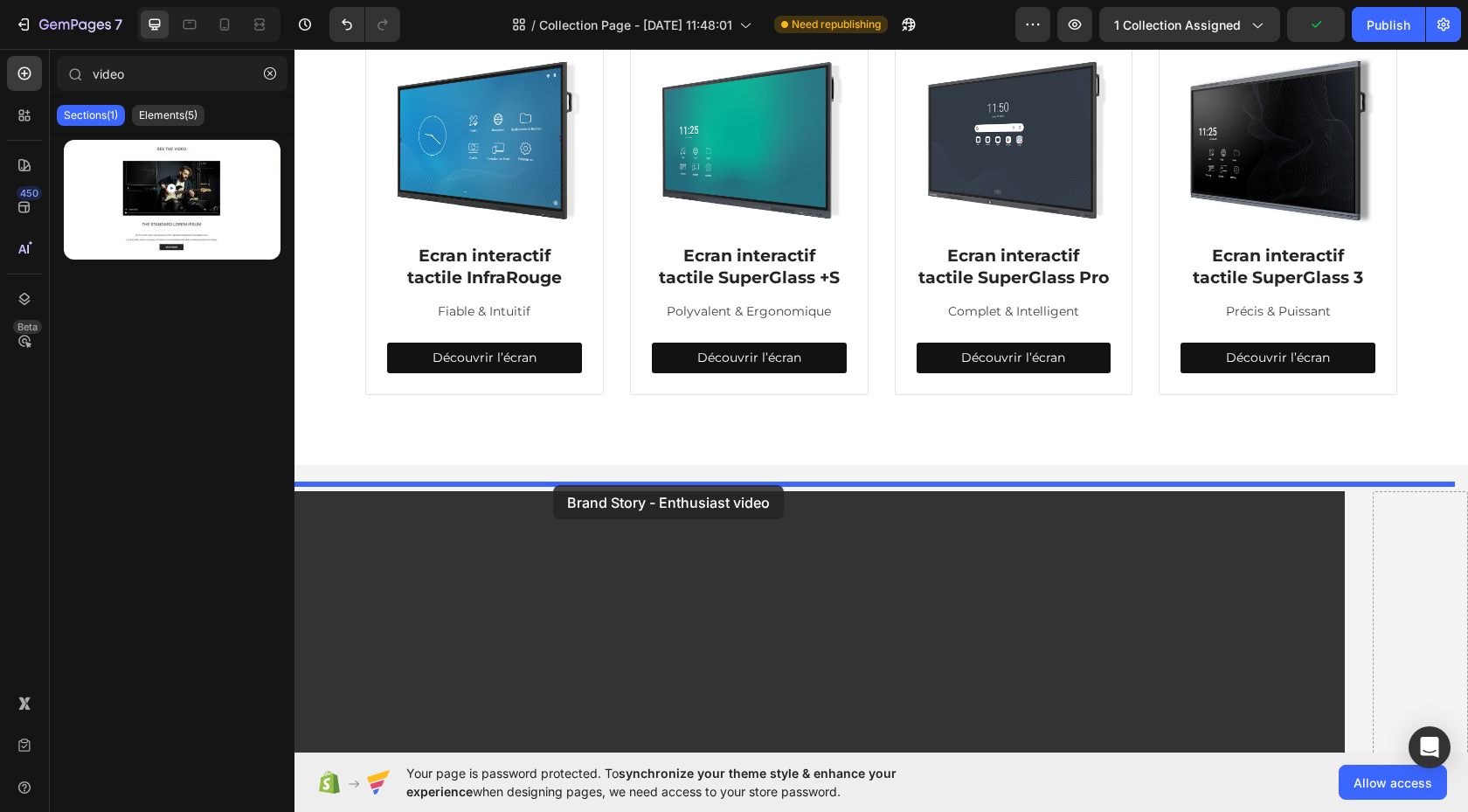
drag, startPoint x: 408, startPoint y: 254, endPoint x: 554, endPoint y: 485, distance: 273.3
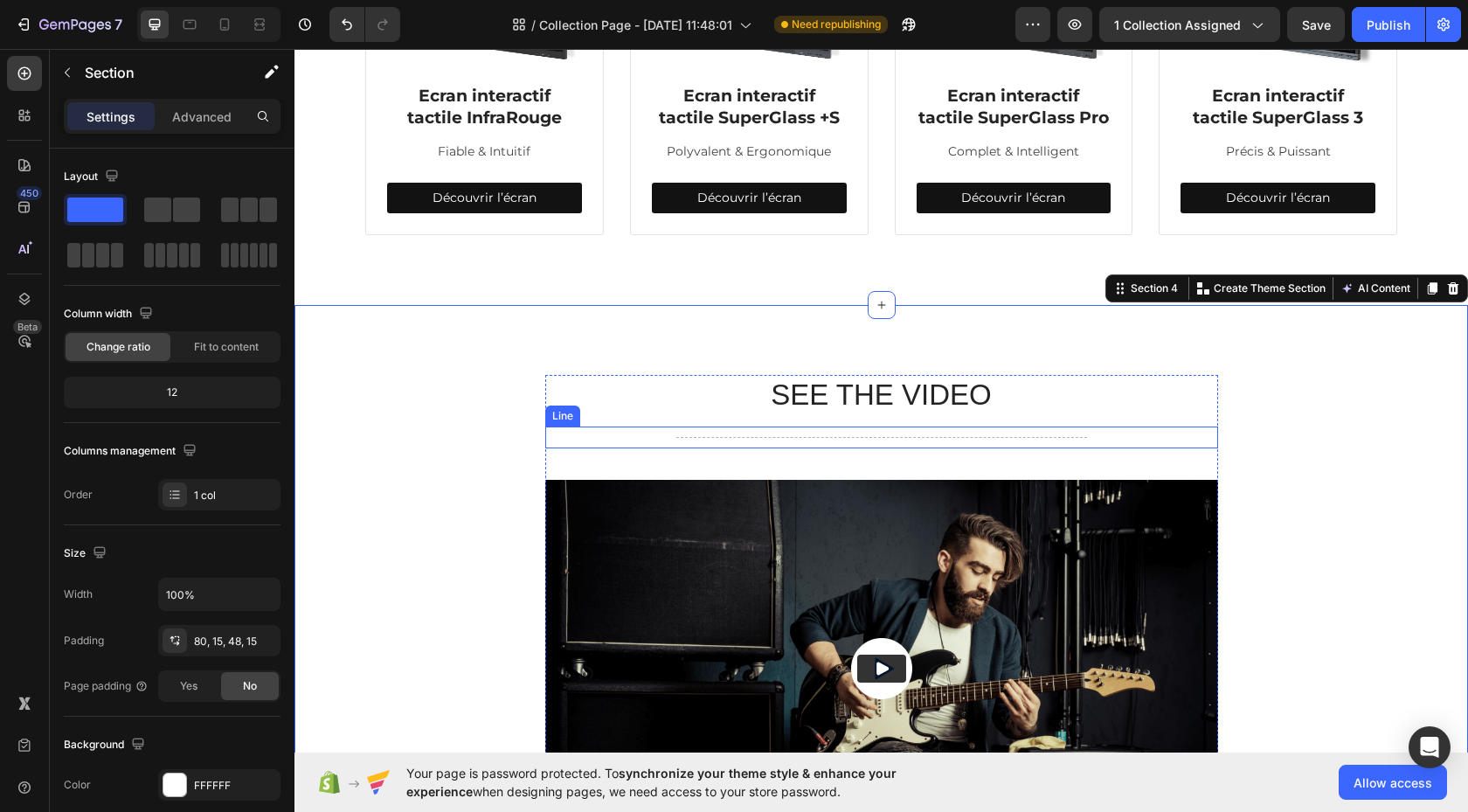
scroll to position [725, 0]
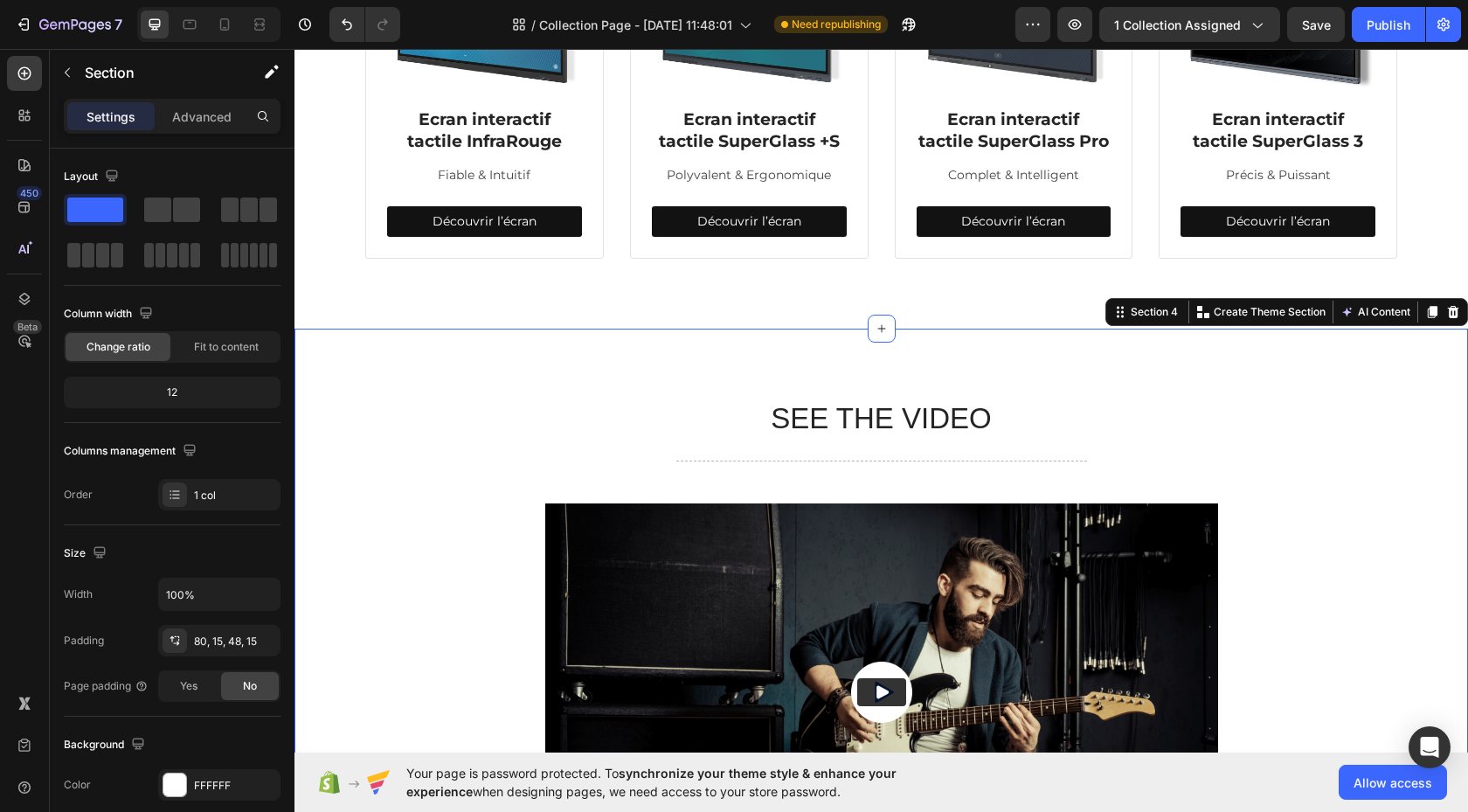
click at [381, 399] on div "SEE THE VIDEO Heading Title Line Video The standard Lorem Ipsum Text Block Titl…" at bounding box center [880, 765] width 1173 height 873
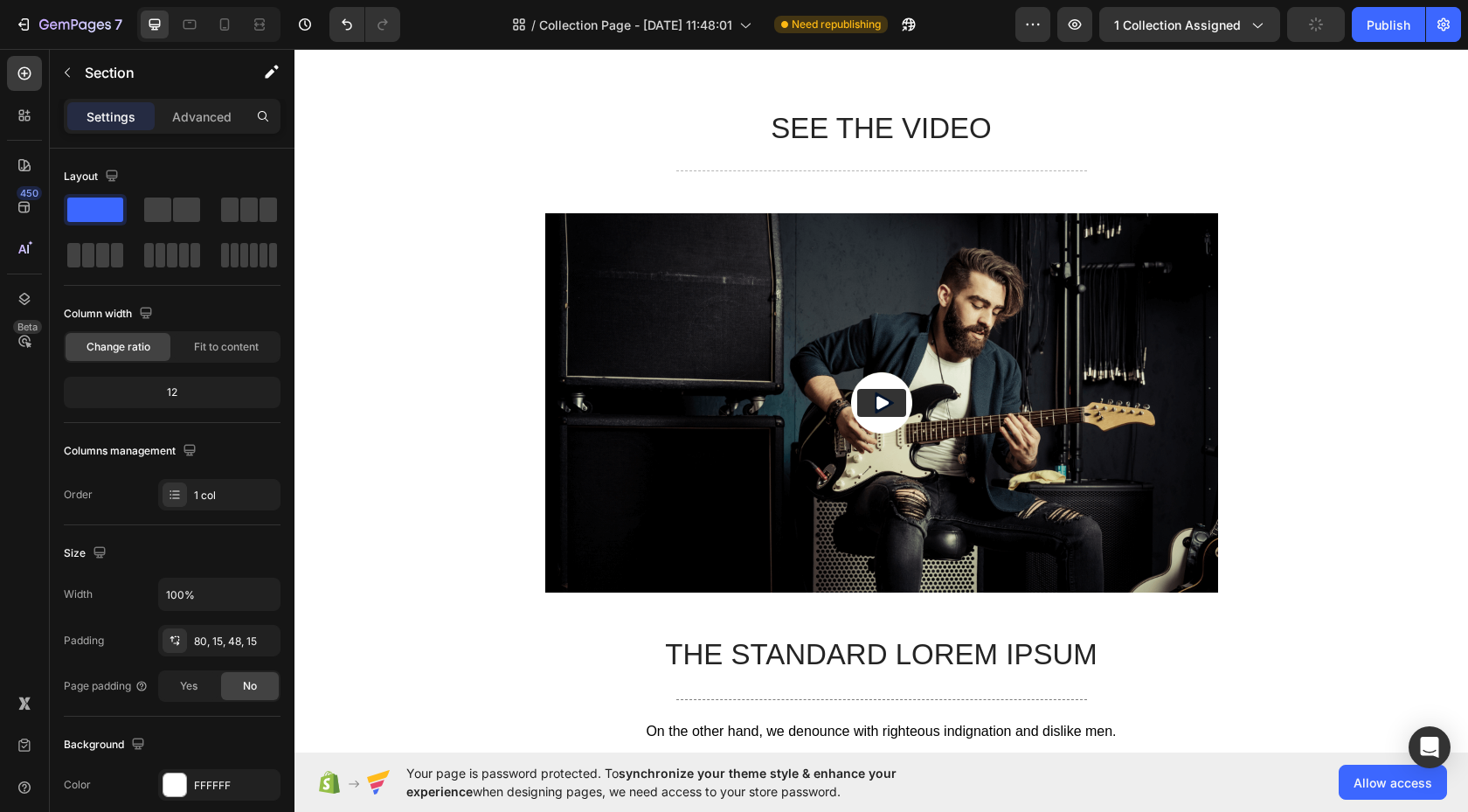
scroll to position [1014, 0]
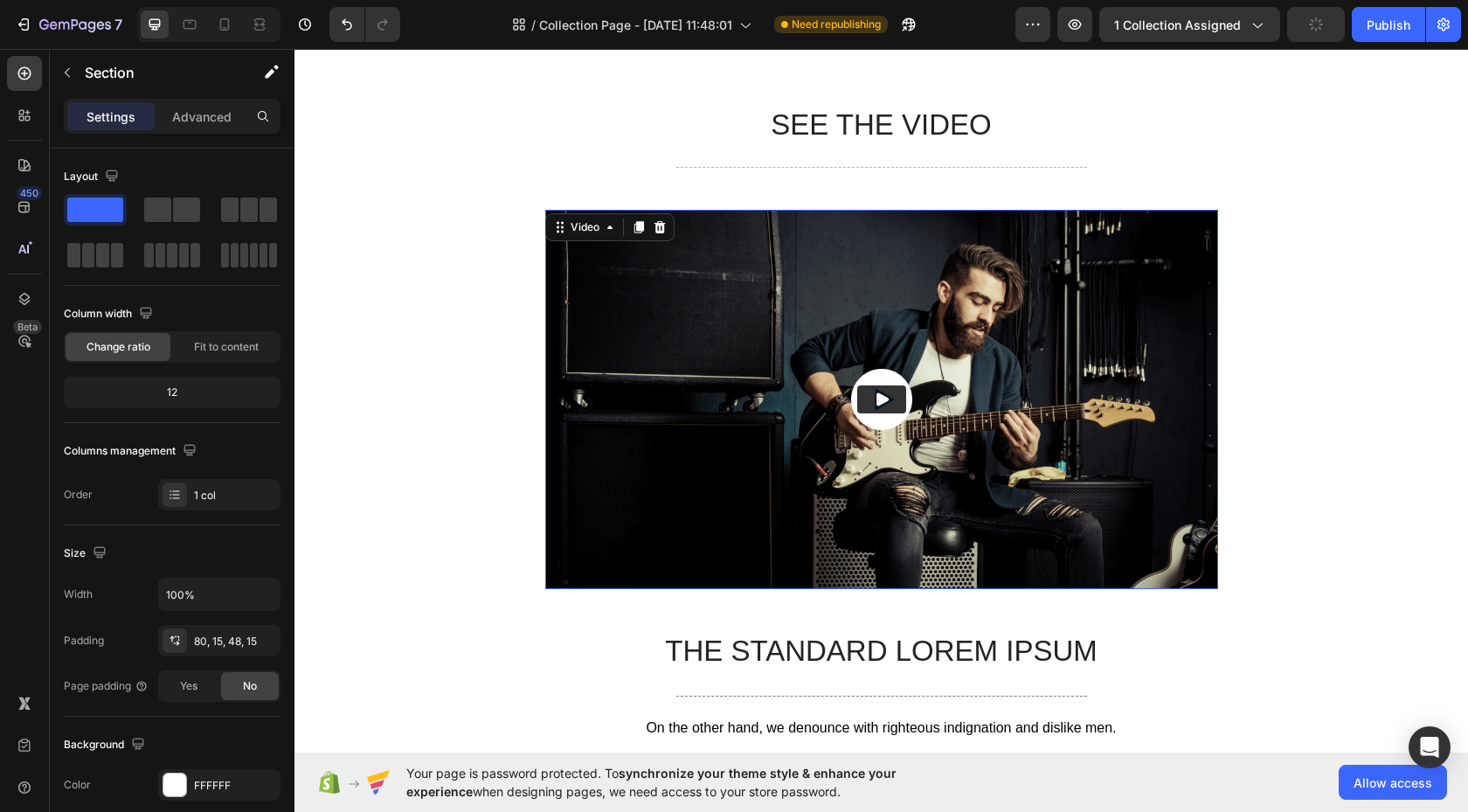
click at [715, 380] on img at bounding box center [882, 398] width 673 height 378
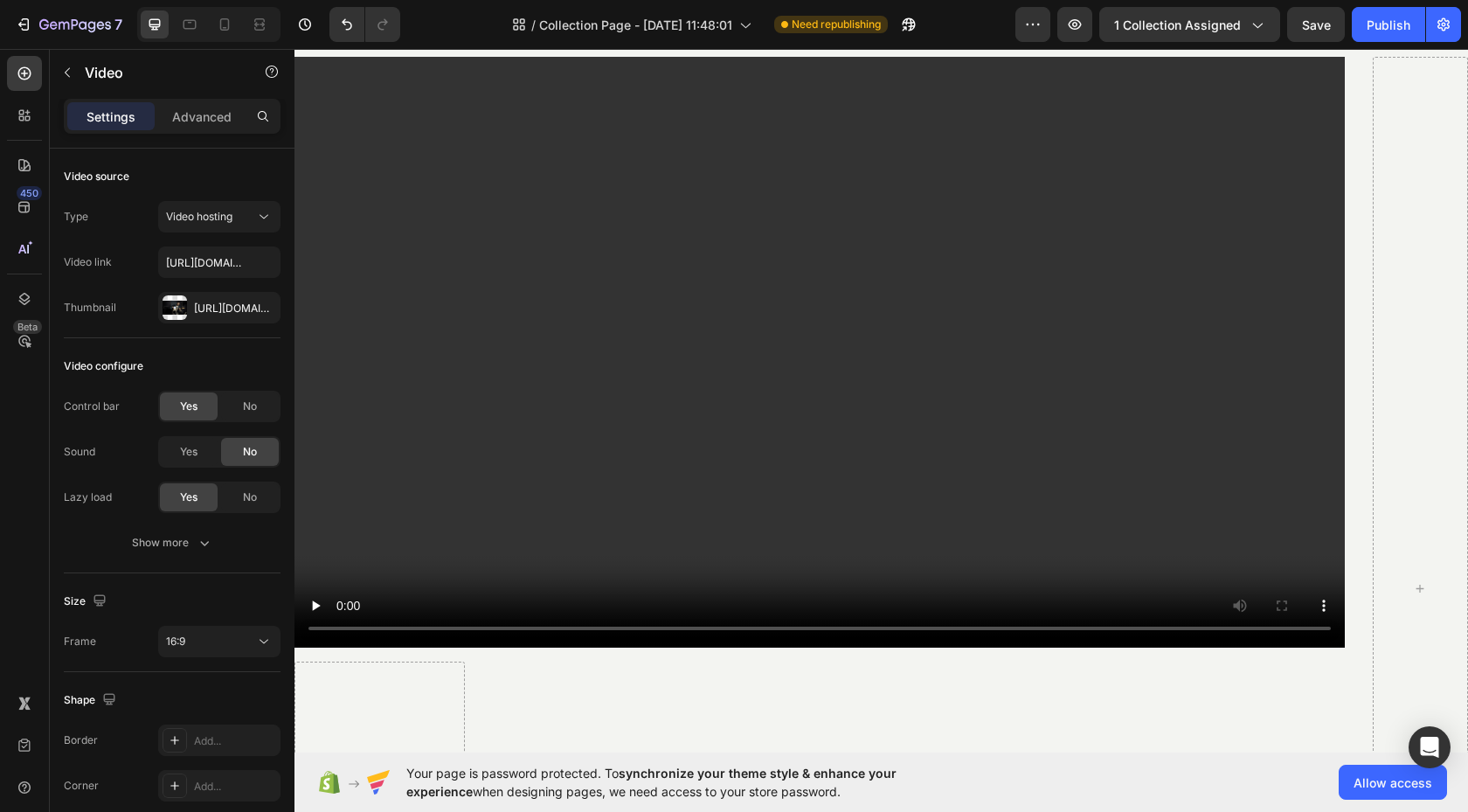
scroll to position [2216, 0]
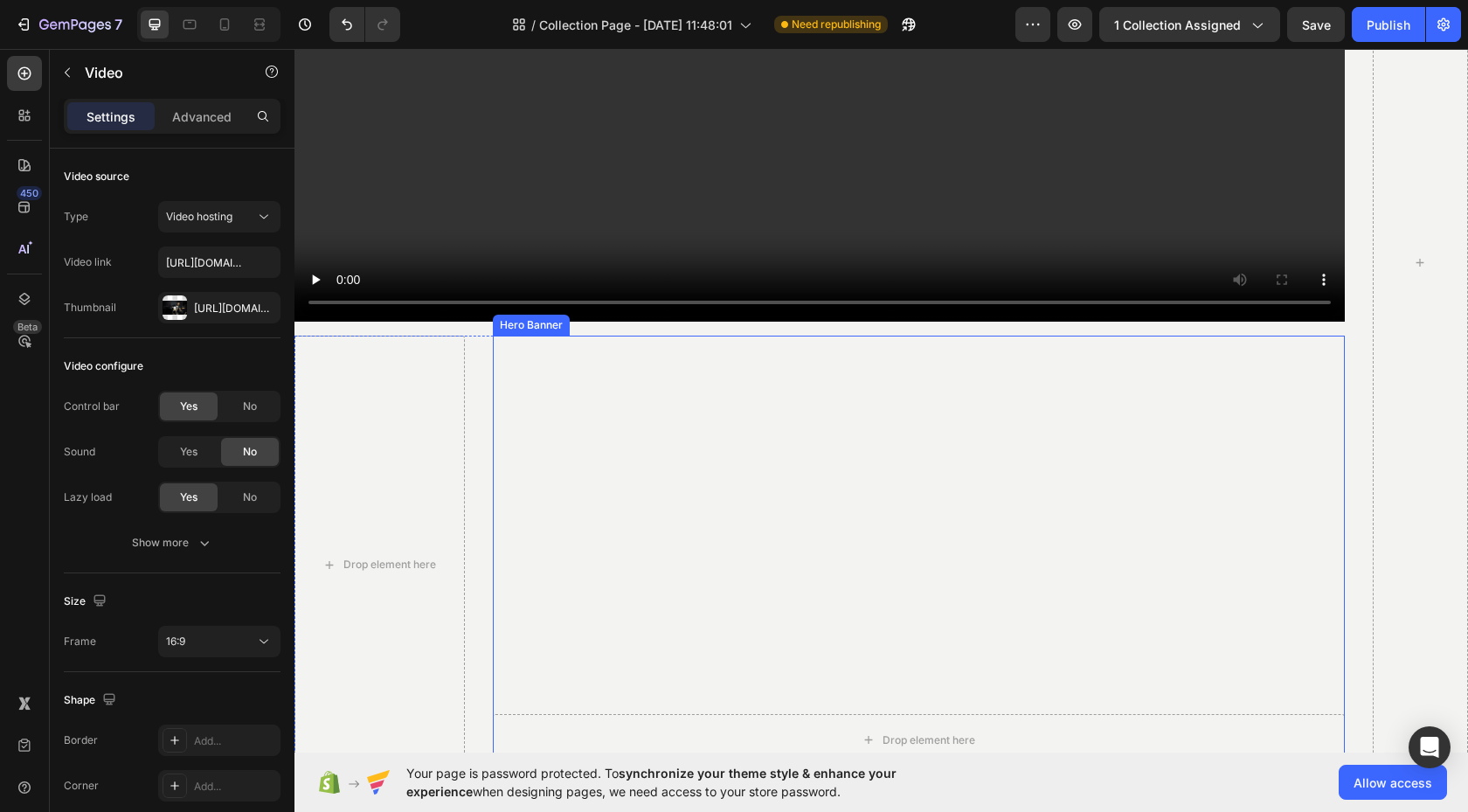
click at [588, 472] on video "Background Image" at bounding box center [918, 548] width 851 height 426
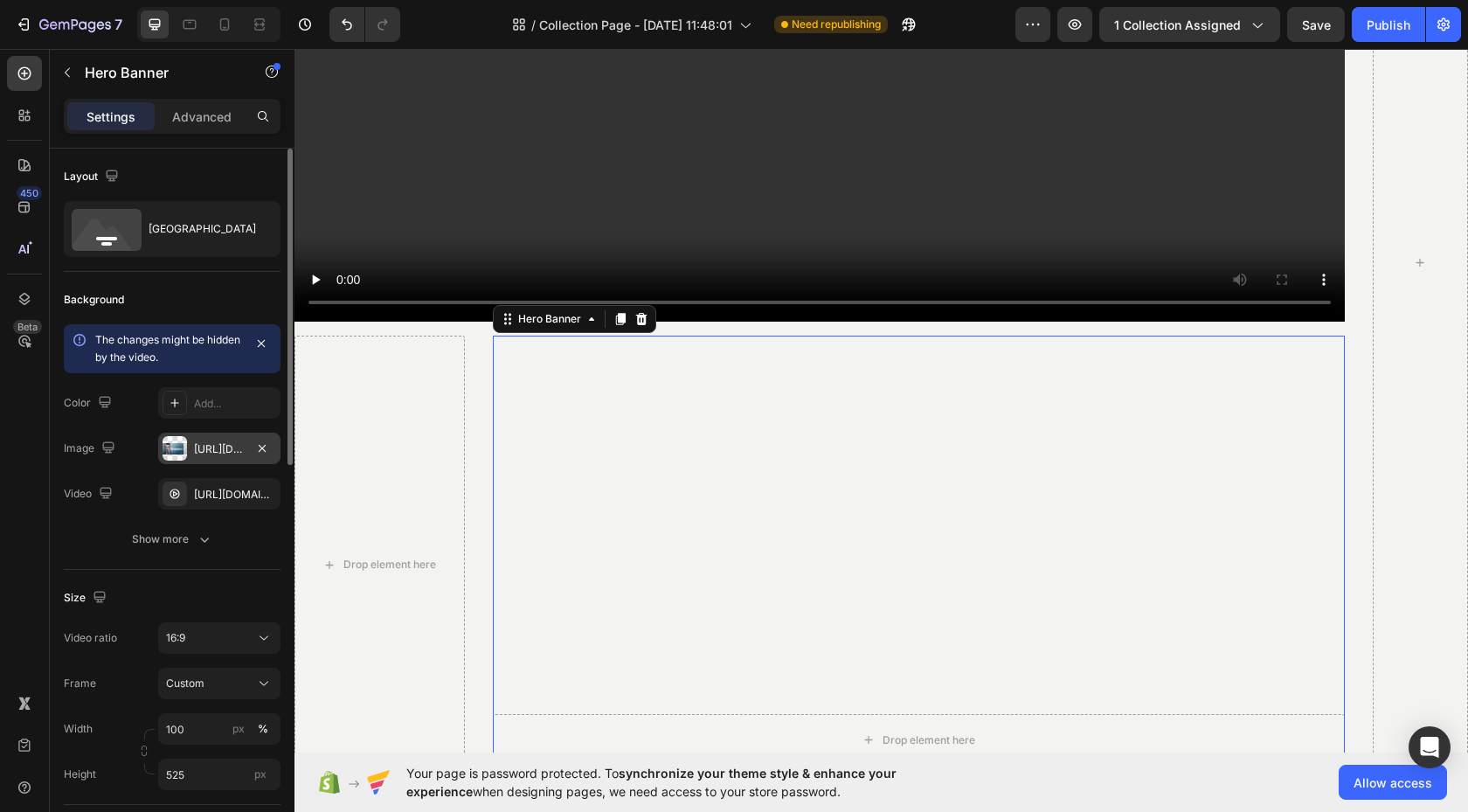
click at [228, 452] on div "[URL][DOMAIN_NAME]" at bounding box center [219, 449] width 51 height 16
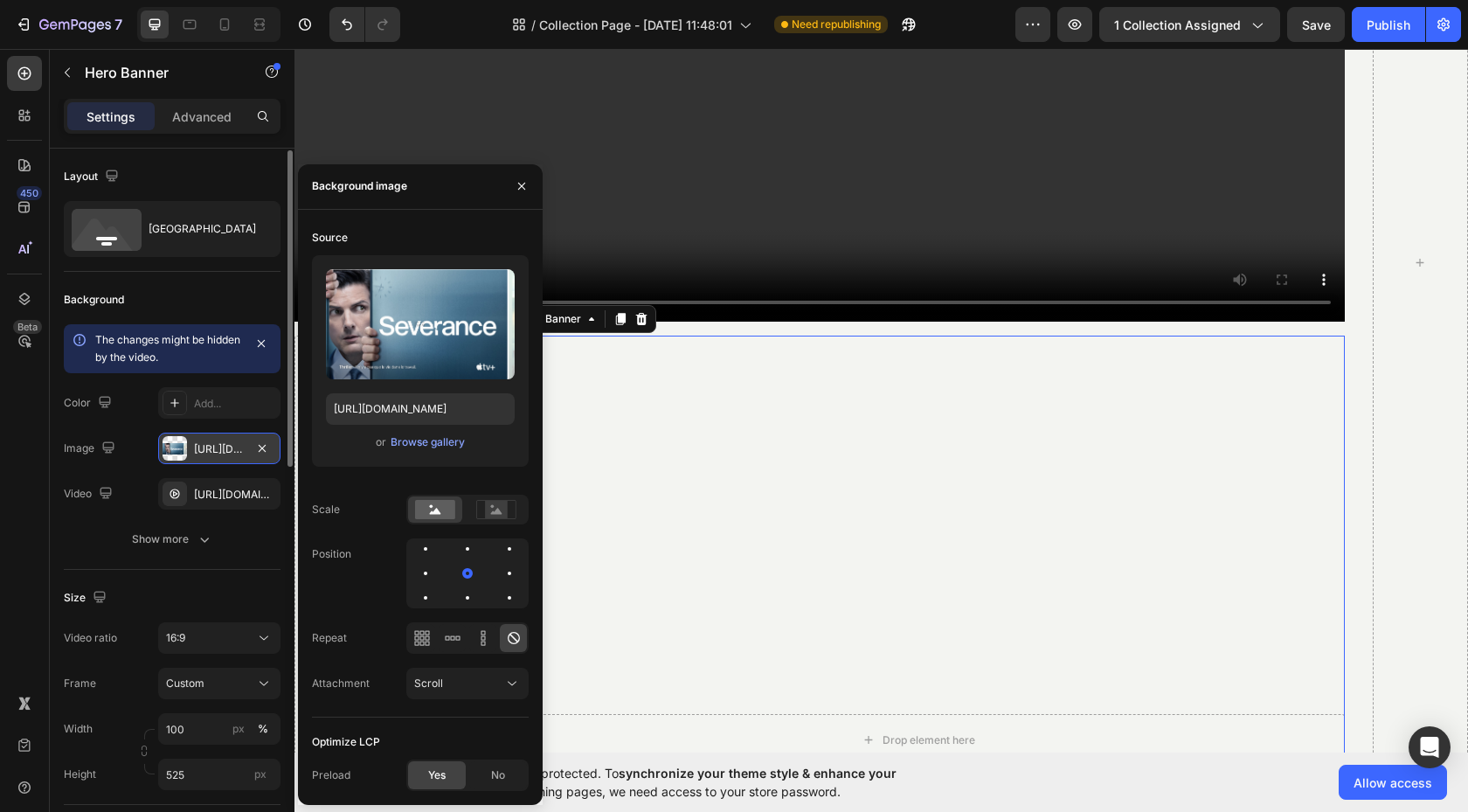
scroll to position [7, 0]
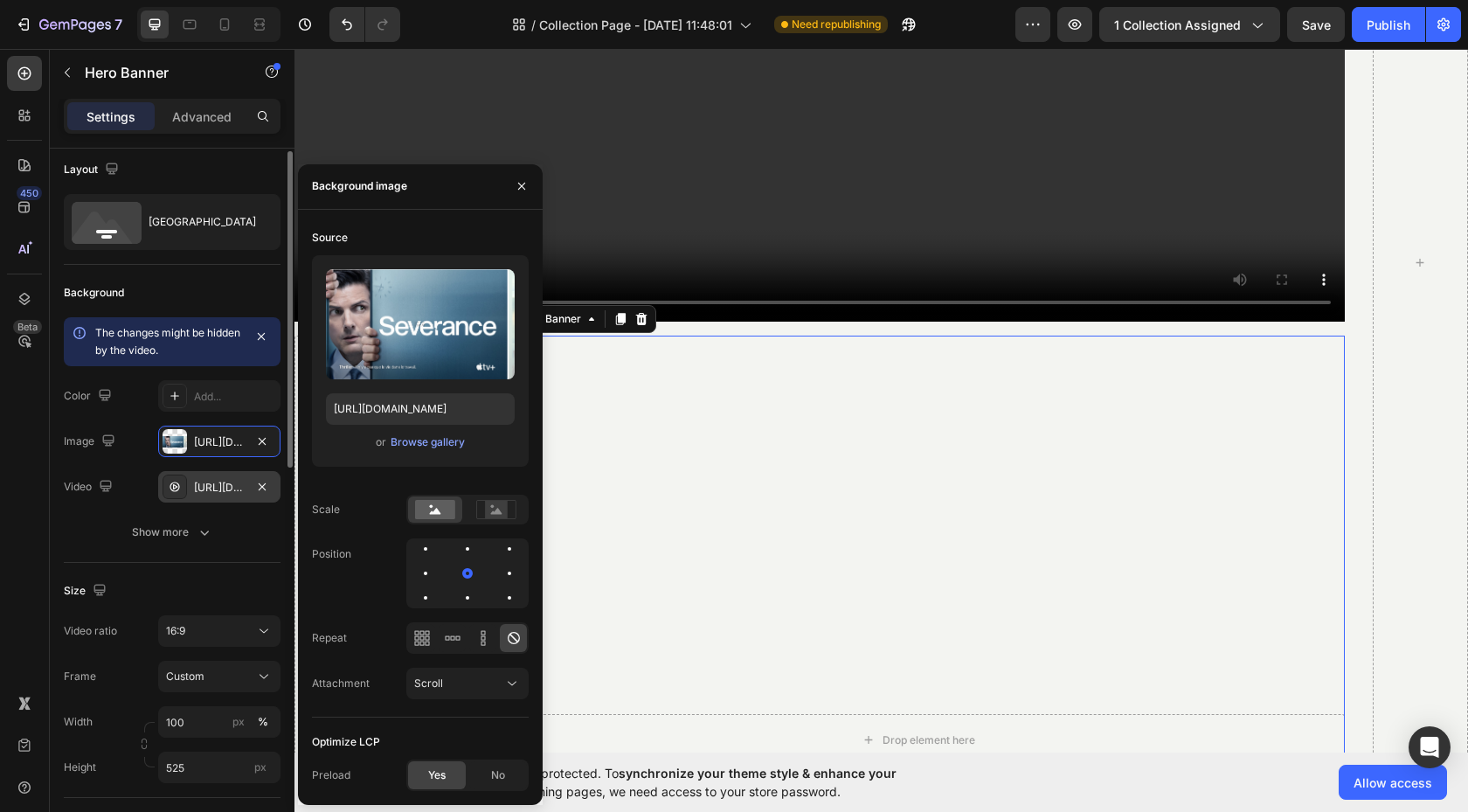
click at [237, 484] on div "[URL][DOMAIN_NAME]" at bounding box center [219, 488] width 51 height 16
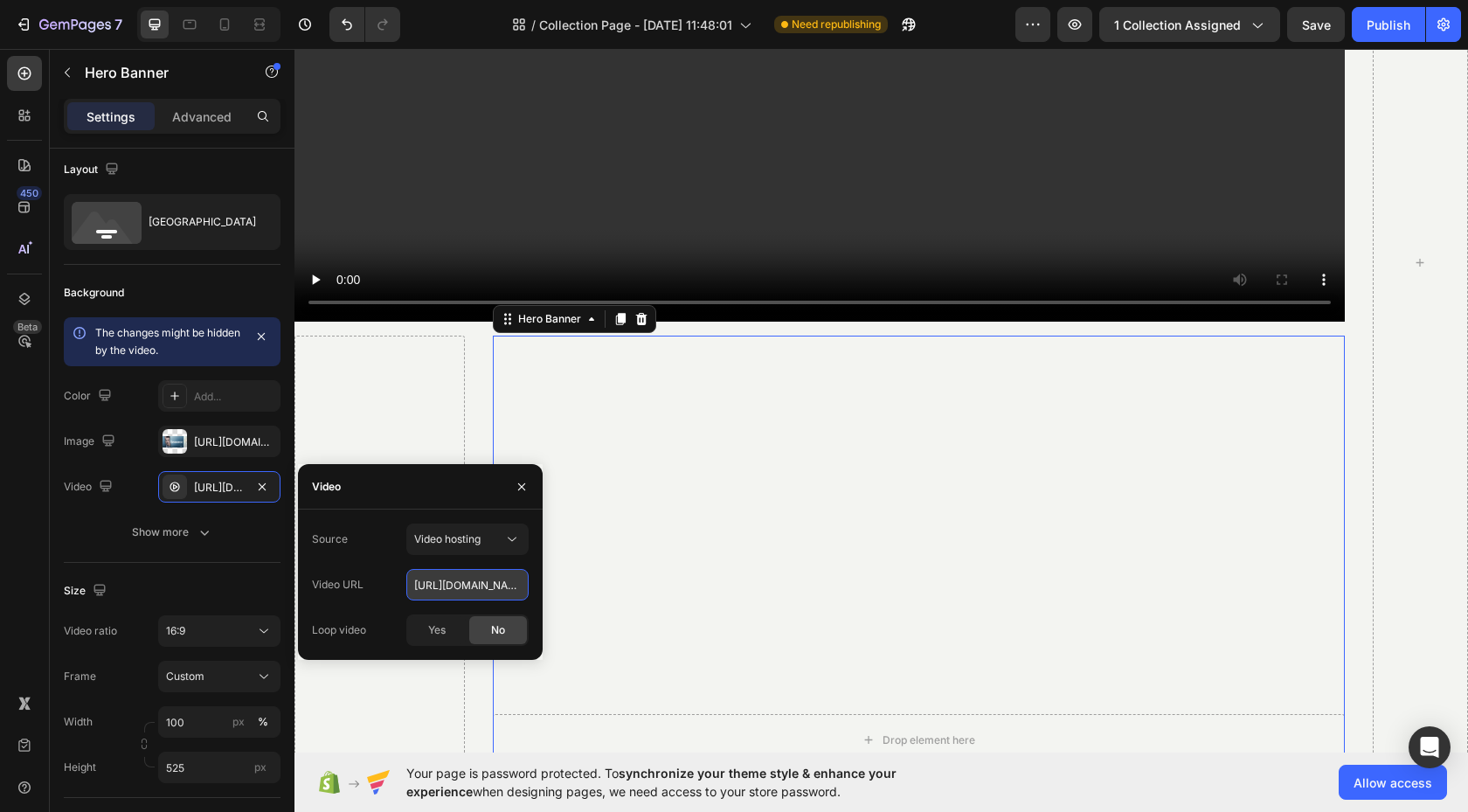
click at [456, 587] on input "[URL][DOMAIN_NAME]" at bounding box center [467, 584] width 122 height 31
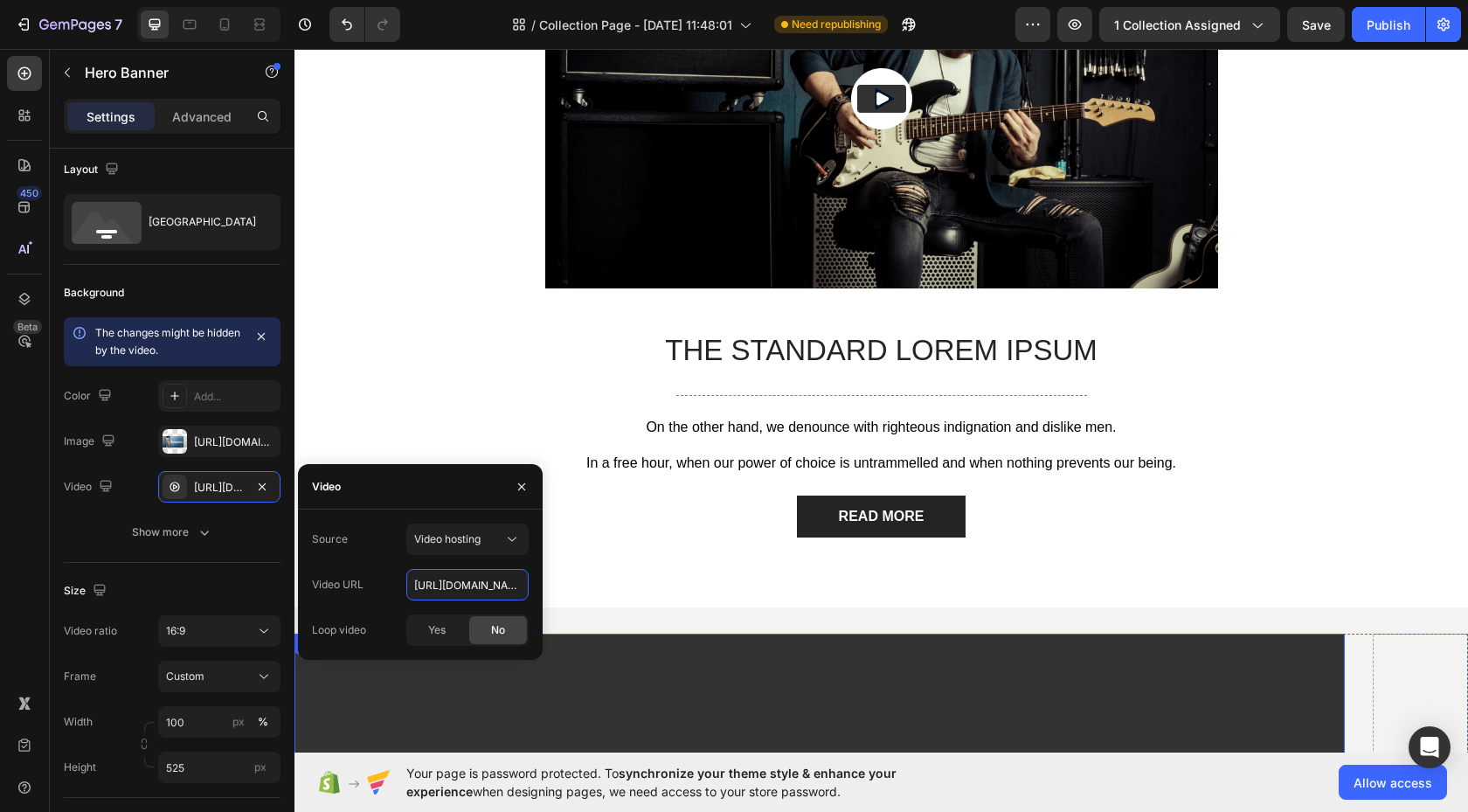
scroll to position [1185, 0]
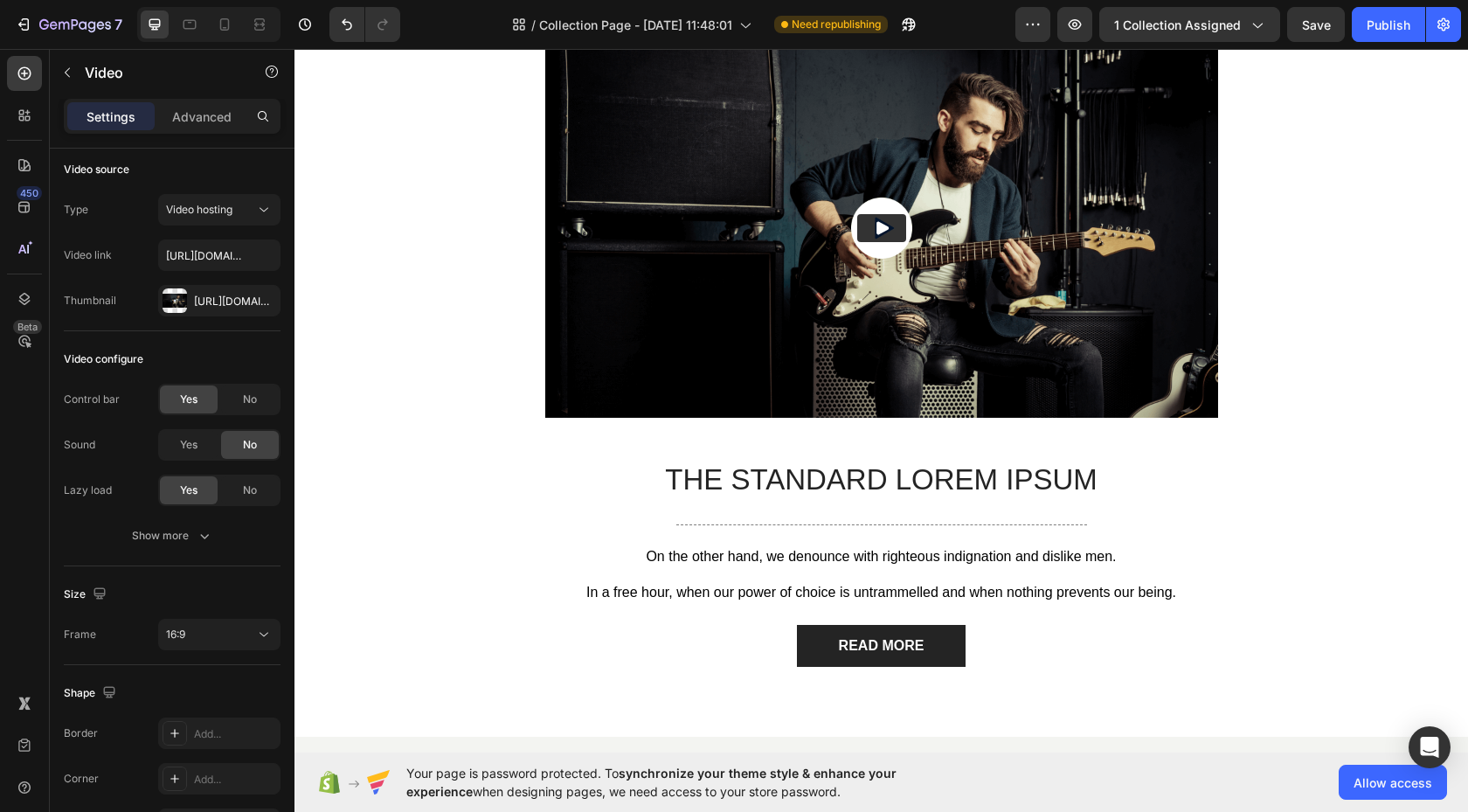
click at [882, 200] on img at bounding box center [882, 227] width 673 height 378
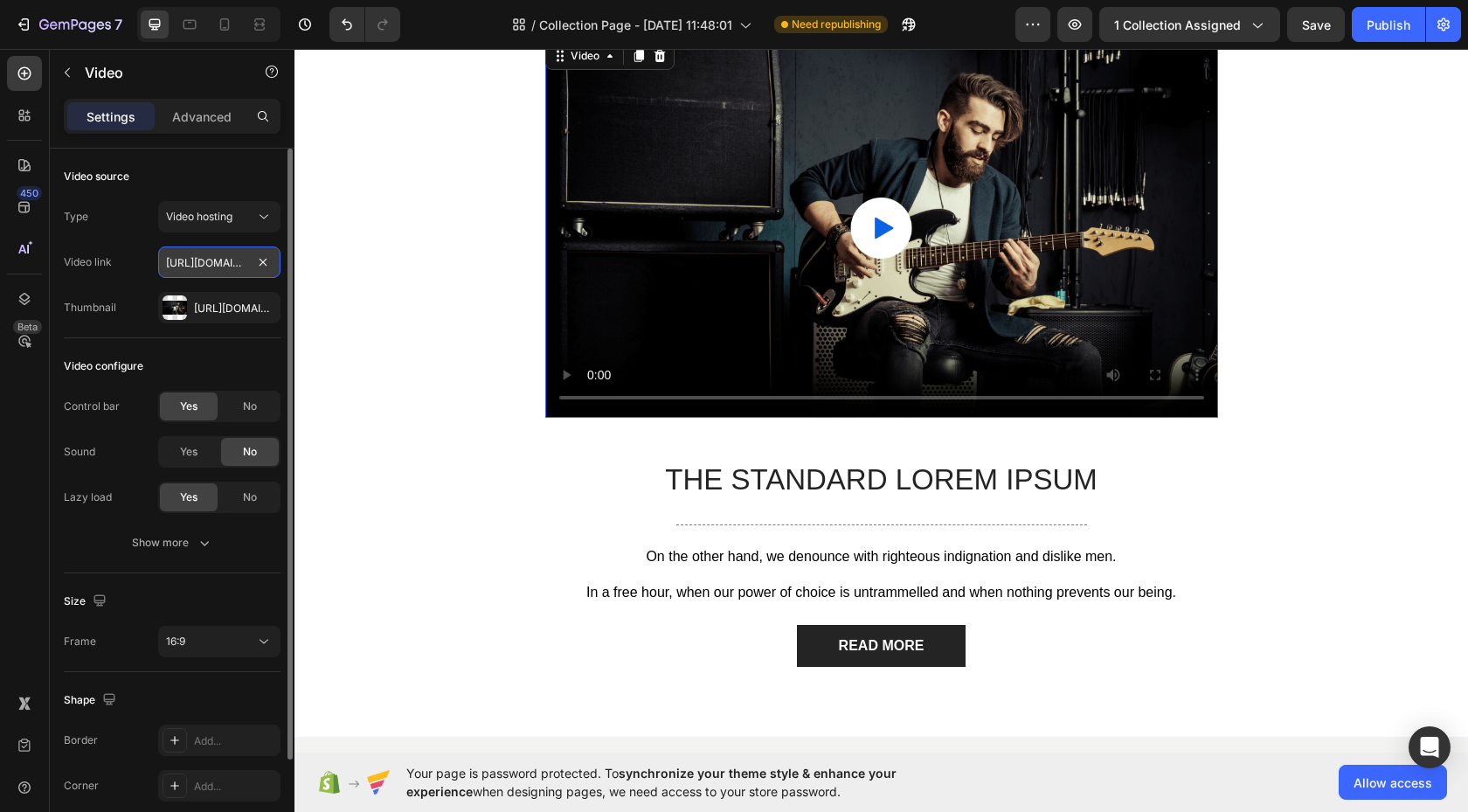
click at [224, 261] on input "[URL][DOMAIN_NAME]" at bounding box center [219, 262] width 122 height 31
paste input "[DOMAIN_NAME][URL]"
type input "[URL][DOMAIN_NAME]"
click at [216, 316] on div "[URL][DOMAIN_NAME]" at bounding box center [219, 308] width 122 height 31
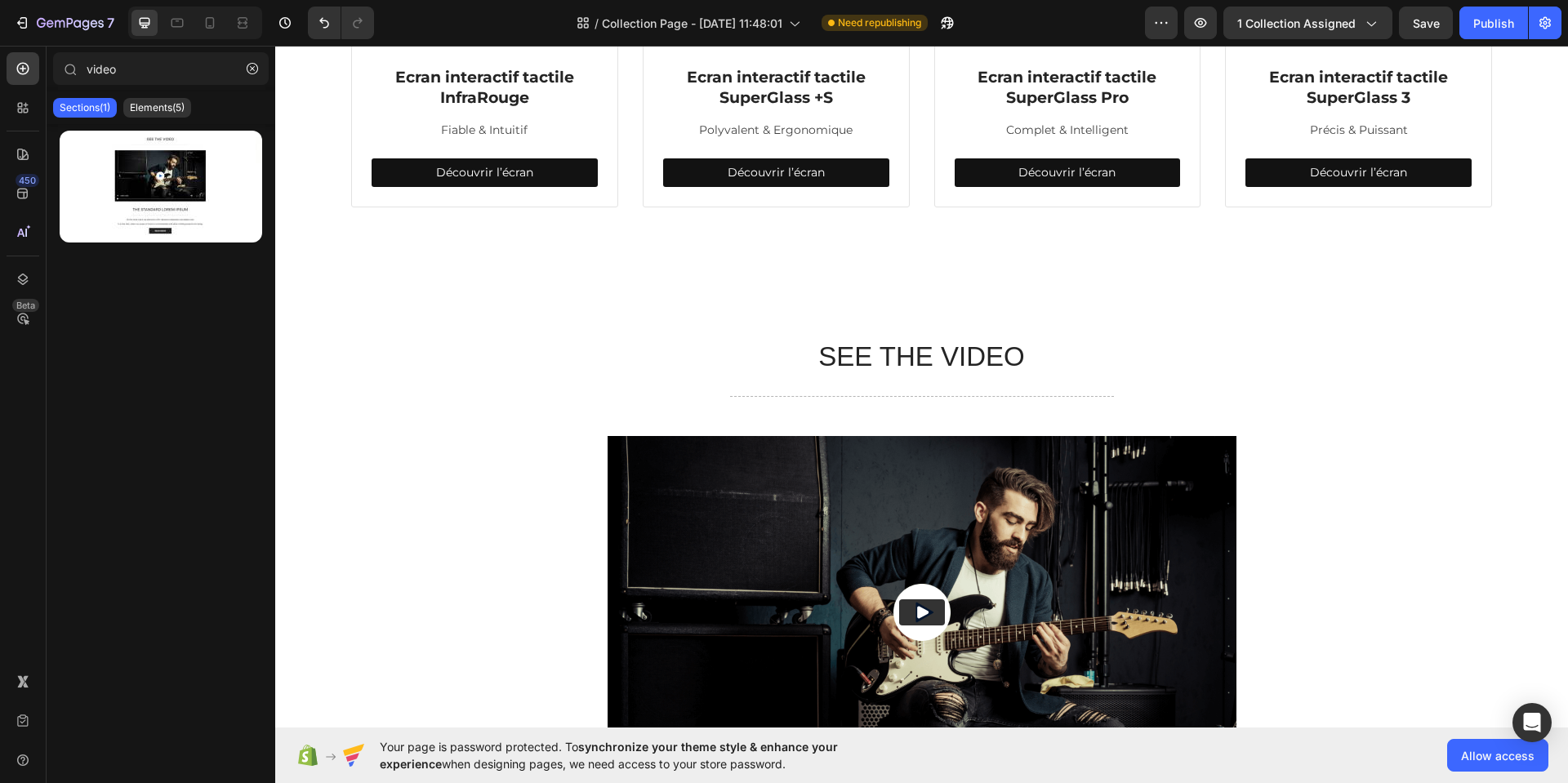
scroll to position [786, 0]
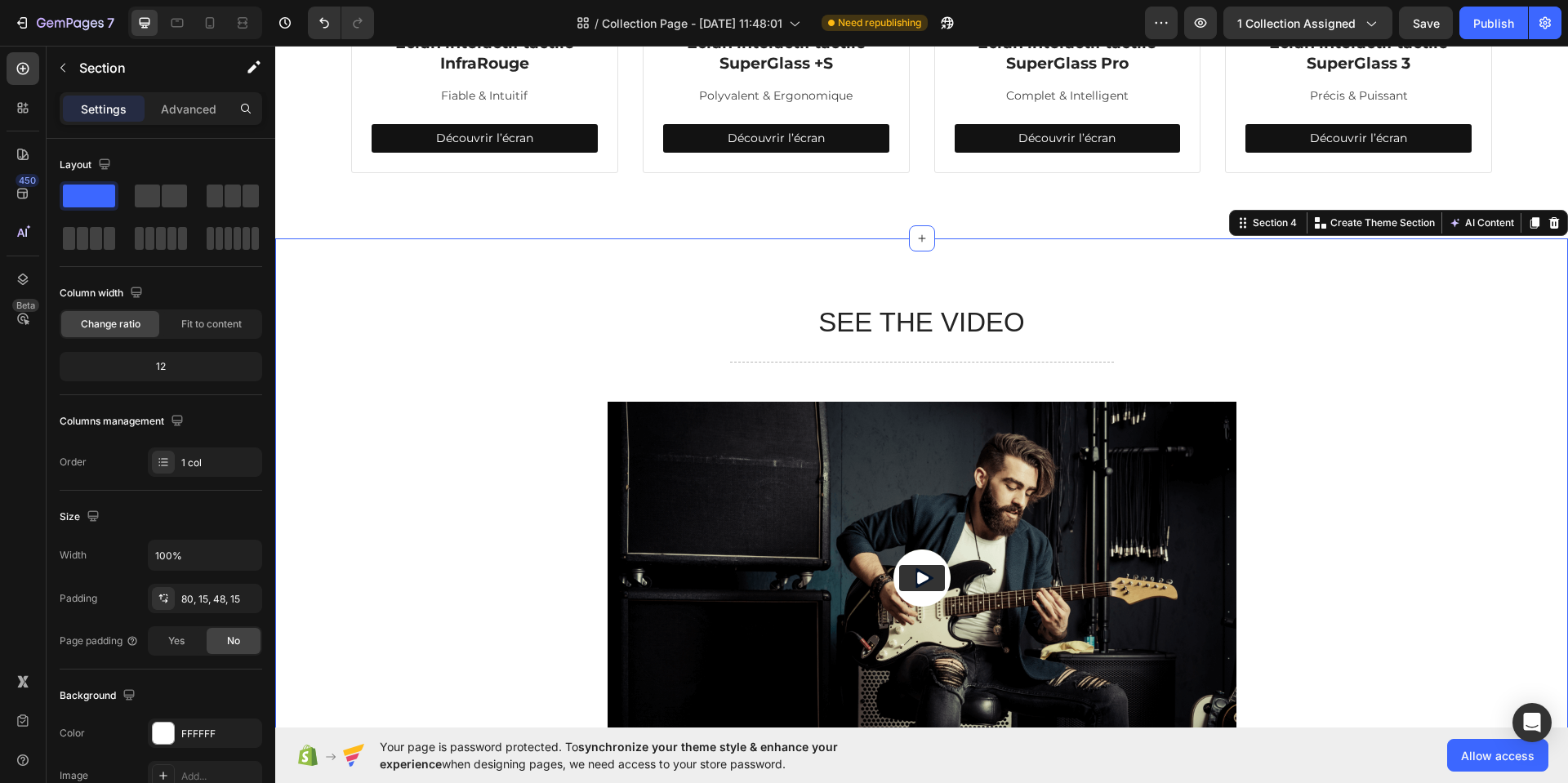
click at [434, 282] on div "SEE THE VIDEO Heading Title Line Video The standard Lorem Ipsum Text Block Titl…" at bounding box center [921, 646] width 1293 height 816
click at [222, 737] on div "FFFFFF" at bounding box center [205, 734] width 48 height 15
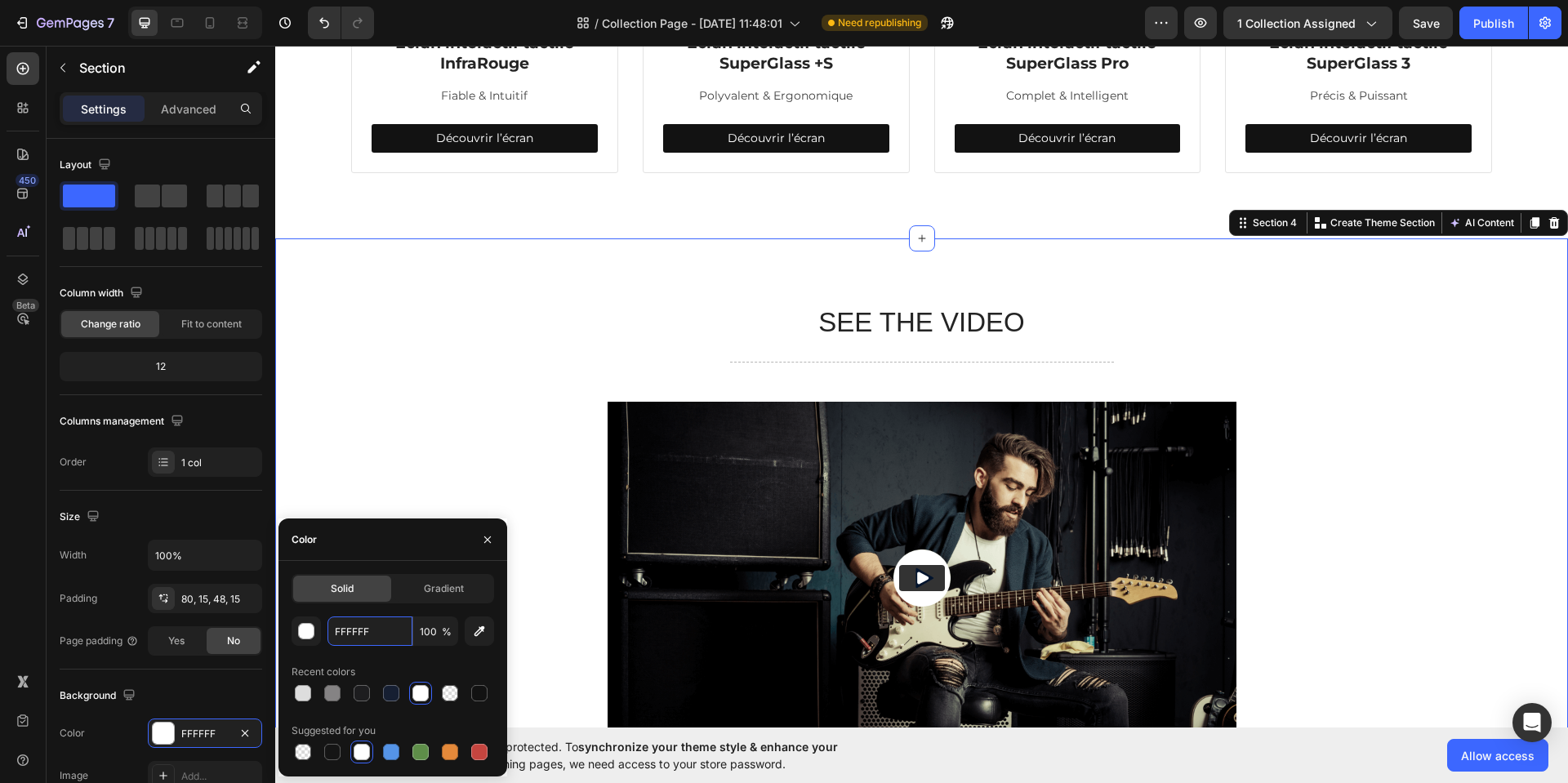
drag, startPoint x: 392, startPoint y: 632, endPoint x: 323, endPoint y: 627, distance: 69.2
click at [323, 627] on div "FFFFFF 100 %" at bounding box center [392, 631] width 202 height 29
paste input "eaeaea"
paste input "text"
type input "eaeaea"
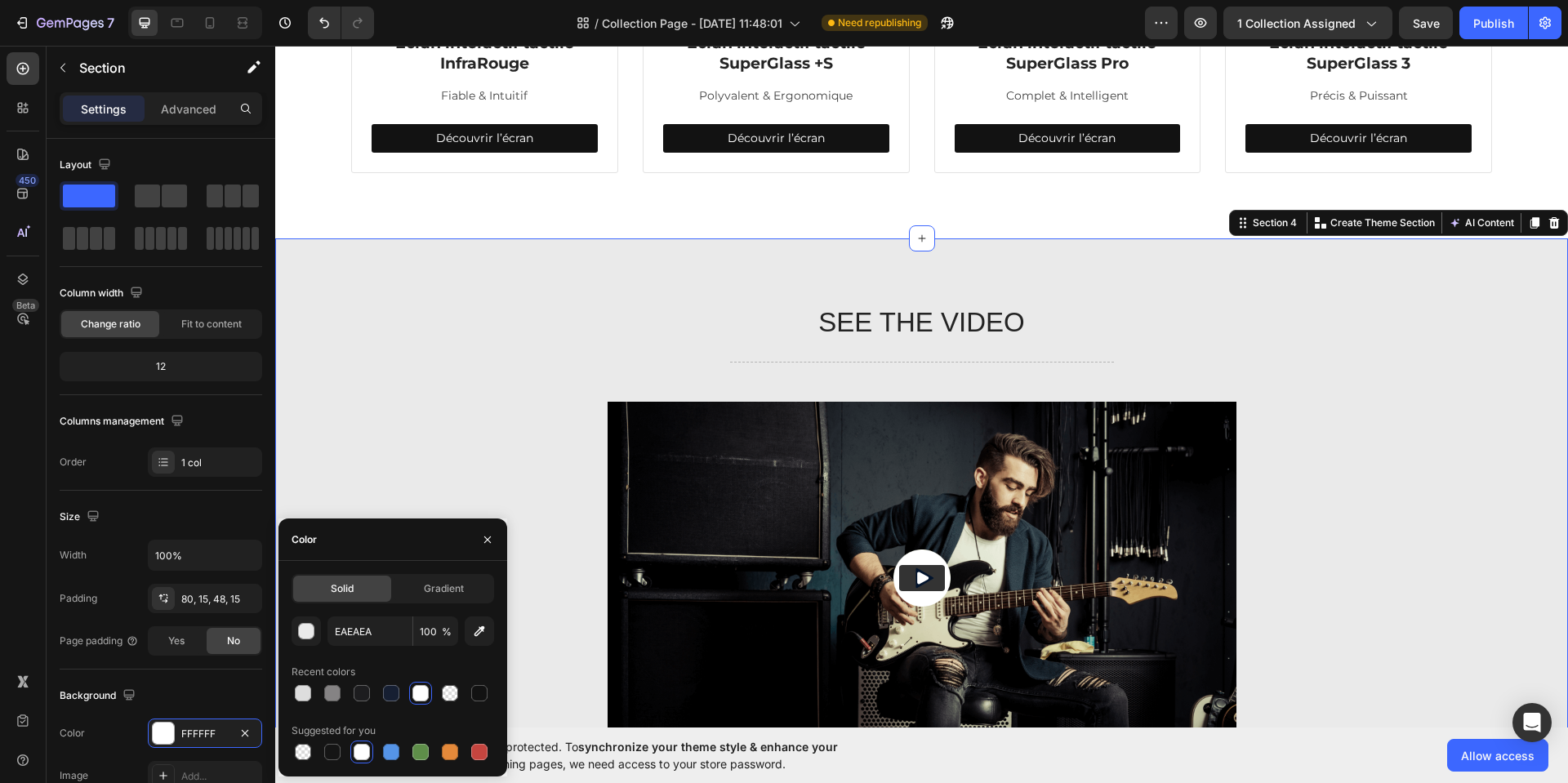
click at [517, 351] on div "SEE THE VIDEO Heading Title Line Video The standard Lorem Ipsum Text Block Titl…" at bounding box center [922, 660] width 1268 height 711
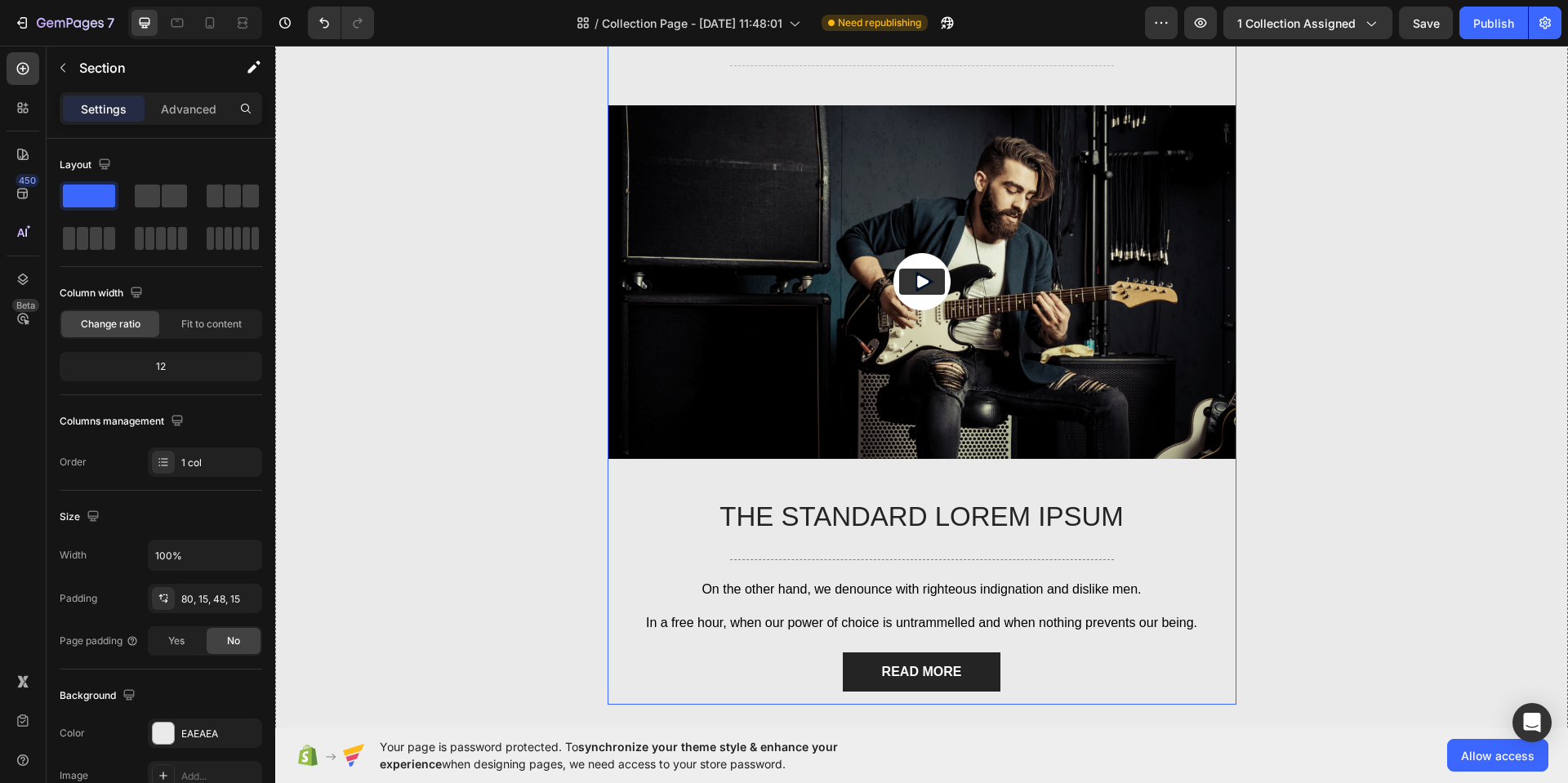
scroll to position [1074, 0]
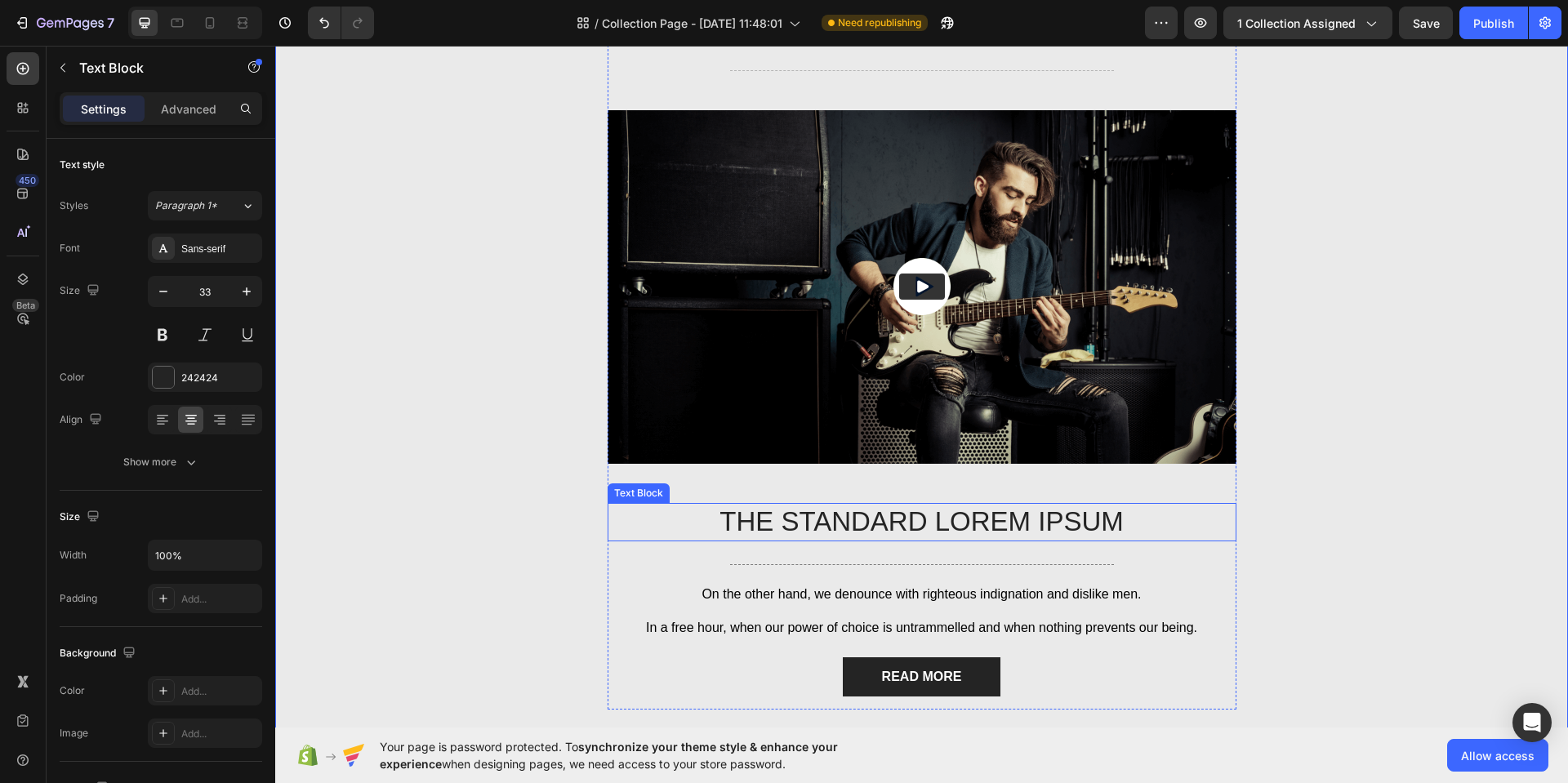
click at [923, 527] on p "The standard Lorem Ipsum" at bounding box center [922, 522] width 626 height 35
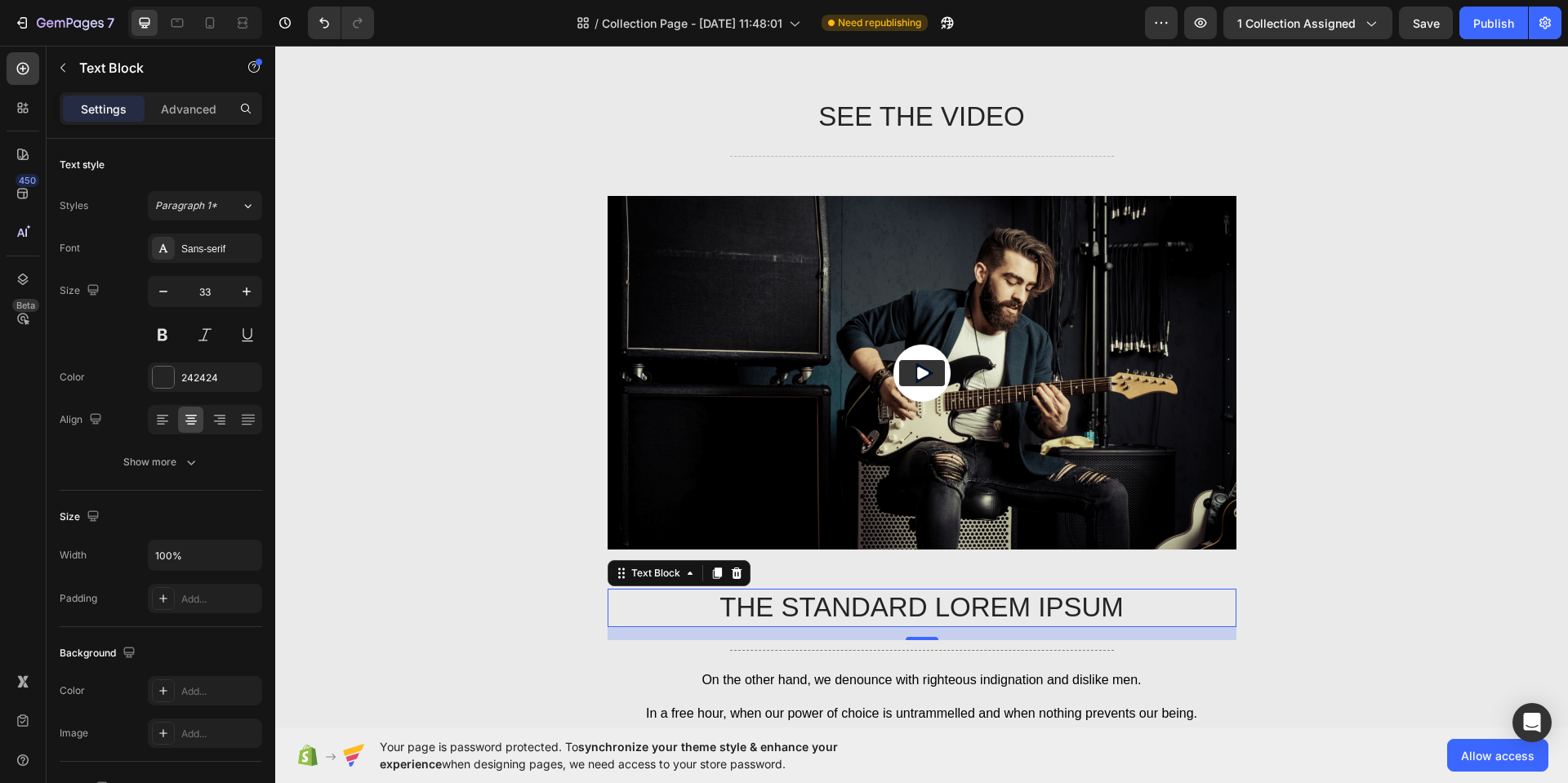
scroll to position [789, 0]
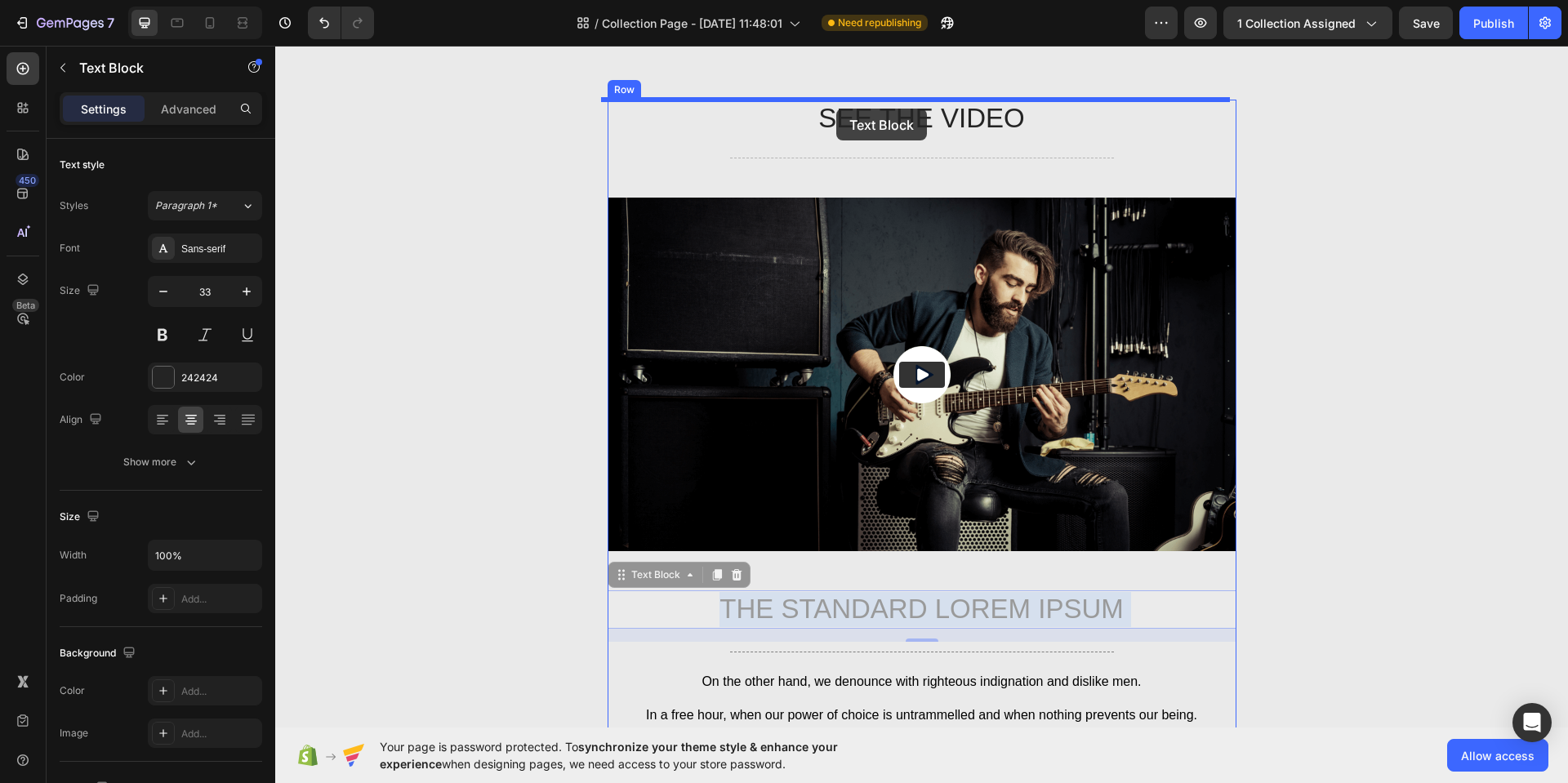
drag, startPoint x: 861, startPoint y: 611, endPoint x: 837, endPoint y: 108, distance: 503.6
click at [836, 108] on div "Header Categories Heading Experience our prestigious after-sales service Text b…" at bounding box center [921, 740] width 1293 height 2966
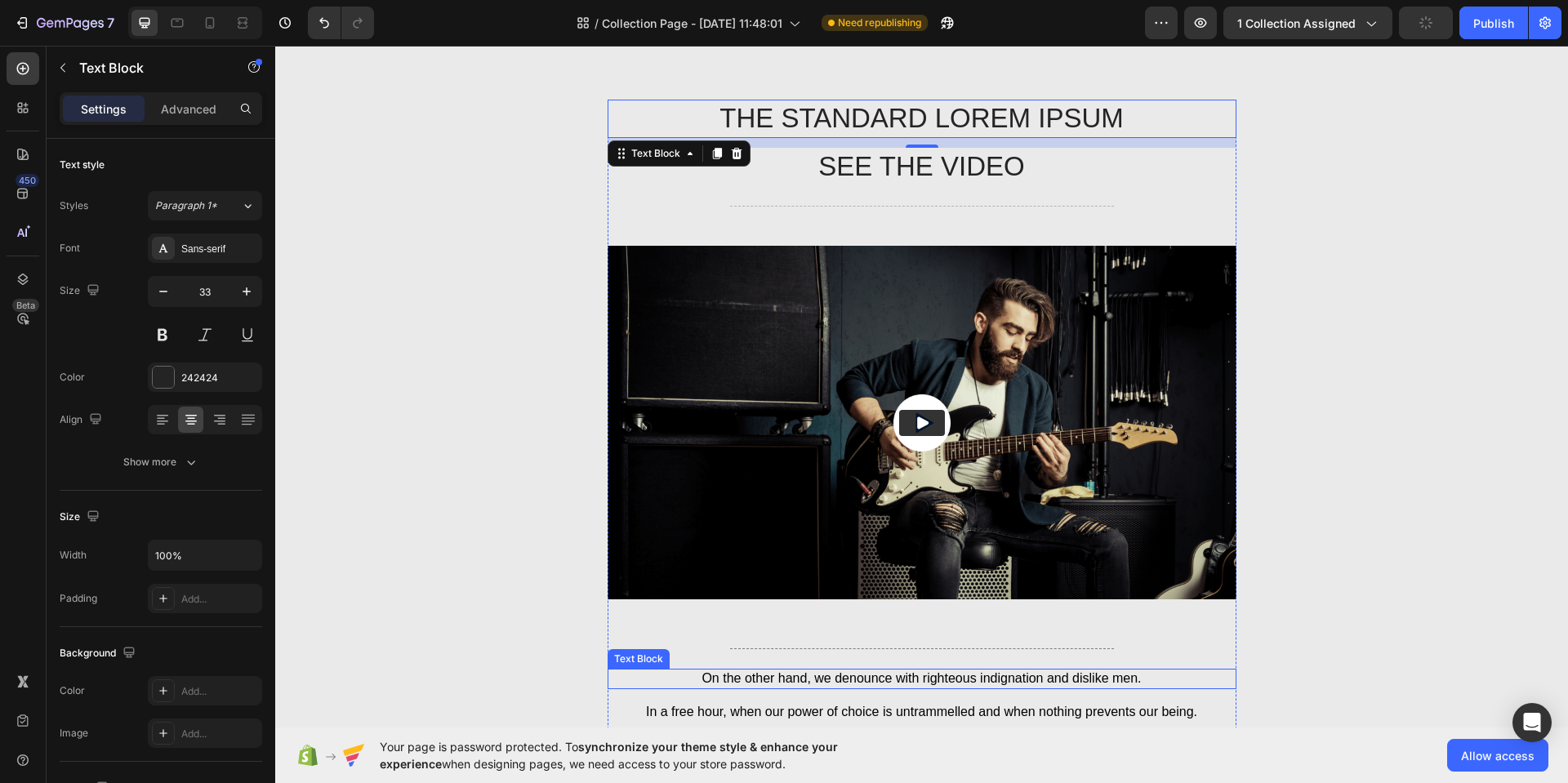
click at [869, 675] on p "On the other hand, we denounce with righteous indignation and dislike men." at bounding box center [922, 679] width 626 height 17
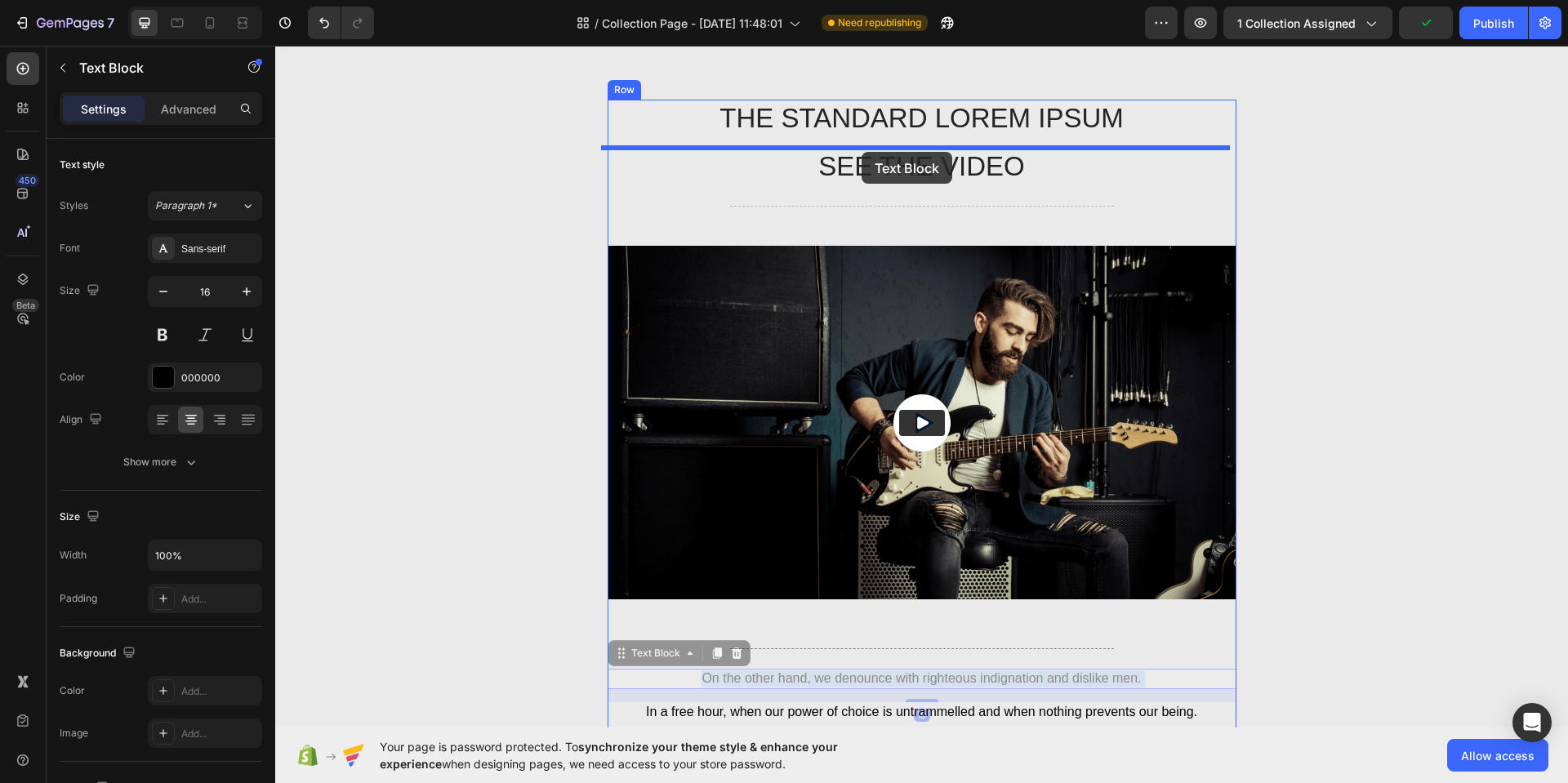
drag, startPoint x: 869, startPoint y: 678, endPoint x: 862, endPoint y: 152, distance: 526.0
click at [862, 152] on div "Header Categories Heading Experience our prestigious after-sales service Text b…" at bounding box center [921, 738] width 1293 height 2962
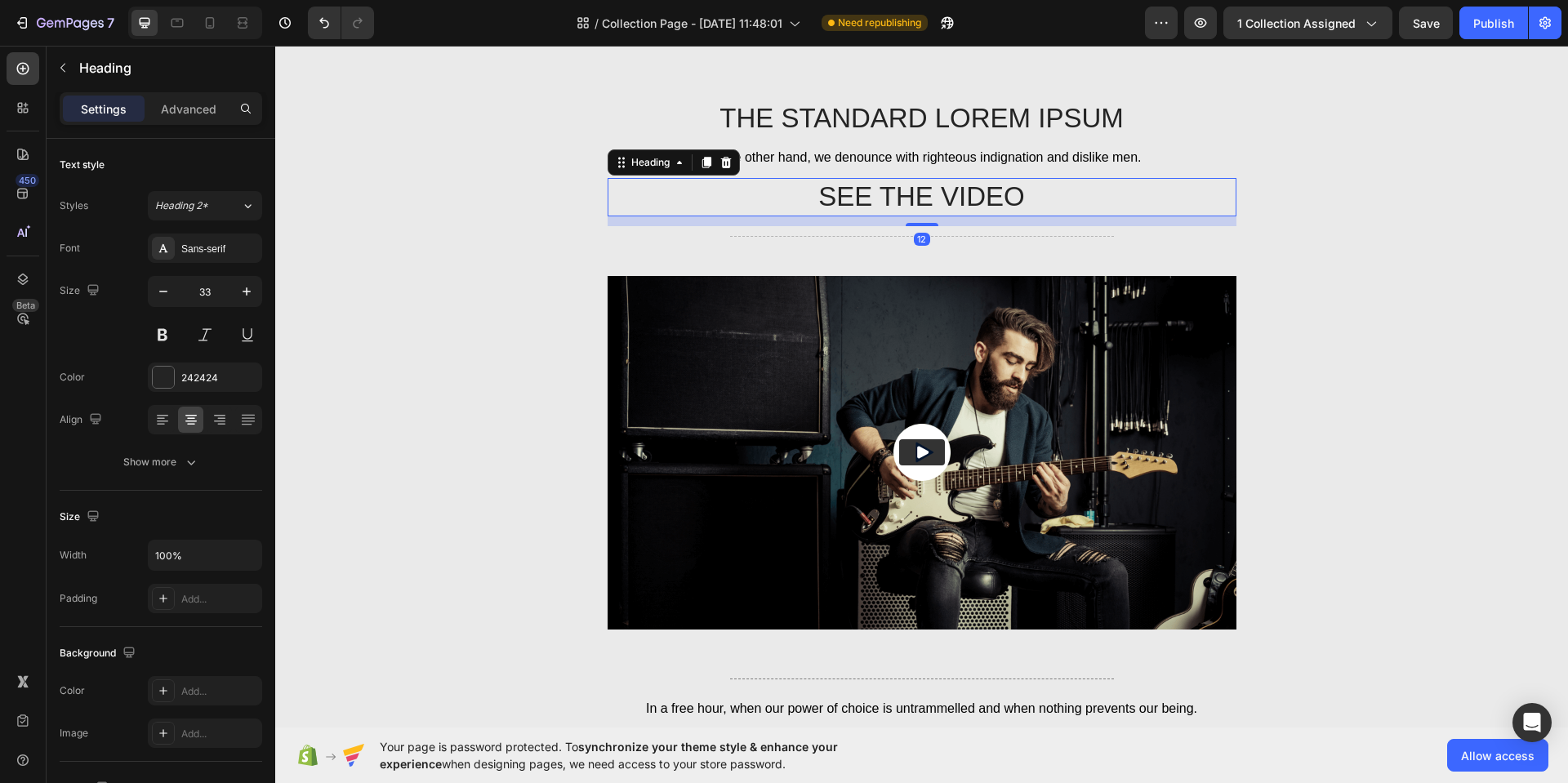
click at [902, 199] on h2 "SEE THE VIDEO" at bounding box center [922, 198] width 629 height 39
click at [721, 165] on icon at bounding box center [726, 163] width 11 height 11
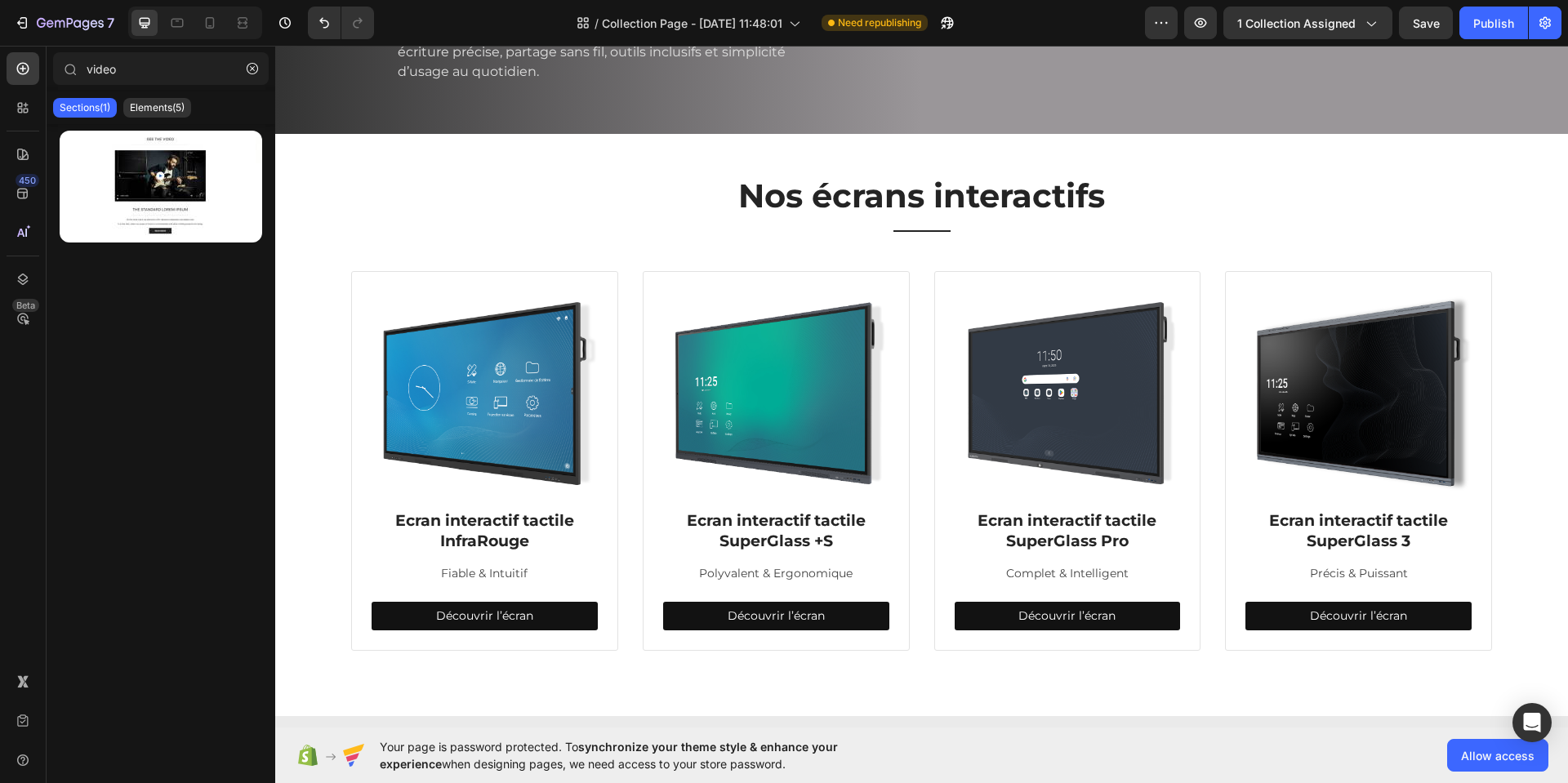
scroll to position [257, 0]
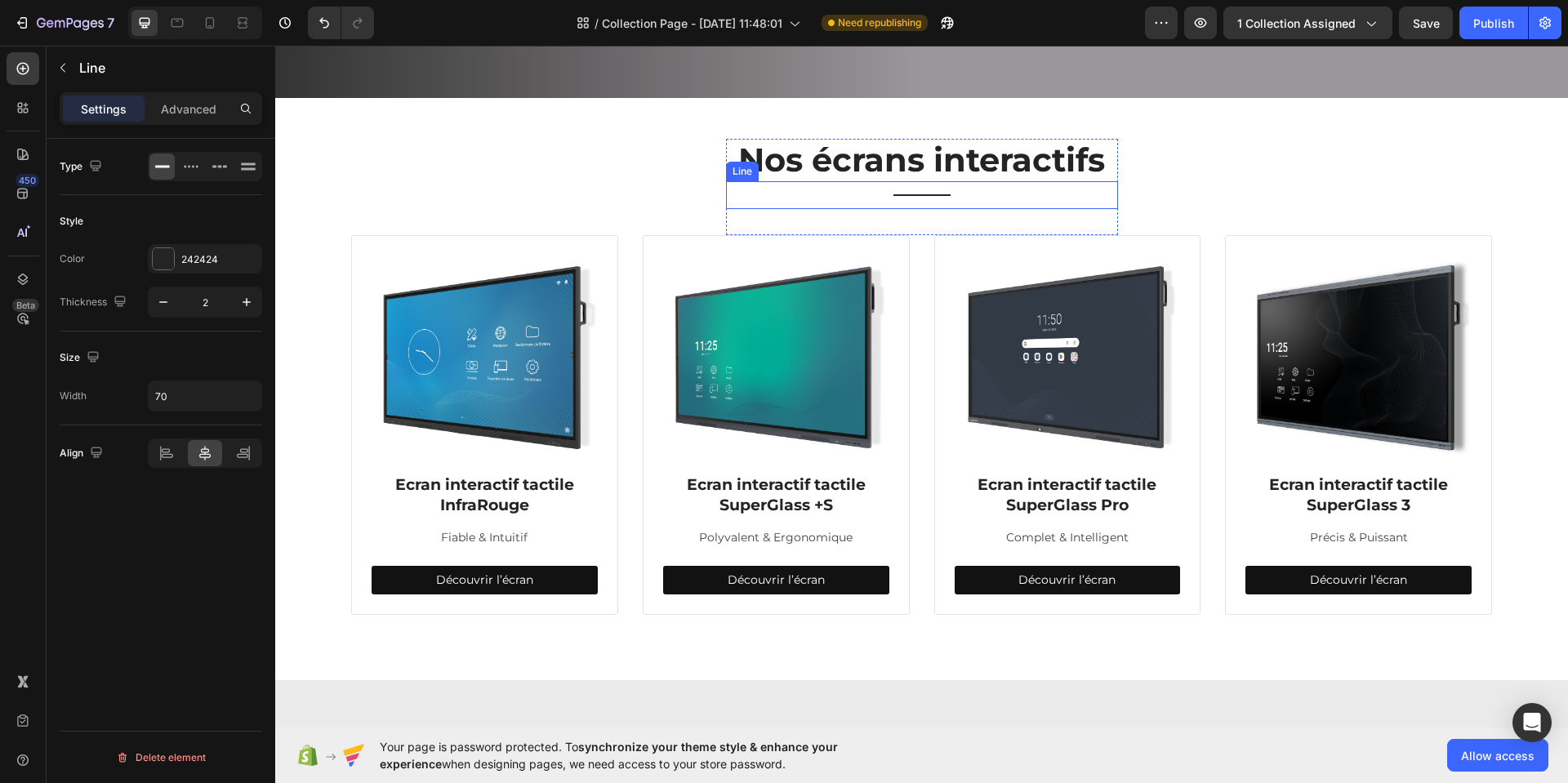
click at [935, 209] on div "Title Line" at bounding box center [922, 195] width 392 height 28
click at [801, 173] on icon at bounding box center [806, 166] width 9 height 11
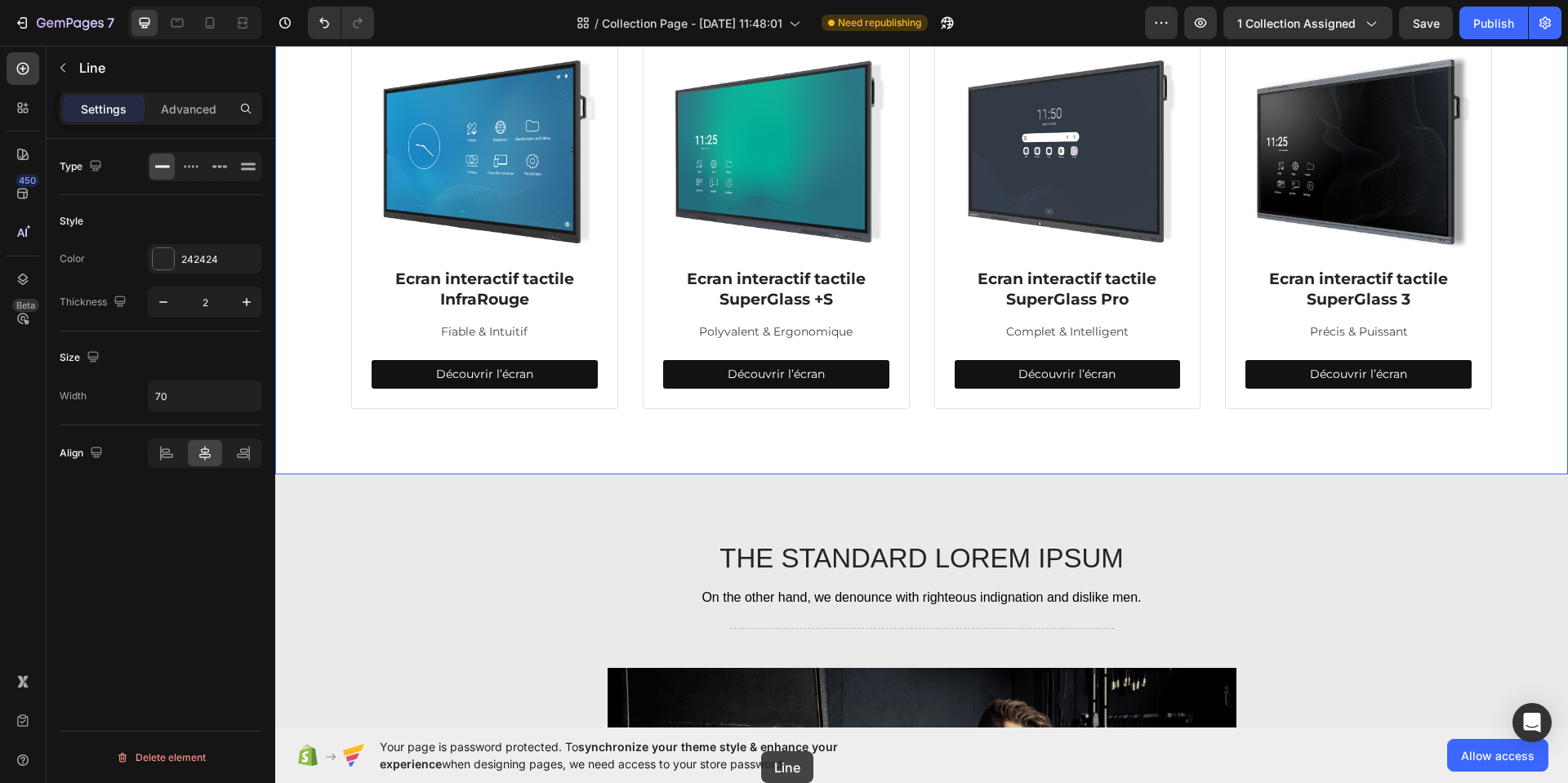
scroll to position [818, 0]
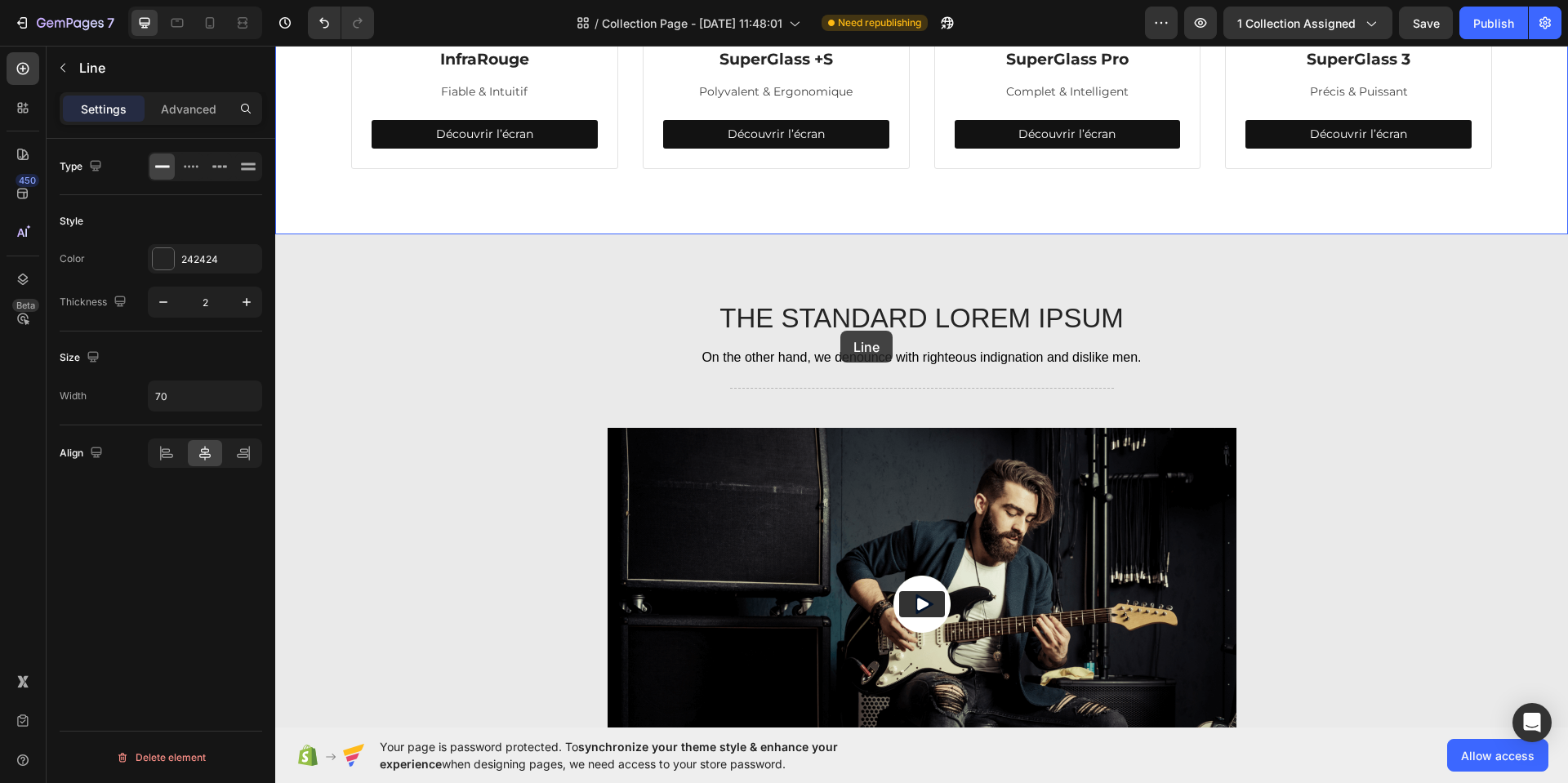
drag, startPoint x: 734, startPoint y: 294, endPoint x: 840, endPoint y: 331, distance: 112.3
click at [840, 331] on div "Header Categories Heading Experience our prestigious after-sales service Text b…" at bounding box center [921, 798] width 1293 height 3140
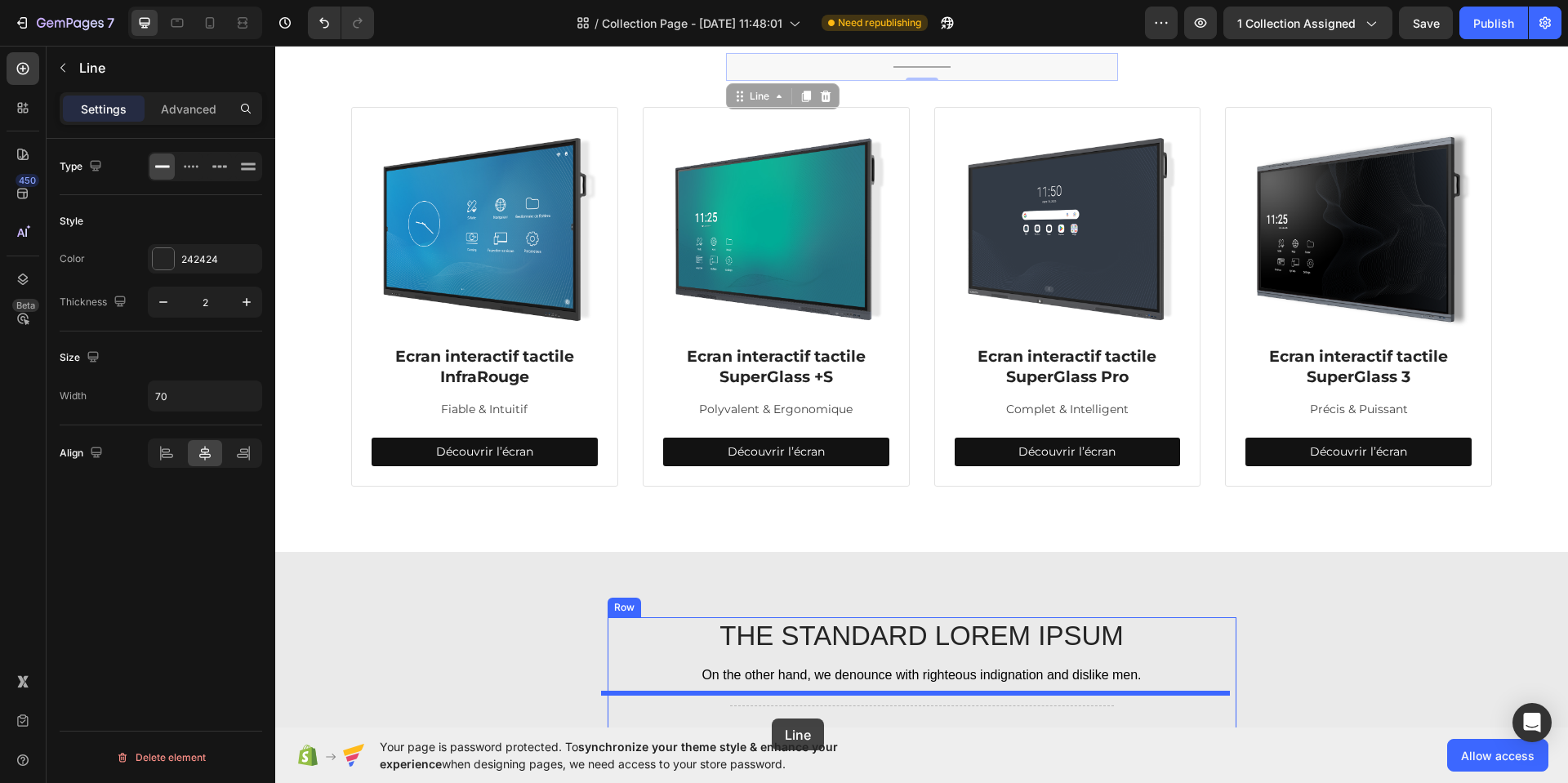
scroll to position [541, 0]
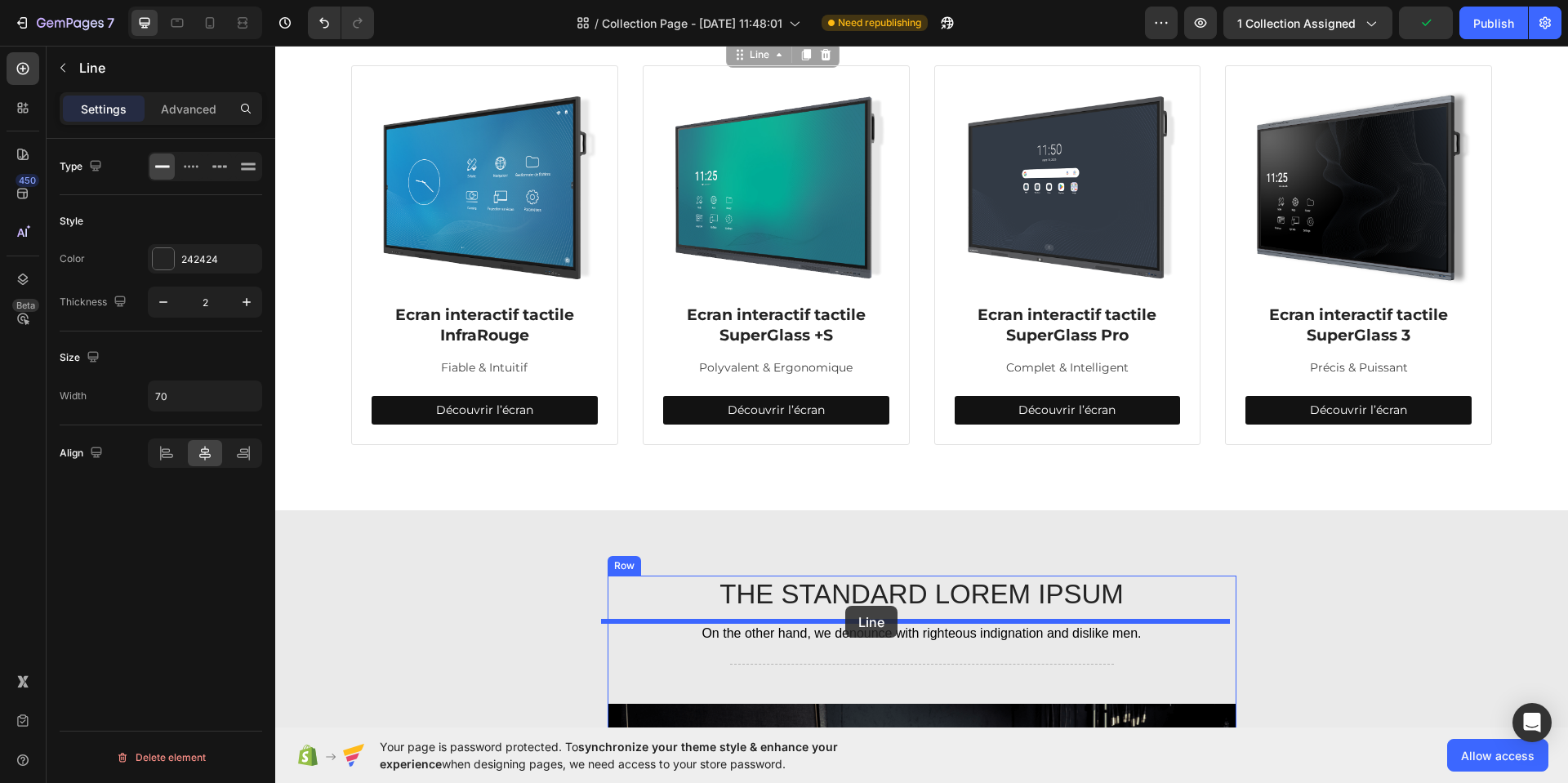
drag, startPoint x: 733, startPoint y: 368, endPoint x: 846, endPoint y: 606, distance: 263.5
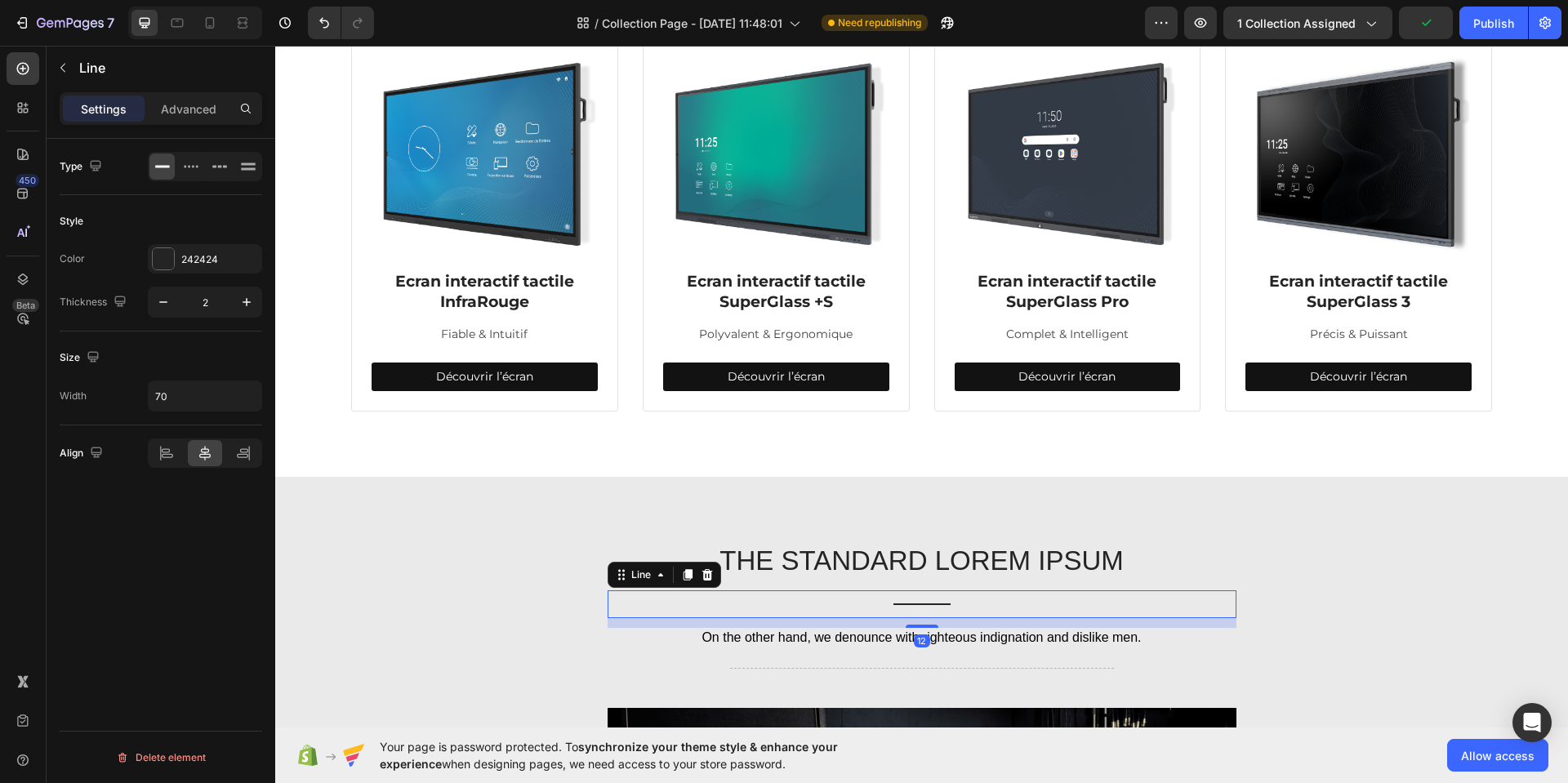
scroll to position [548, 0]
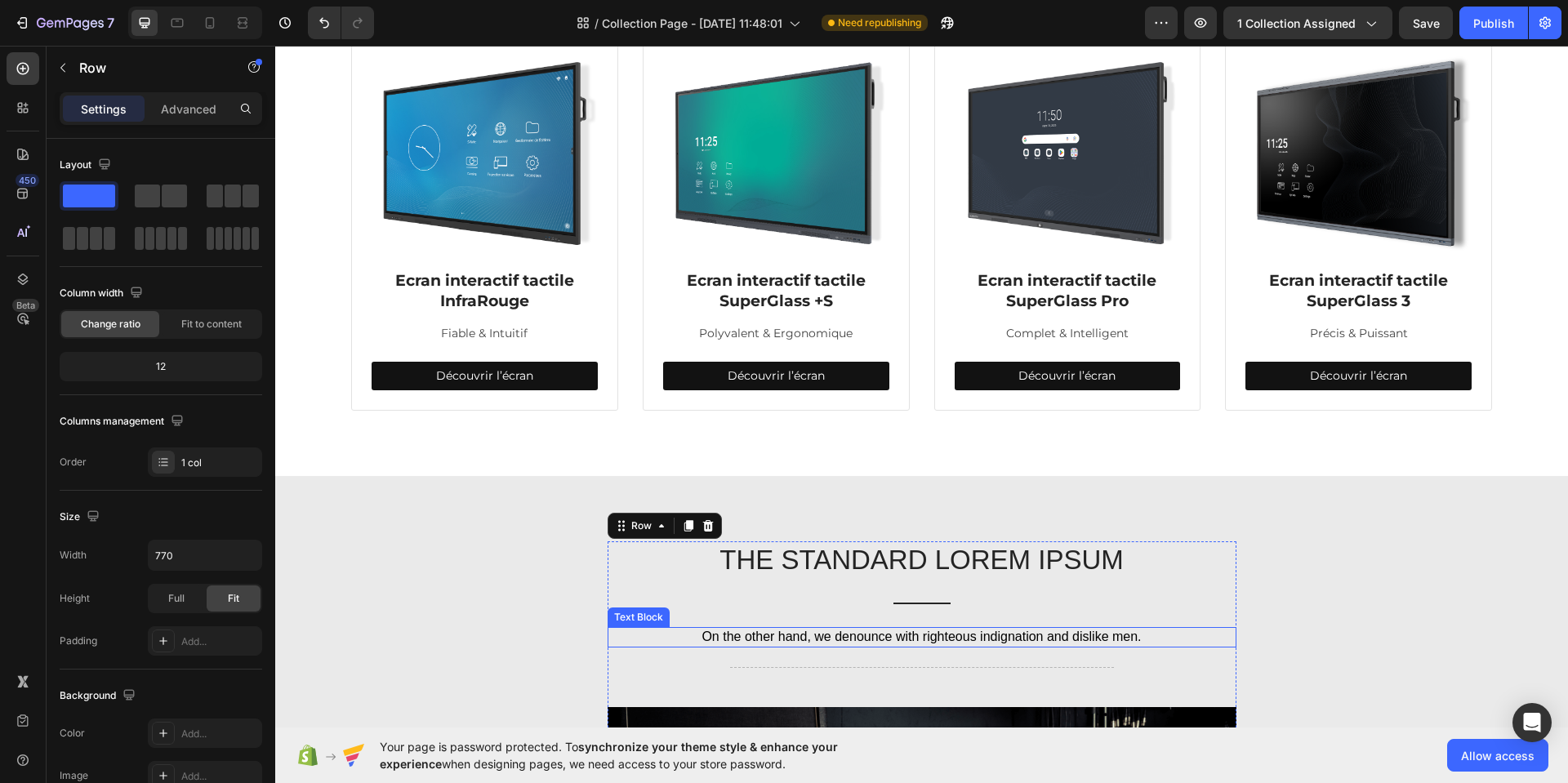
click at [835, 635] on p "On the other hand, we denounce with righteous indignation and dislike men." at bounding box center [922, 637] width 626 height 17
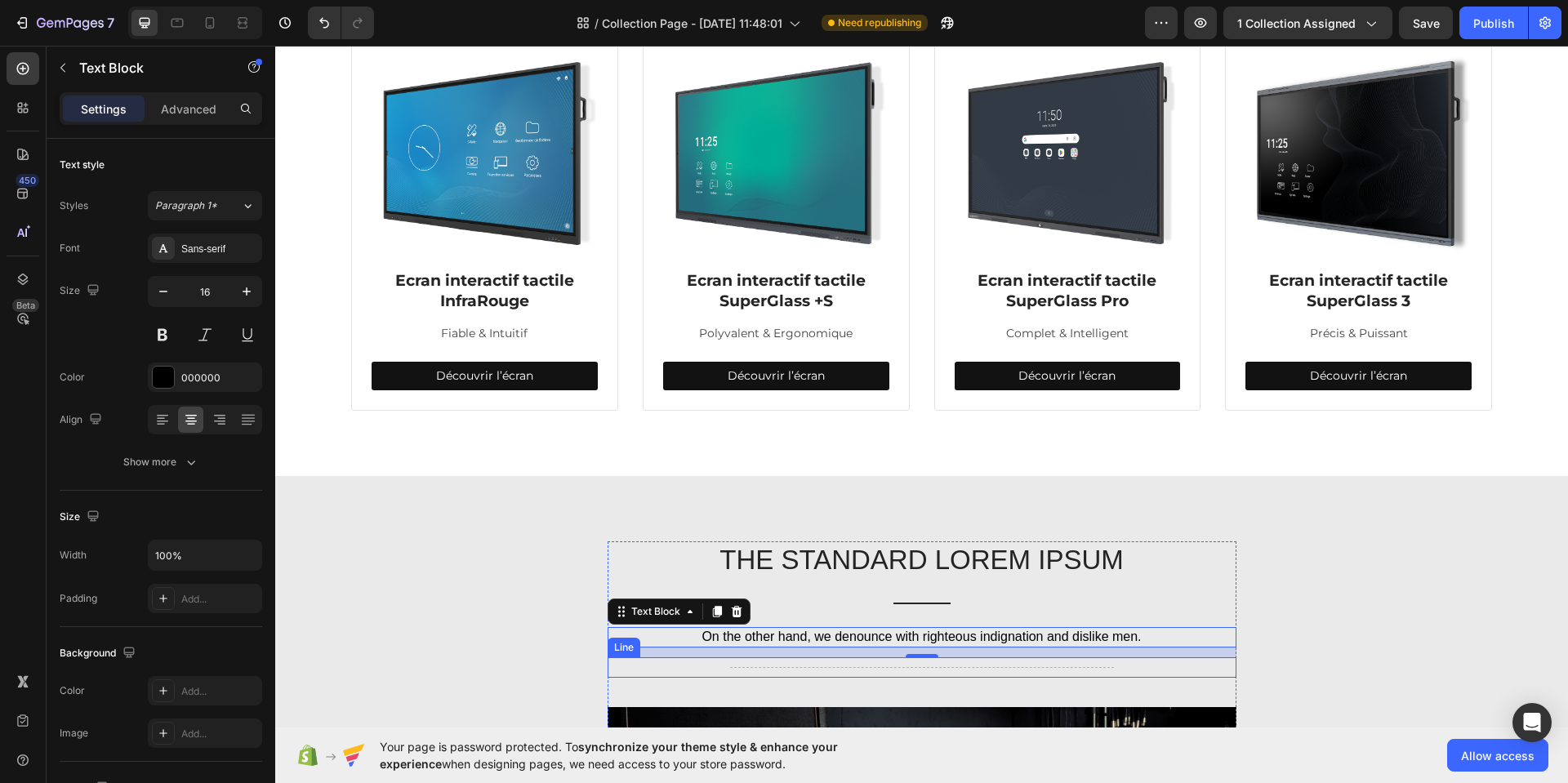
click at [782, 666] on div "Title Line" at bounding box center [922, 667] width 629 height 20
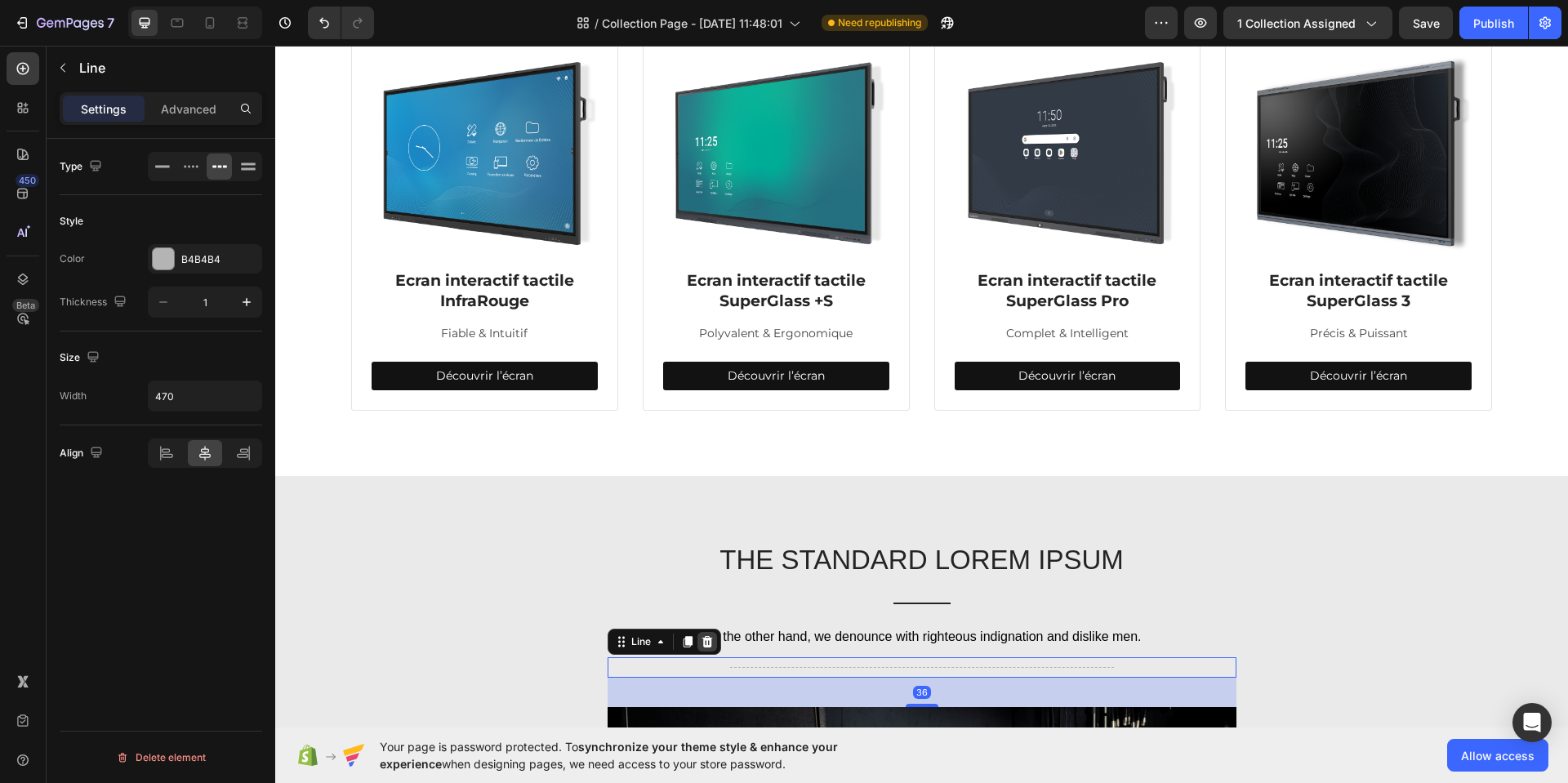
click at [700, 635] on icon at bounding box center [707, 641] width 13 height 13
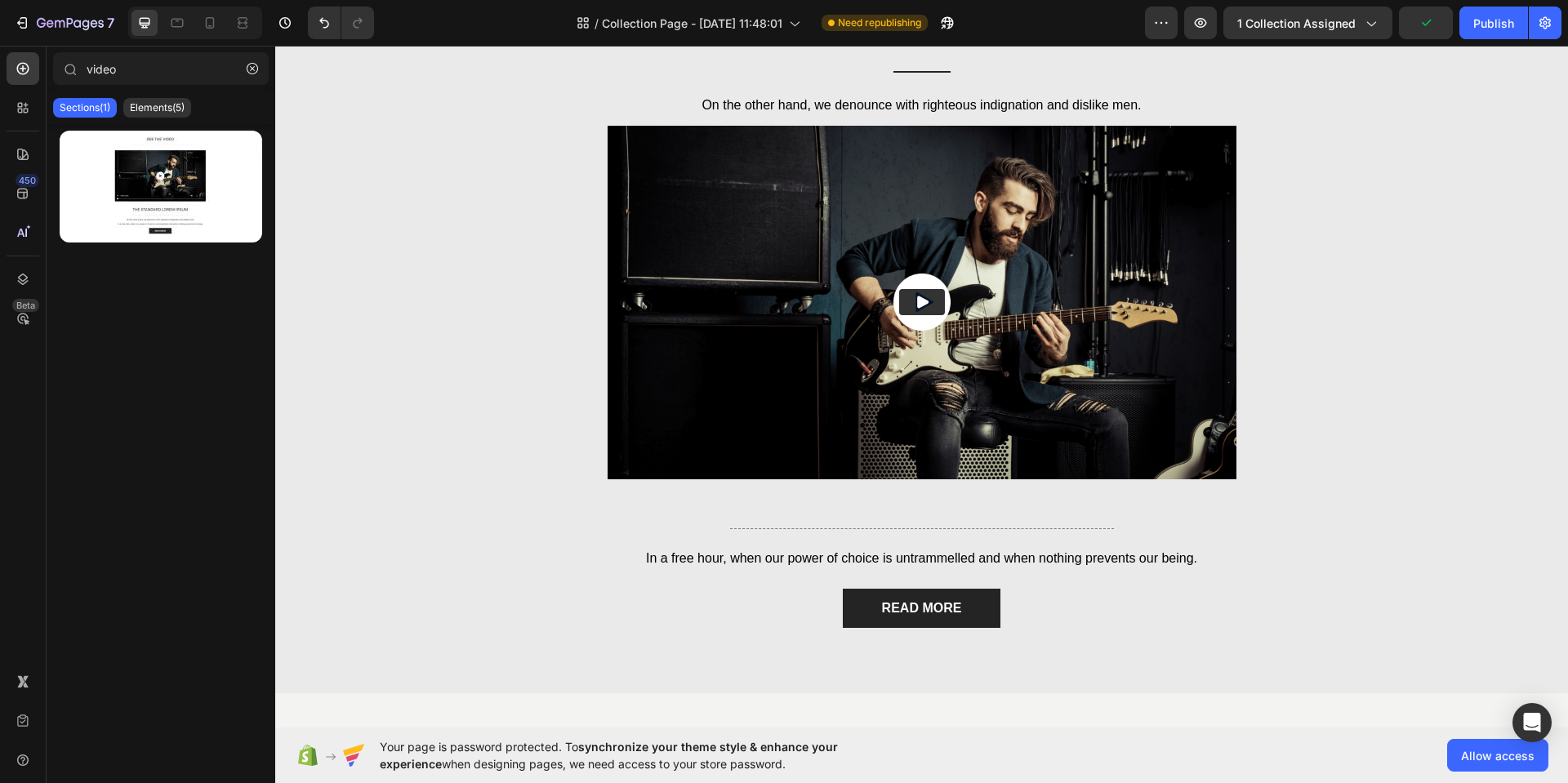
scroll to position [1086, 0]
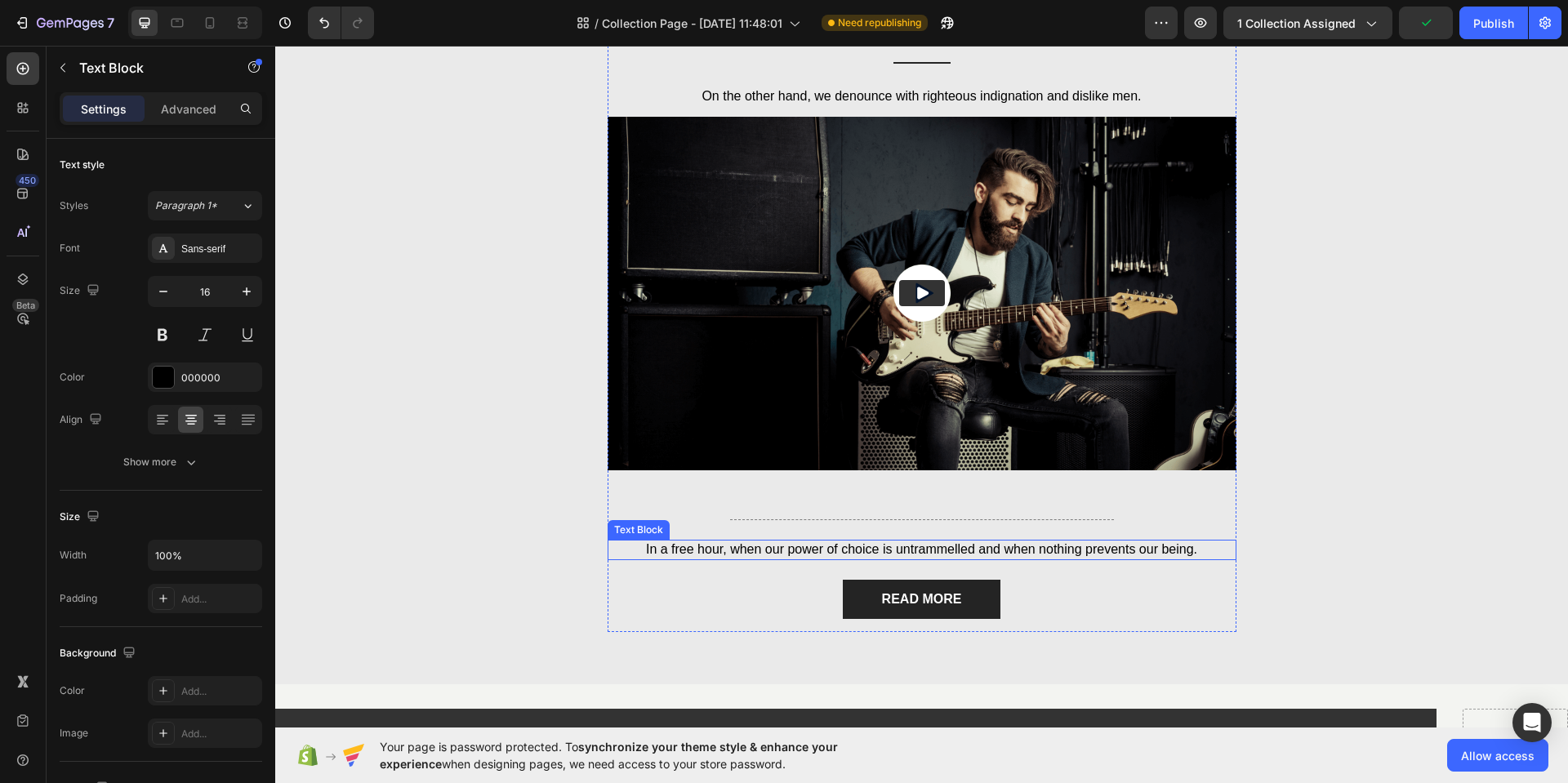
click at [913, 552] on p "In a free hour, when our power of choice is untrammelled and when nothing preve…" at bounding box center [922, 550] width 626 height 17
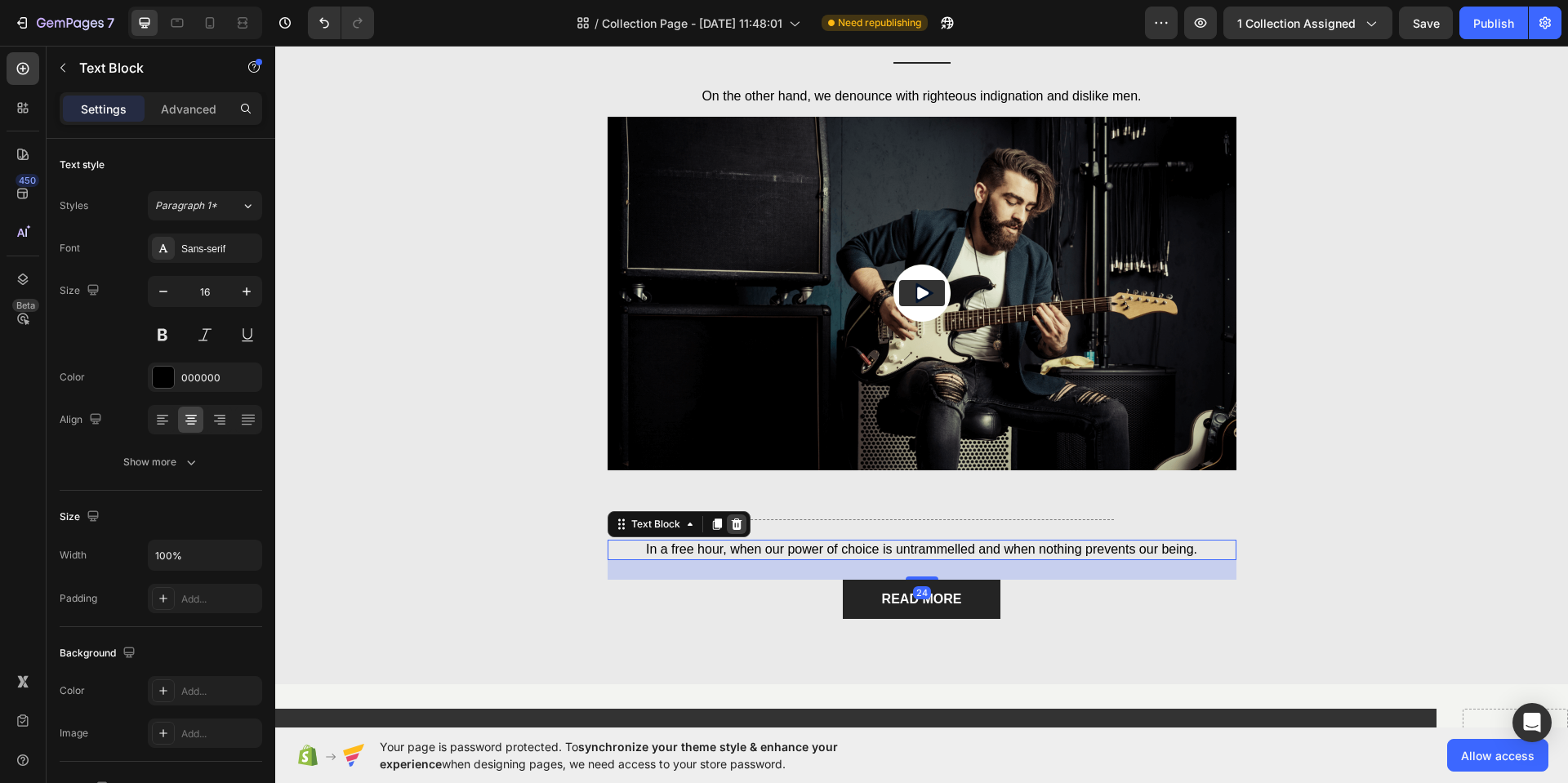
click at [736, 524] on icon at bounding box center [736, 524] width 13 height 13
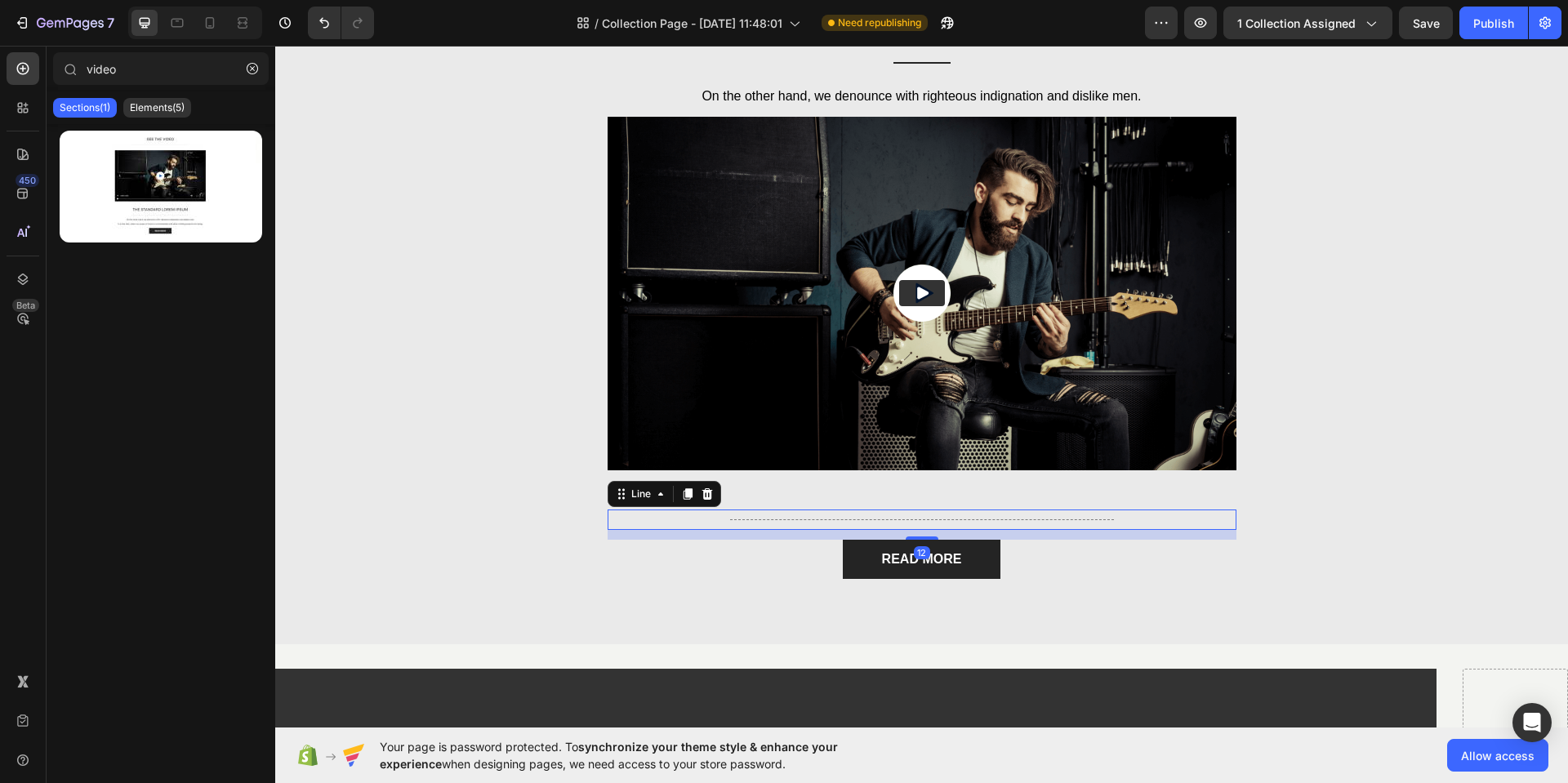
click at [825, 517] on div "Title Line 12" at bounding box center [922, 520] width 629 height 20
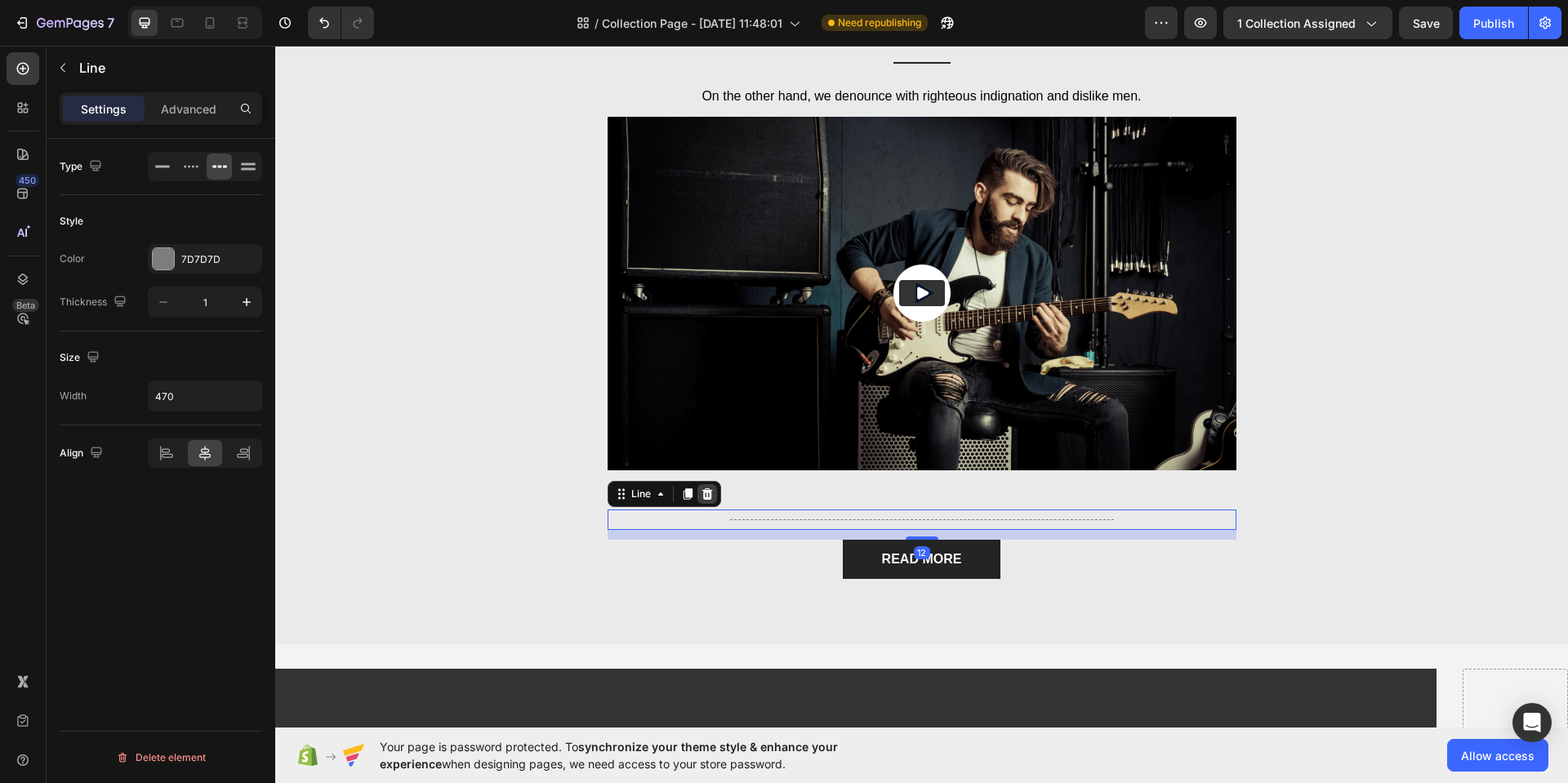
click at [703, 492] on icon at bounding box center [707, 494] width 11 height 11
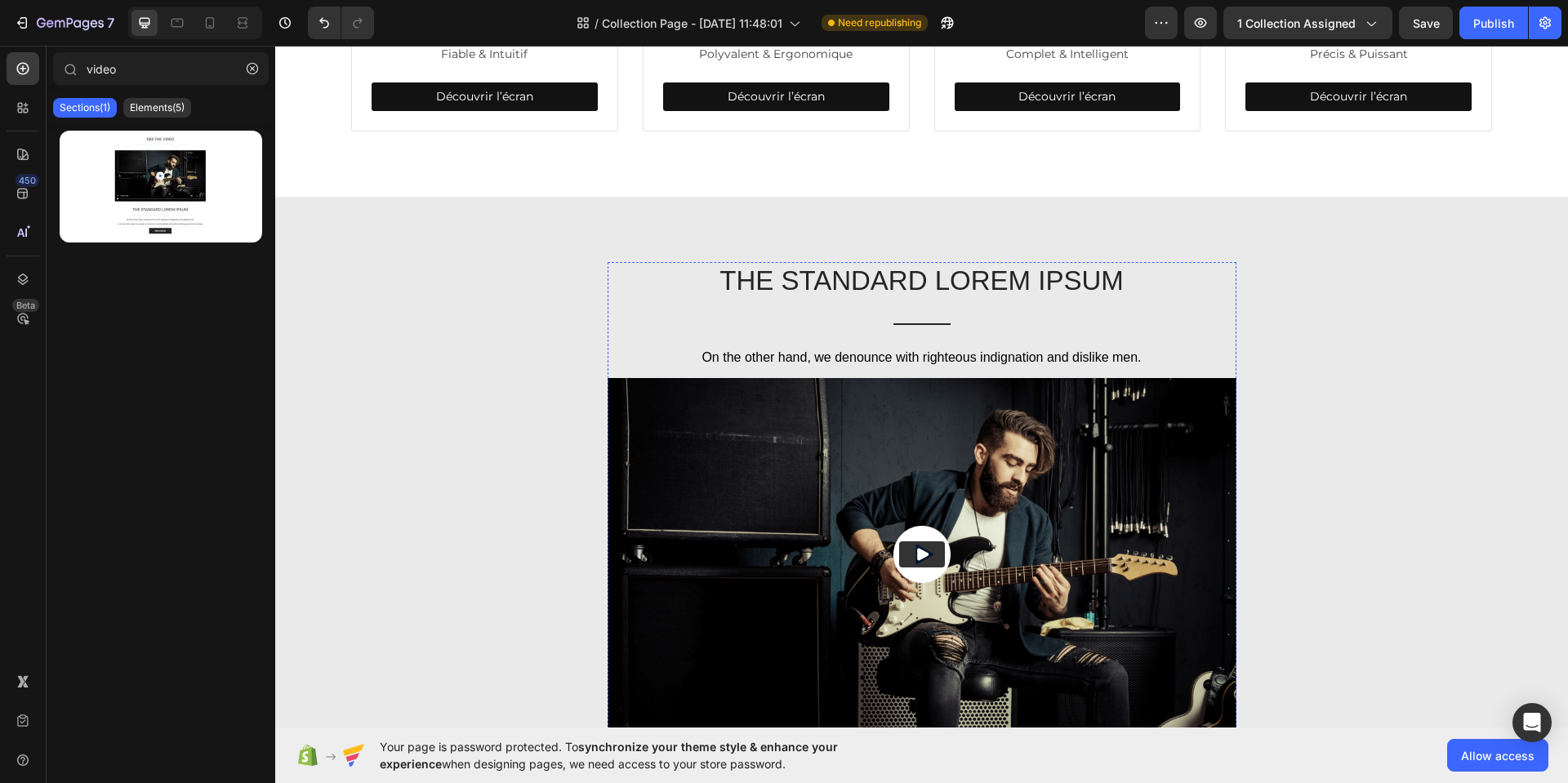
scroll to position [830, 0]
